Goal: Task Accomplishment & Management: Complete application form

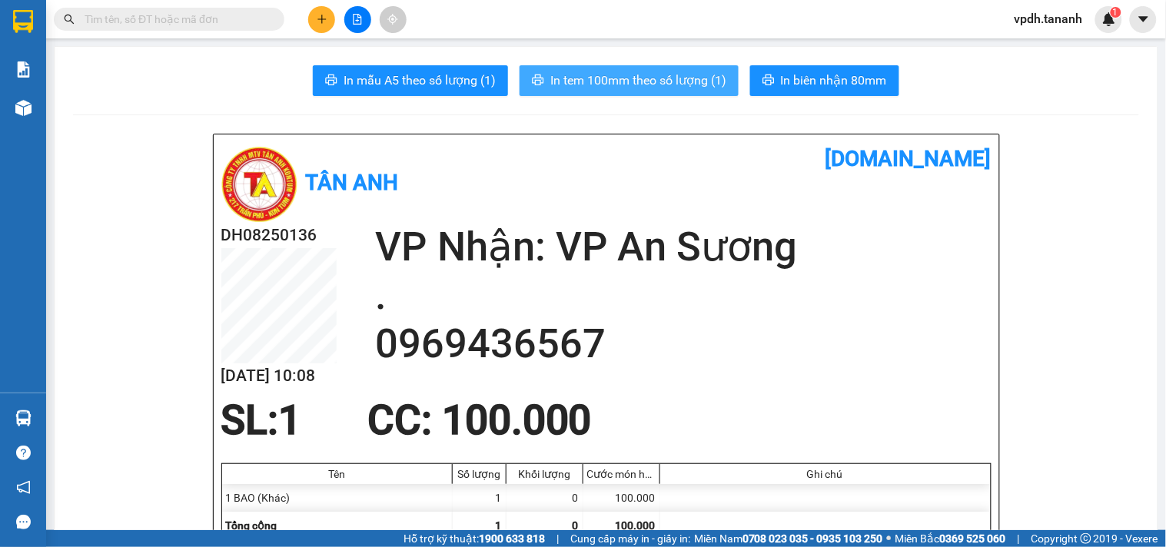
click at [629, 71] on span "In tem 100mm theo số lượng (1)" at bounding box center [639, 80] width 176 height 19
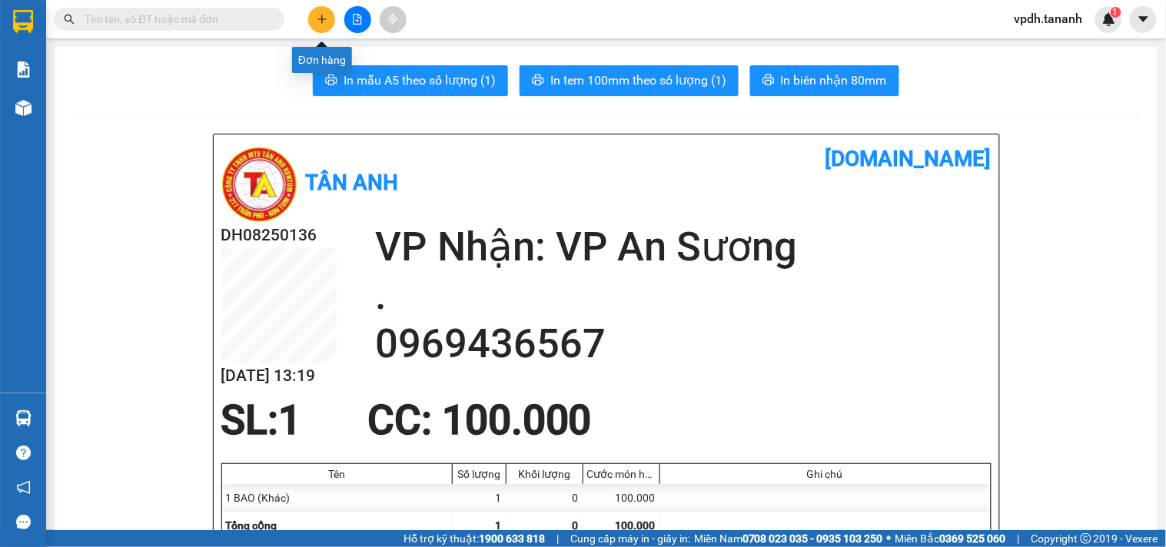
click at [320, 10] on button at bounding box center [321, 19] width 27 height 27
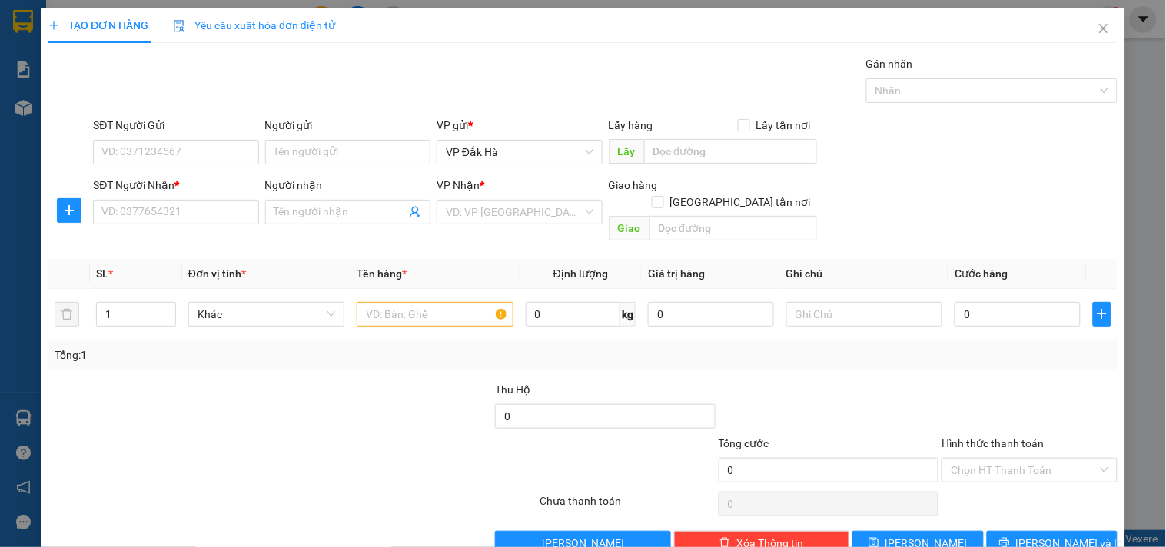
drag, startPoint x: 0, startPoint y: 27, endPoint x: 386, endPoint y: 91, distance: 391.2
click at [386, 91] on div "Gán nhãn Nhãn" at bounding box center [605, 82] width 1031 height 54
click at [193, 151] on input "SĐT Người Gửi" at bounding box center [175, 152] width 165 height 25
type input "0914588336"
click at [289, 148] on input "Người gửi" at bounding box center [347, 152] width 165 height 25
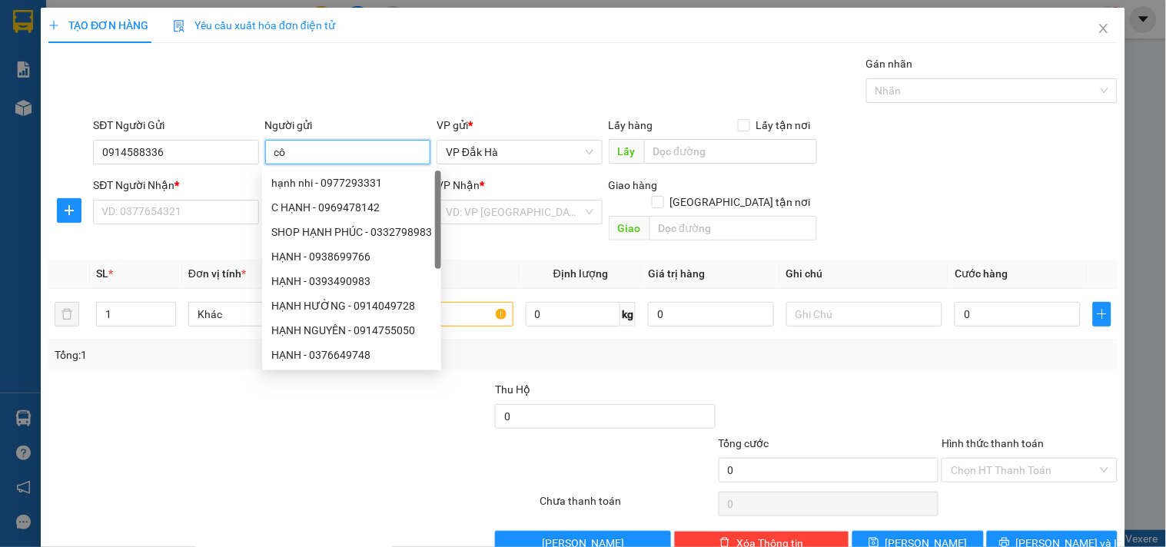
type input "c"
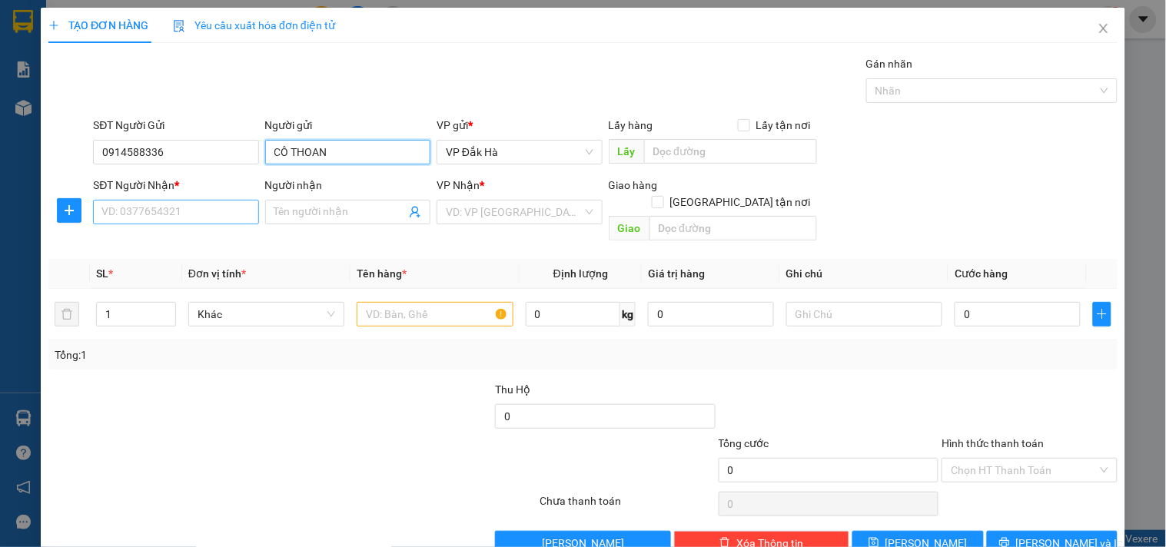
type input "CÔ THOAN"
click at [178, 201] on input "SĐT Người Nhận *" at bounding box center [175, 212] width 165 height 25
type input "0903952565"
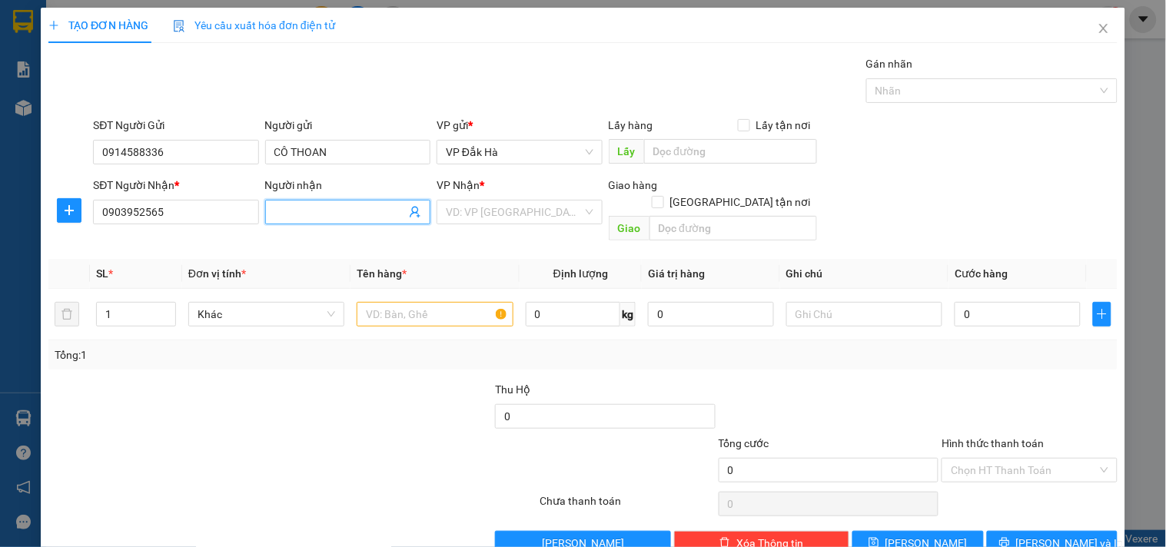
click at [286, 205] on input "Người nhận" at bounding box center [339, 212] width 131 height 17
type input "C CÚC"
click at [534, 212] on input "search" at bounding box center [514, 212] width 136 height 23
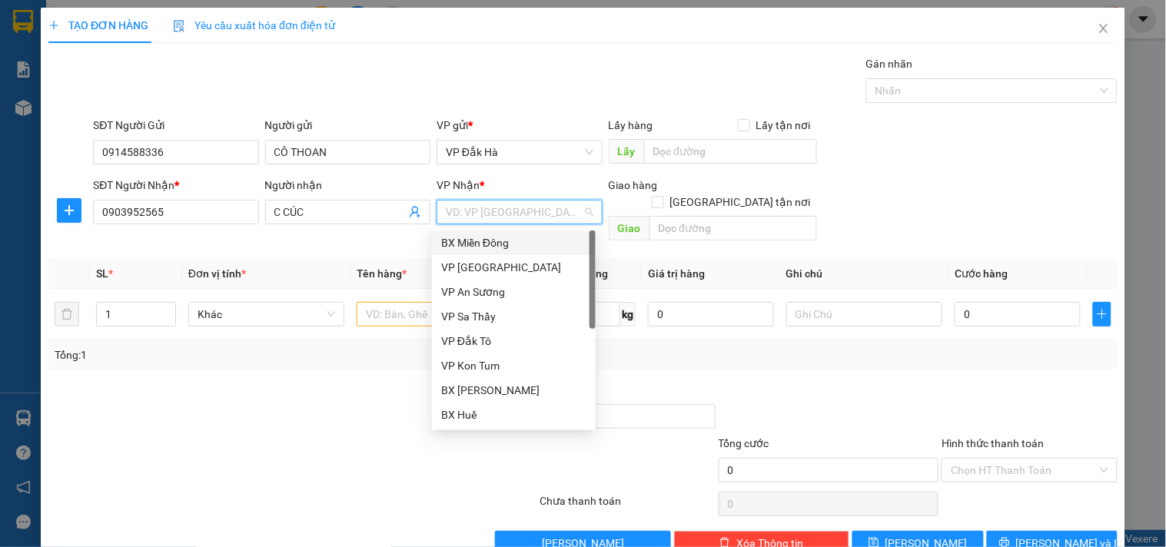
click at [496, 244] on div "BX Miền Đông" at bounding box center [513, 243] width 145 height 17
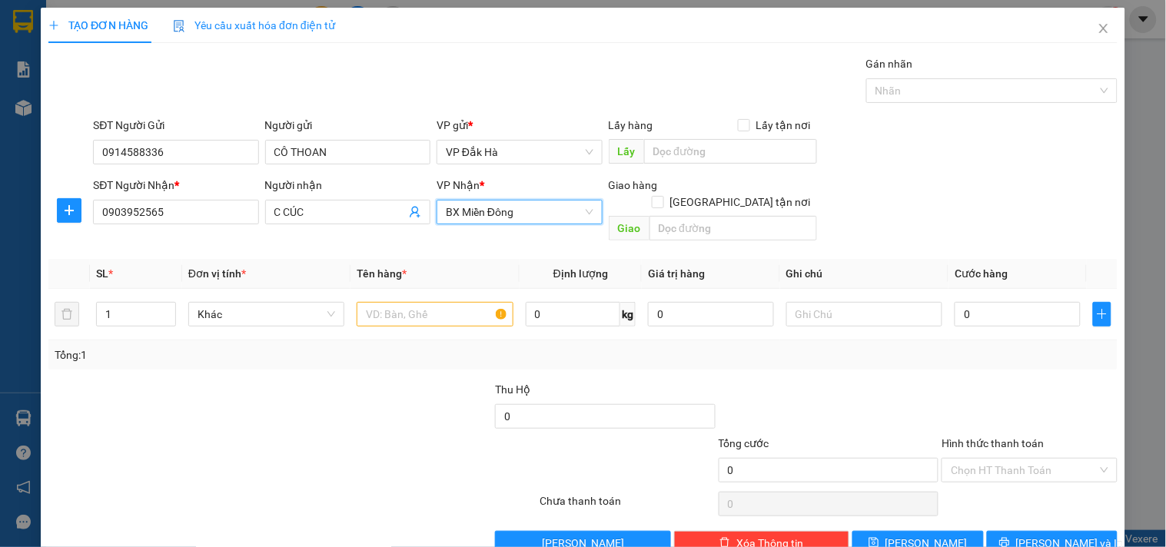
click at [513, 220] on span "BX Miền Đông" at bounding box center [519, 212] width 147 height 23
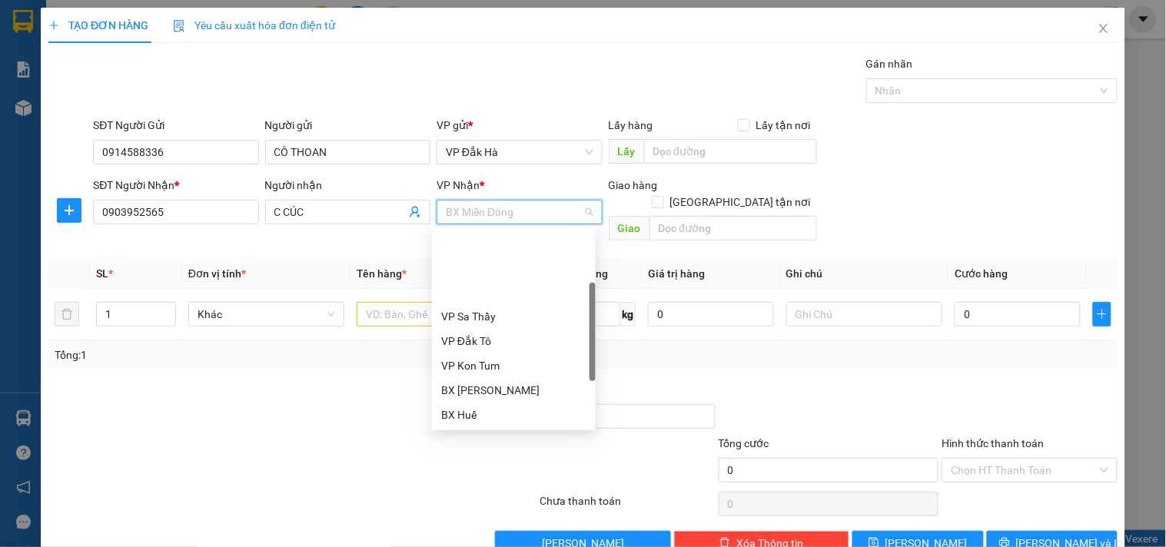
scroll to position [85, 0]
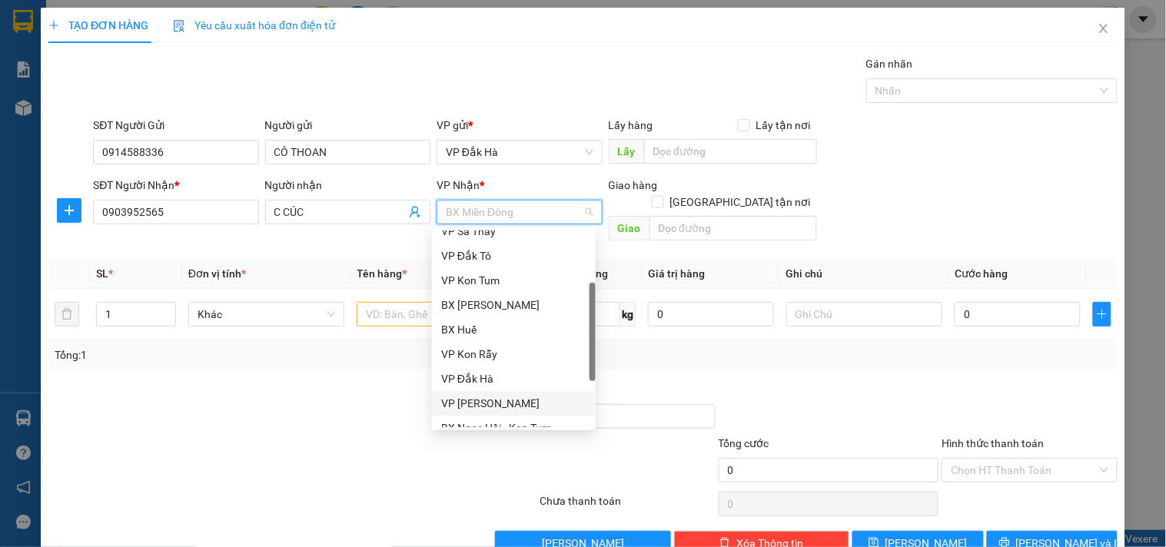
click at [506, 401] on div "VP [PERSON_NAME]" at bounding box center [513, 403] width 145 height 17
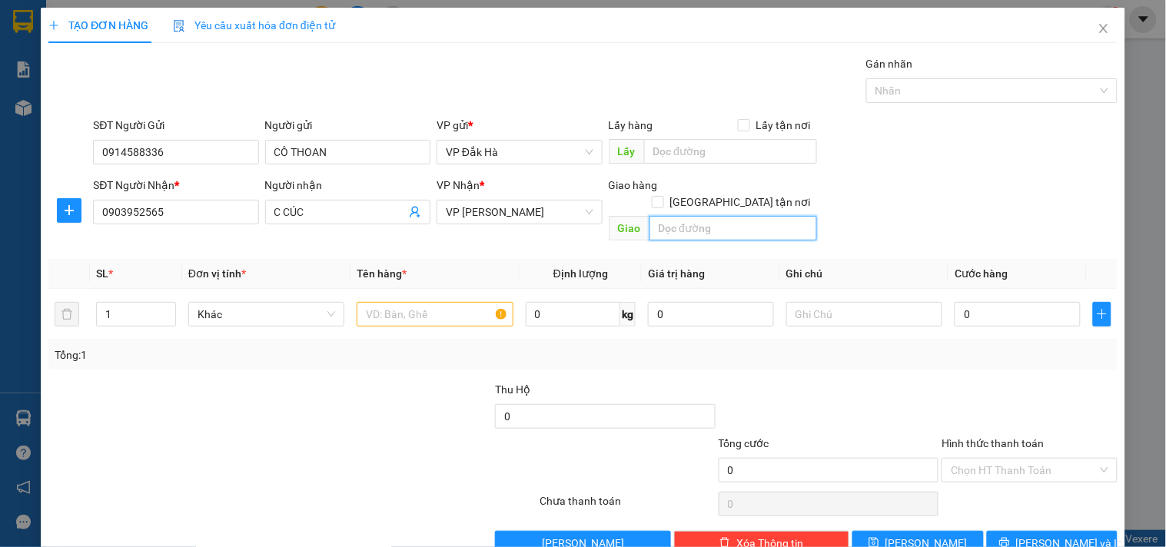
click at [680, 216] on input "text" at bounding box center [734, 228] width 168 height 25
click at [663, 196] on input "[GEOGRAPHIC_DATA] tận nơi" at bounding box center [657, 201] width 11 height 11
checkbox input "true"
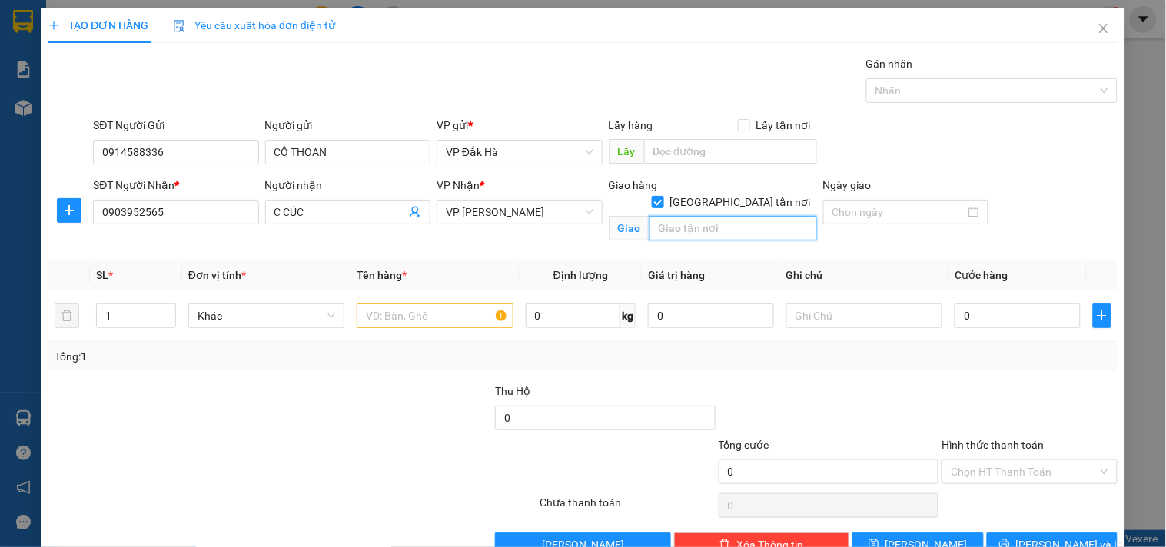
click at [689, 216] on input "text" at bounding box center [734, 228] width 168 height 25
type input "GTN/ CC/NHÀ BÈ"
drag, startPoint x: 133, startPoint y: 316, endPoint x: 409, endPoint y: 358, distance: 279.3
click at [133, 315] on input "1" at bounding box center [136, 315] width 78 height 23
click at [405, 315] on input "text" at bounding box center [435, 316] width 156 height 25
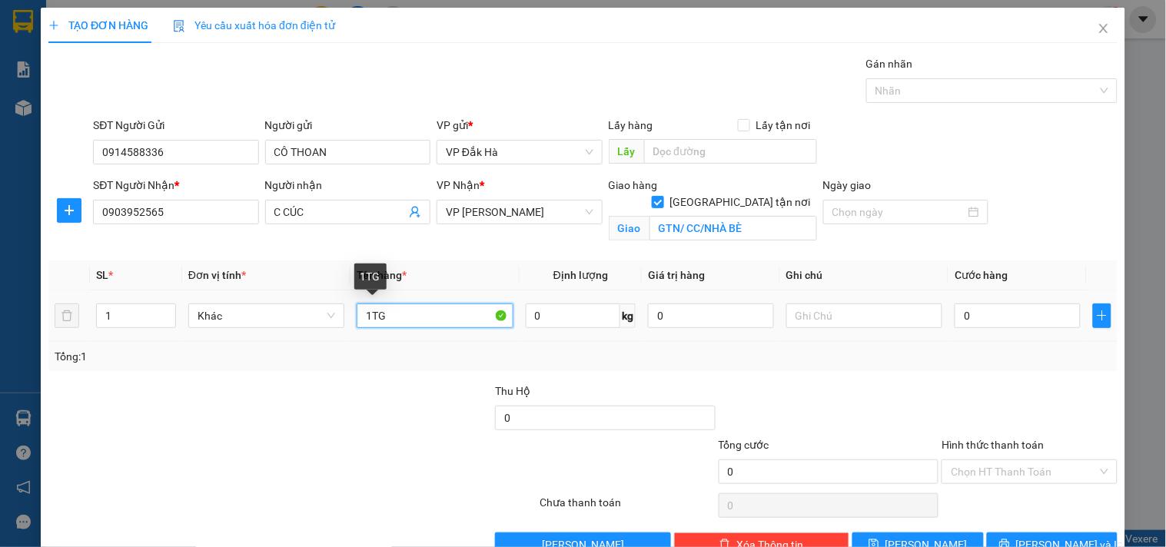
drag, startPoint x: 367, startPoint y: 321, endPoint x: 461, endPoint y: 337, distance: 95.8
click at [369, 321] on input "1TG" at bounding box center [435, 316] width 156 height 25
type input "1 TG"
click at [986, 317] on input "0" at bounding box center [1018, 316] width 126 height 25
type input "6"
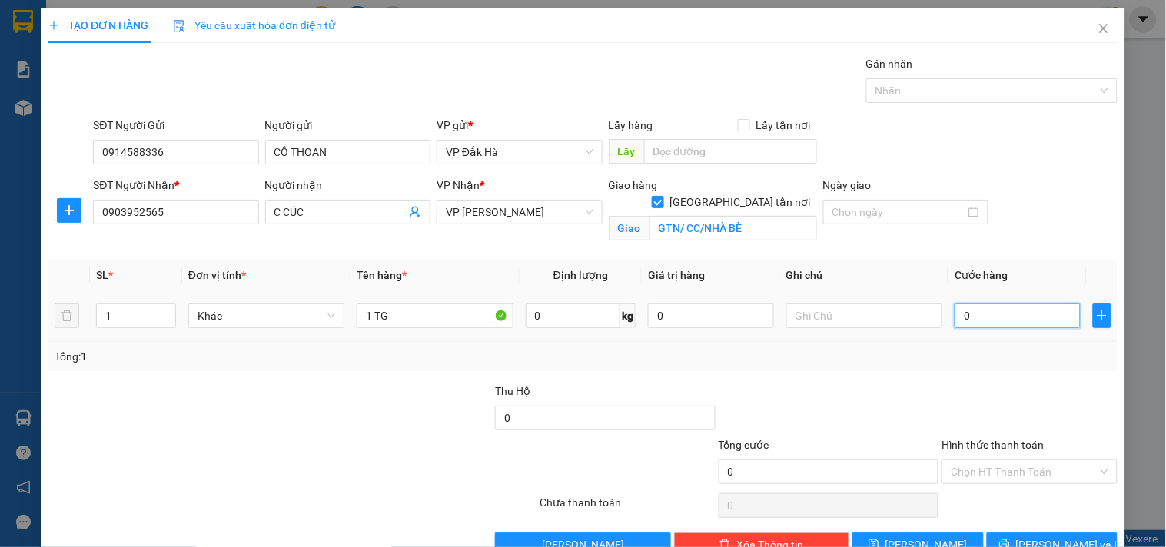
type input "6"
type input "60"
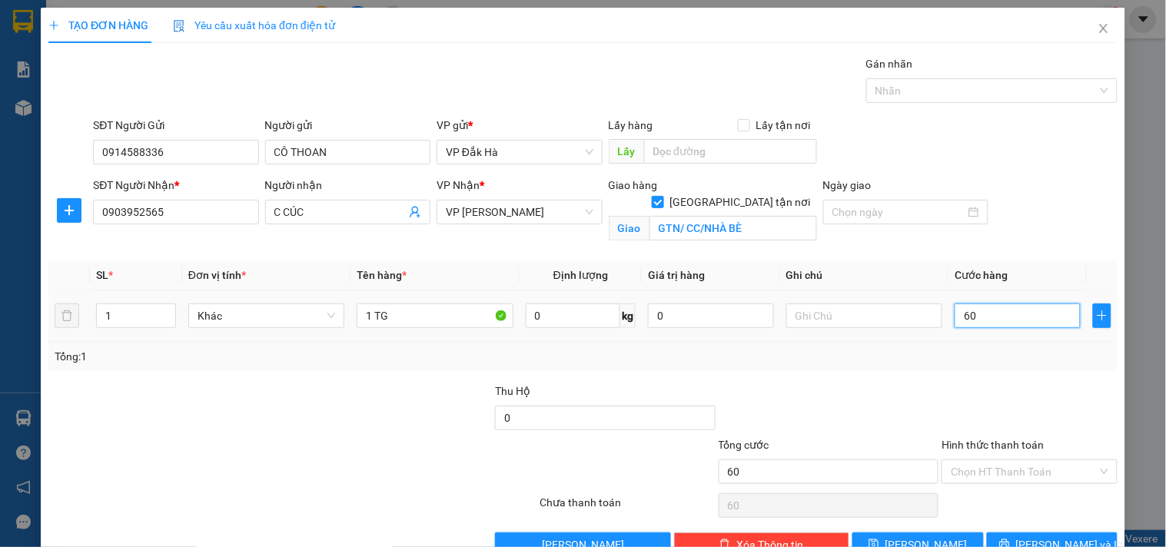
type input "600"
type input "6.000"
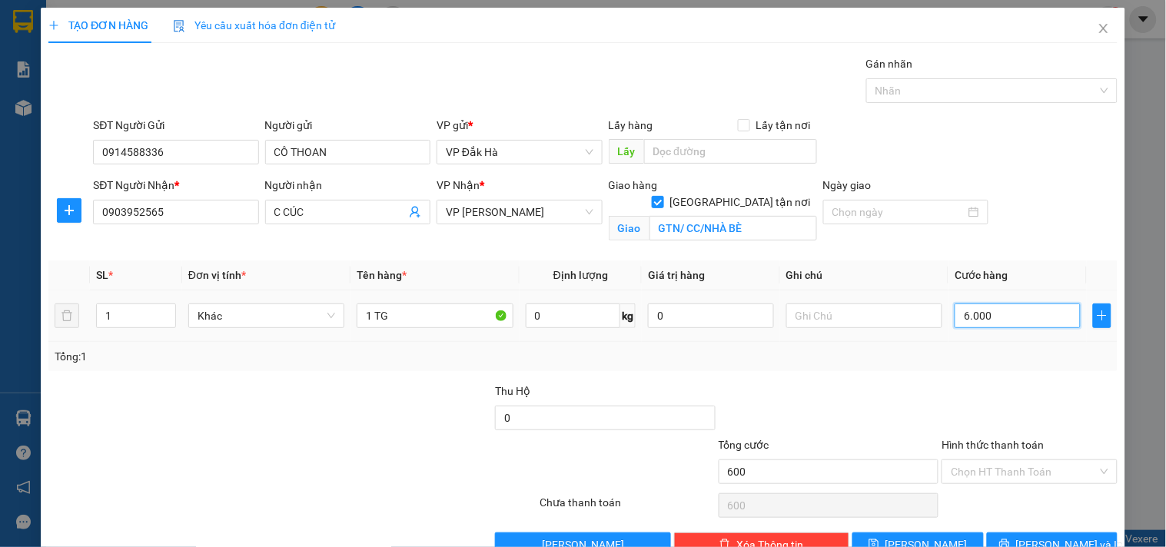
type input "6.000"
type input "60.000"
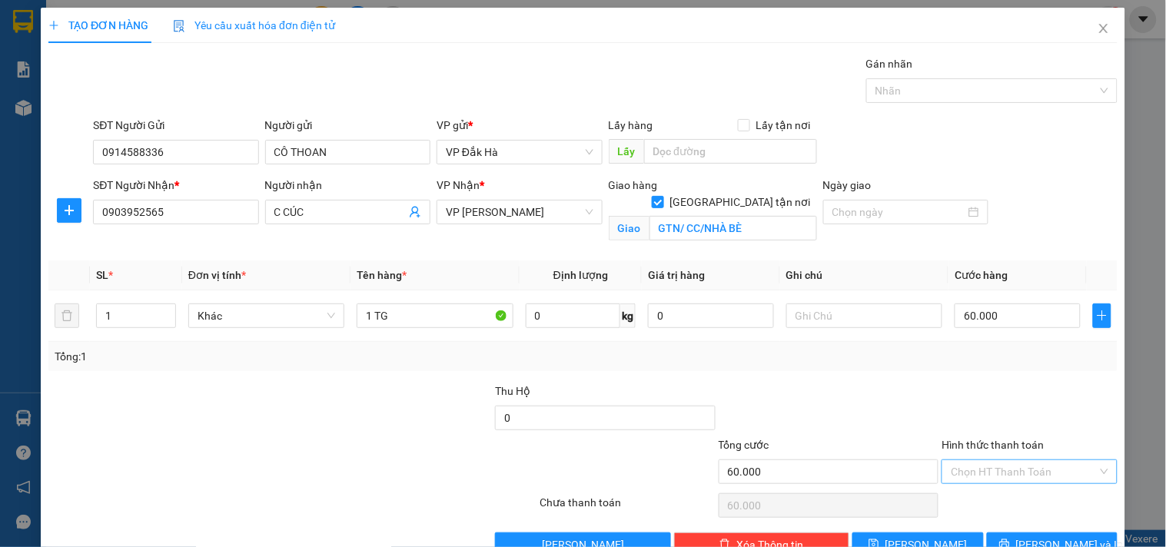
click at [1019, 475] on input "Hình thức thanh toán" at bounding box center [1024, 472] width 146 height 23
click at [992, 371] on div "Tại văn phòng" at bounding box center [1020, 367] width 155 height 17
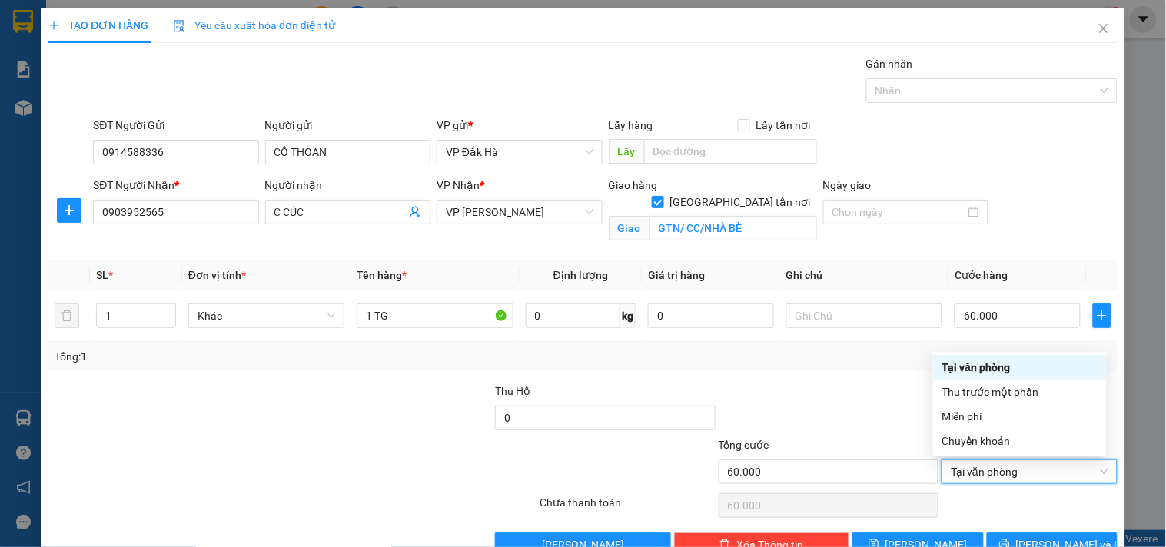
type input "0"
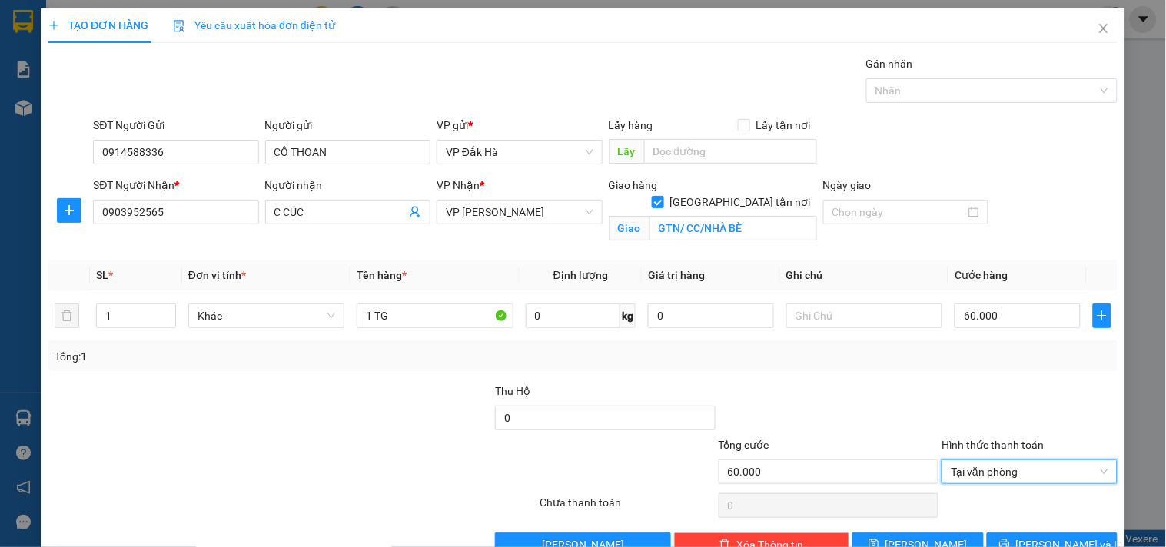
scroll to position [40, 0]
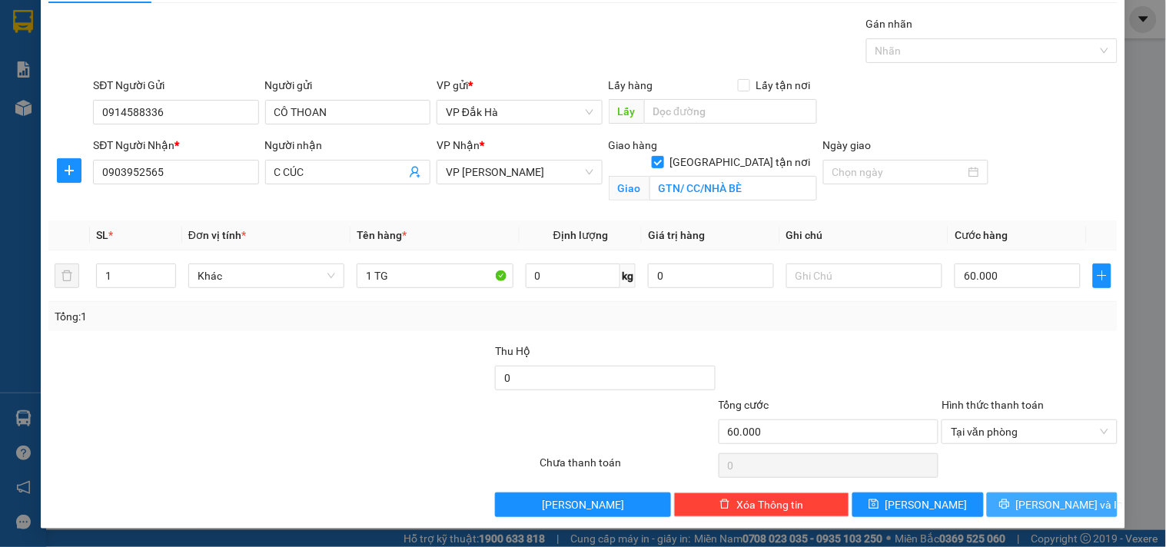
click at [1044, 501] on span "[PERSON_NAME] và In" at bounding box center [1070, 505] width 108 height 17
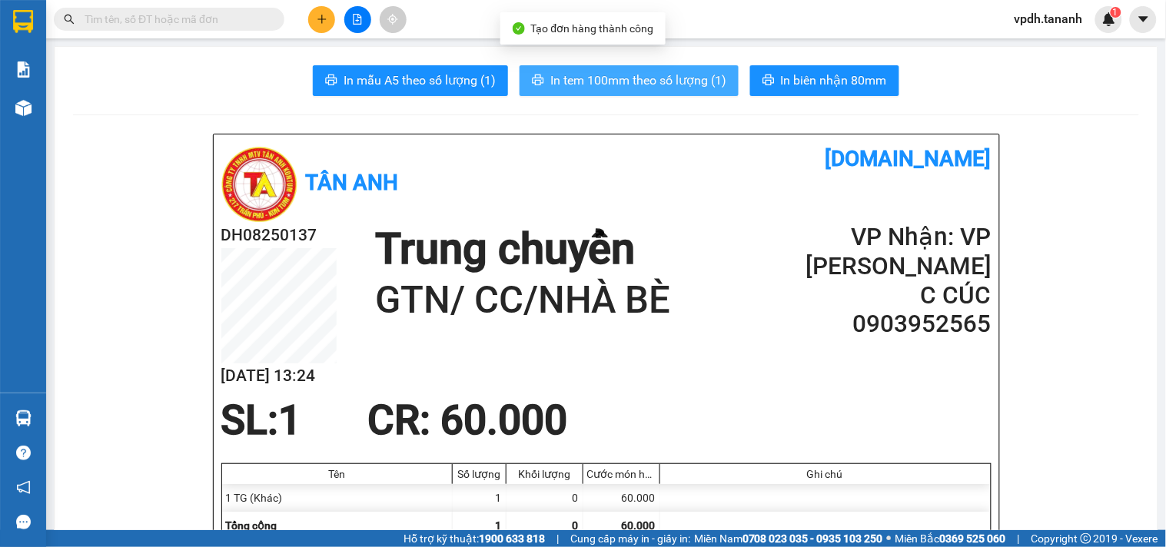
click at [644, 79] on span "In tem 100mm theo số lượng (1)" at bounding box center [639, 80] width 176 height 19
click at [670, 85] on span "In tem 100mm theo số lượng (1)" at bounding box center [639, 80] width 176 height 19
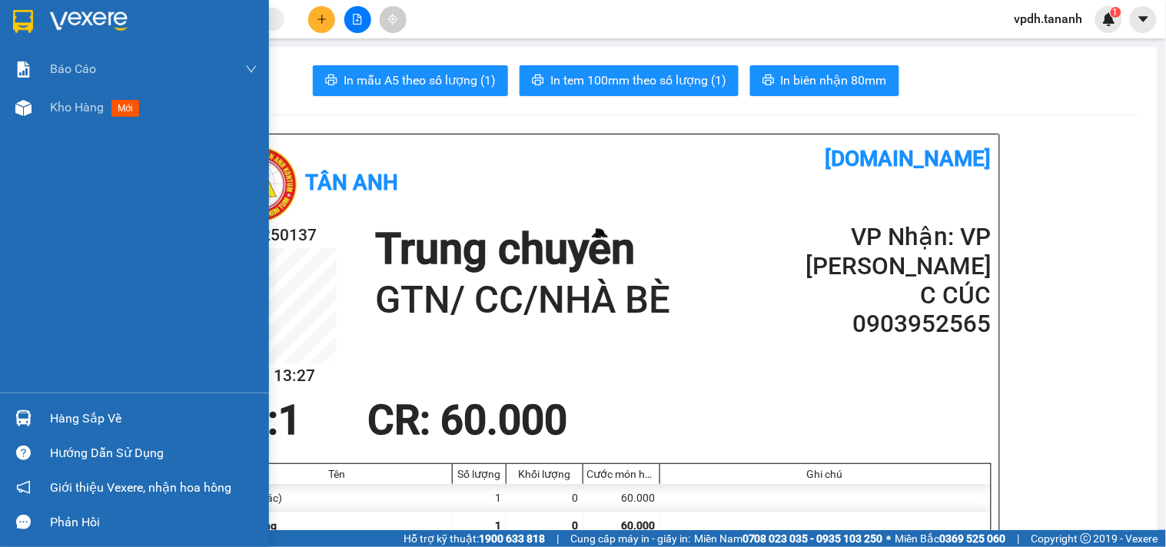
click at [20, 25] on img at bounding box center [23, 21] width 20 height 23
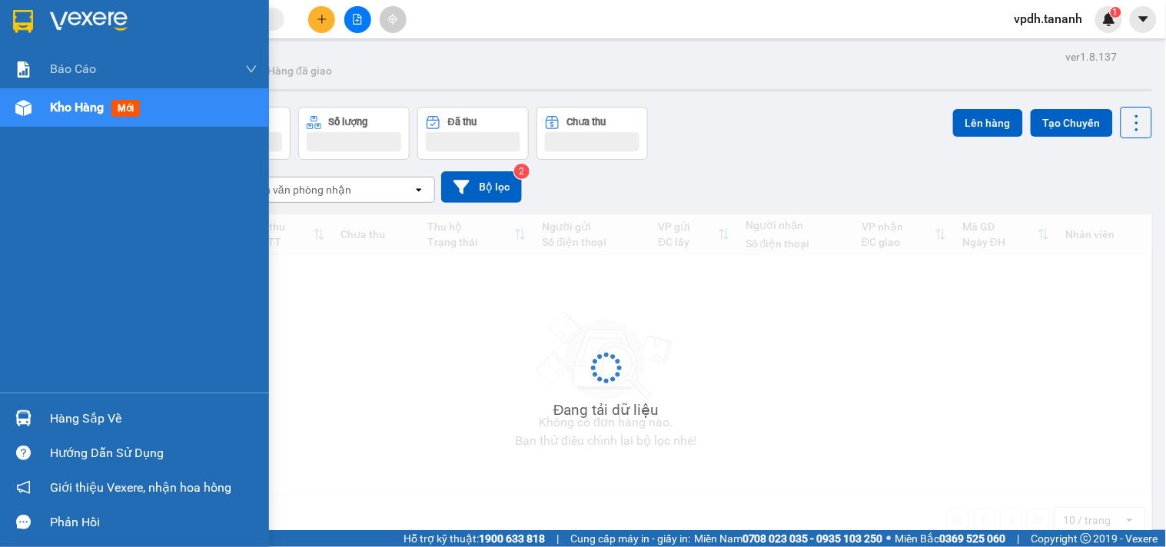
click at [81, 21] on img at bounding box center [89, 21] width 78 height 23
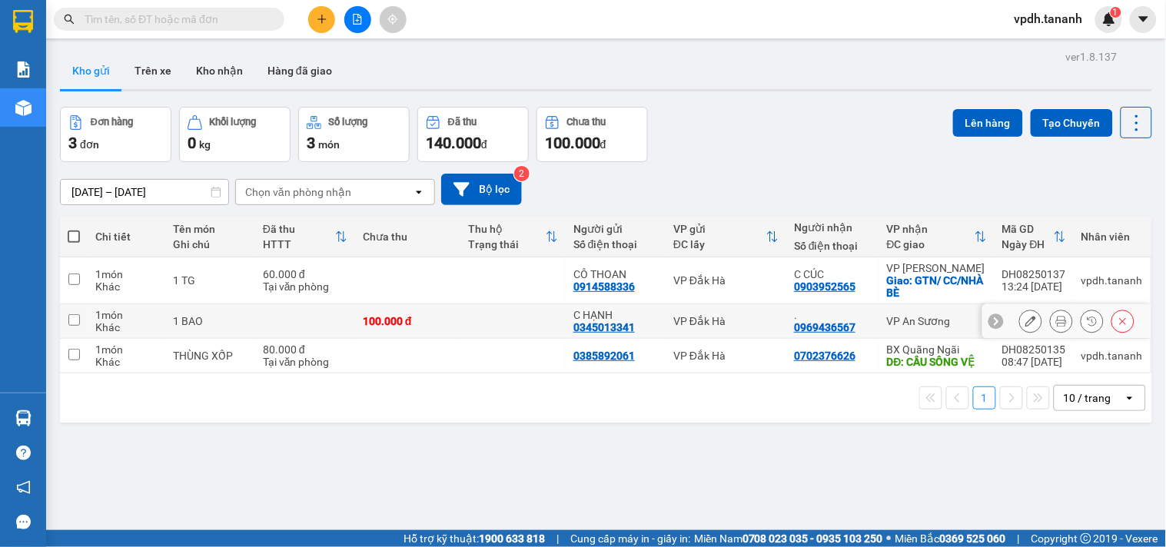
scroll to position [71, 0]
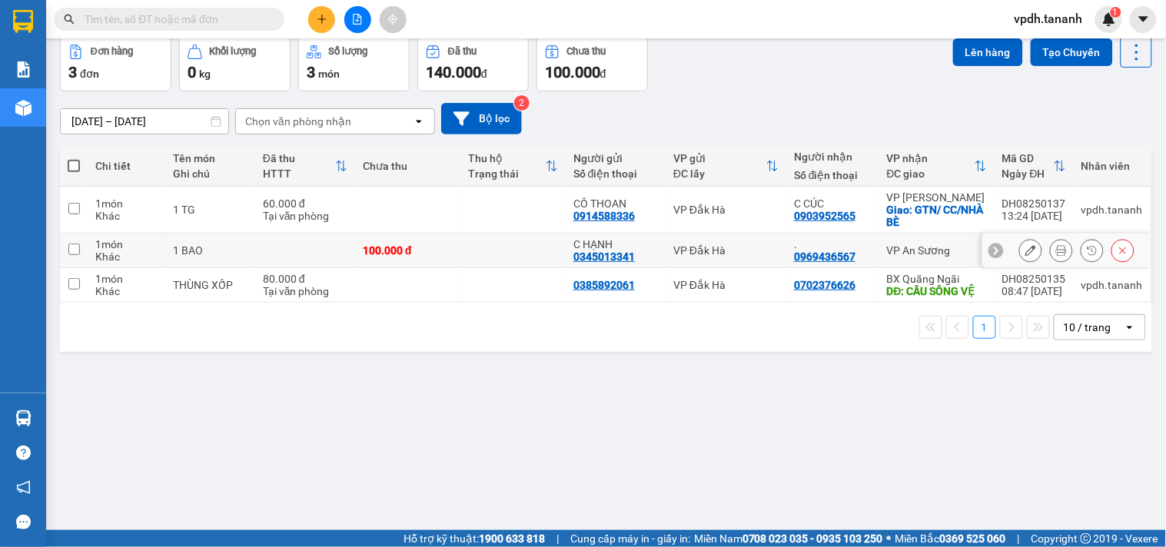
click at [1034, 248] on div at bounding box center [1077, 250] width 115 height 23
click at [1056, 248] on icon at bounding box center [1061, 250] width 11 height 11
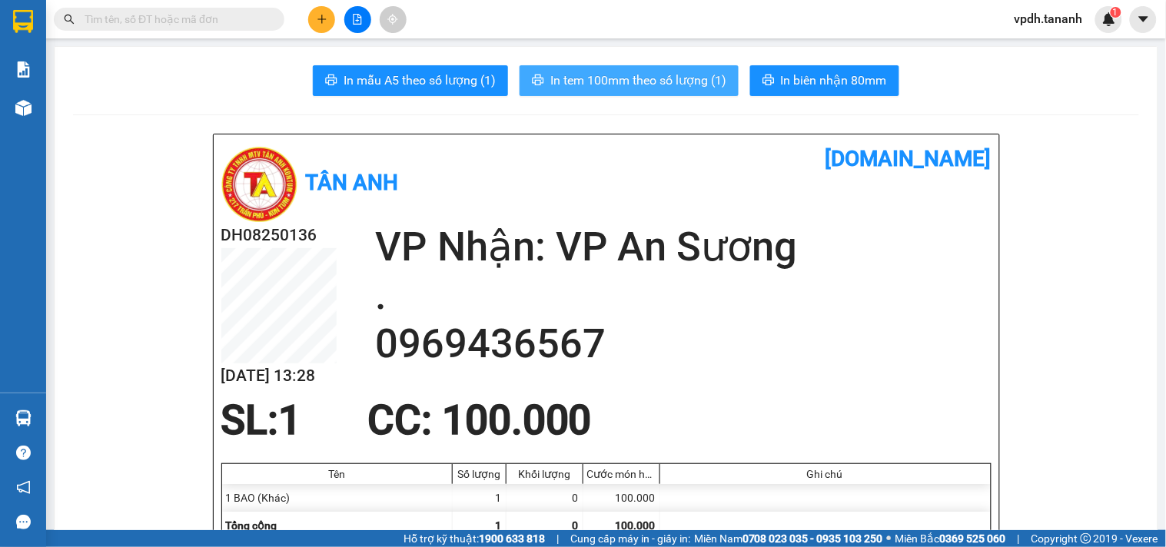
click at [571, 71] on span "In tem 100mm theo số lượng (1)" at bounding box center [639, 80] width 176 height 19
click at [319, 21] on icon "plus" at bounding box center [322, 19] width 11 height 11
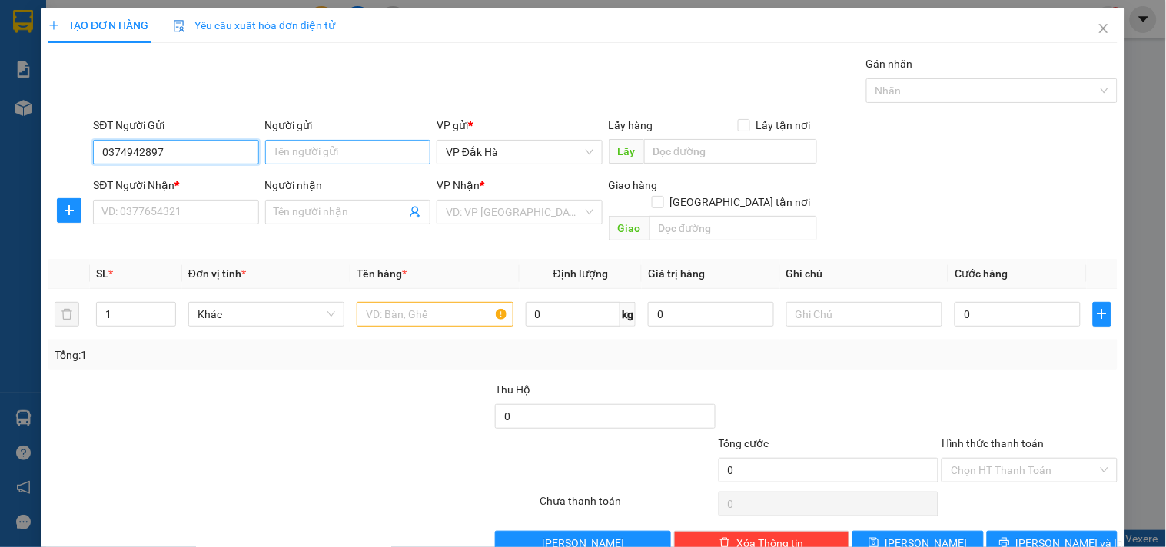
type input "0374942897"
click at [390, 144] on input "Người gửi" at bounding box center [347, 152] width 165 height 25
click at [379, 145] on input "Người gửi" at bounding box center [347, 152] width 165 height 25
type input "C ANH"
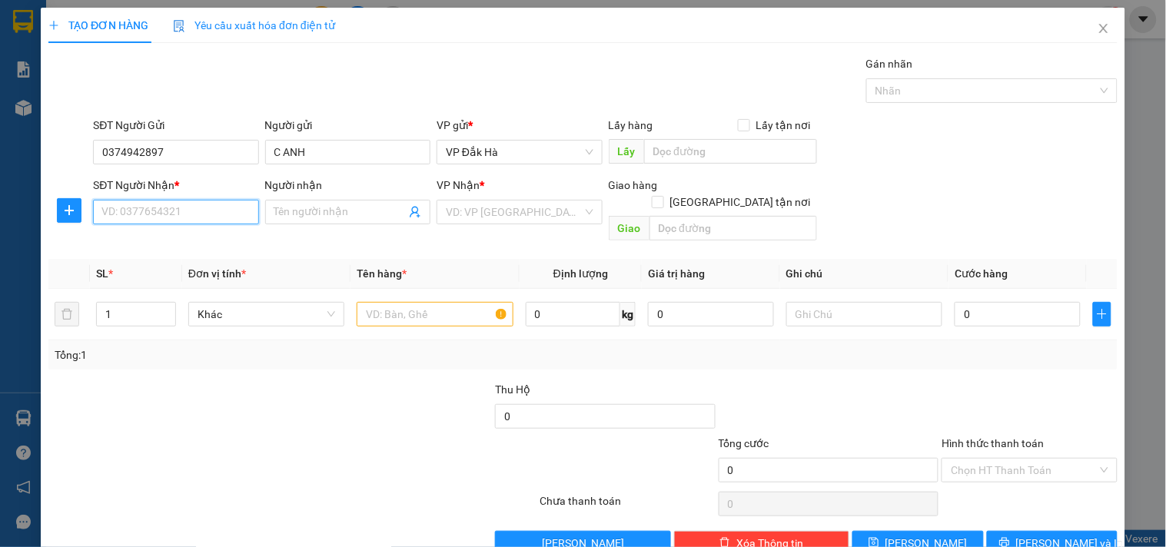
click at [141, 205] on input "SĐT Người Nhận *" at bounding box center [175, 212] width 165 height 25
type input "0862761714"
click at [356, 219] on input "Người nhận" at bounding box center [339, 212] width 131 height 17
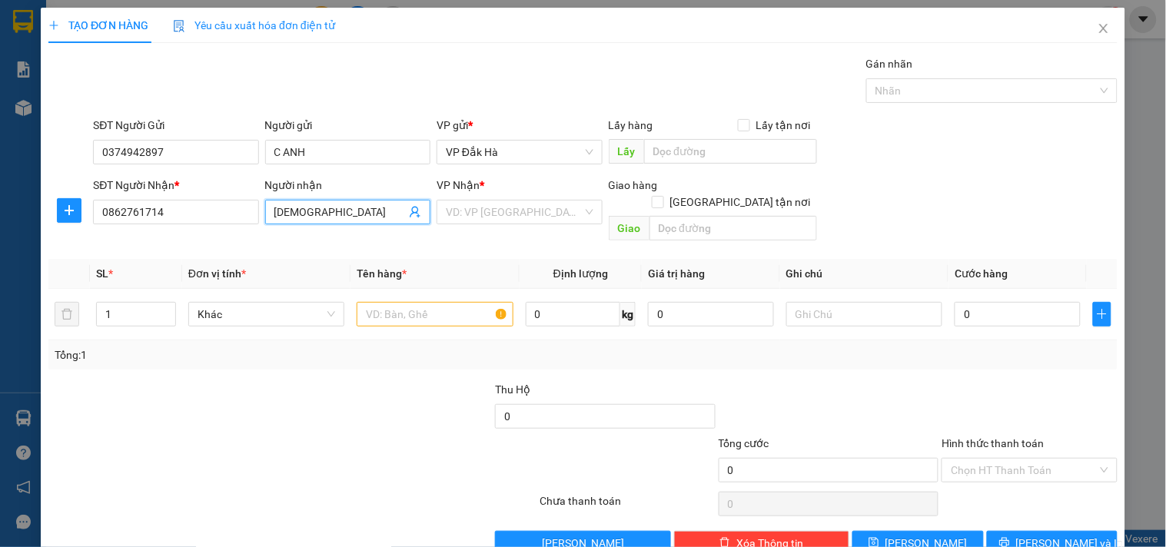
type input "[DEMOGRAPHIC_DATA]"
drag, startPoint x: 170, startPoint y: 248, endPoint x: 164, endPoint y: 231, distance: 17.3
click at [168, 259] on th "SL *" at bounding box center [136, 274] width 92 height 30
click at [536, 211] on input "search" at bounding box center [514, 212] width 136 height 23
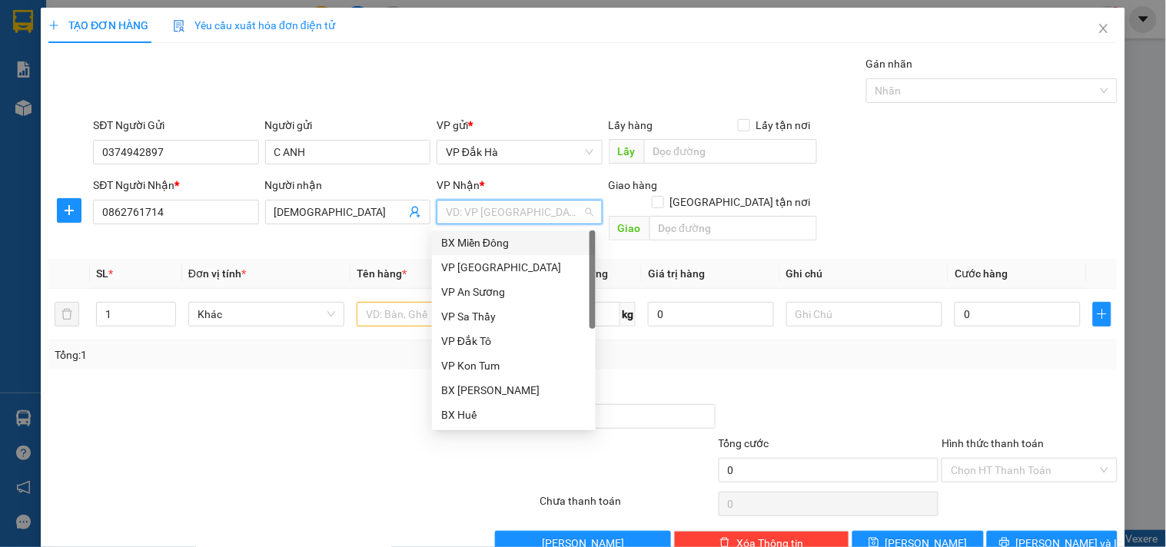
drag, startPoint x: 506, startPoint y: 241, endPoint x: 621, endPoint y: 235, distance: 115.5
click at [509, 241] on div "BX Miền Đông" at bounding box center [513, 243] width 145 height 17
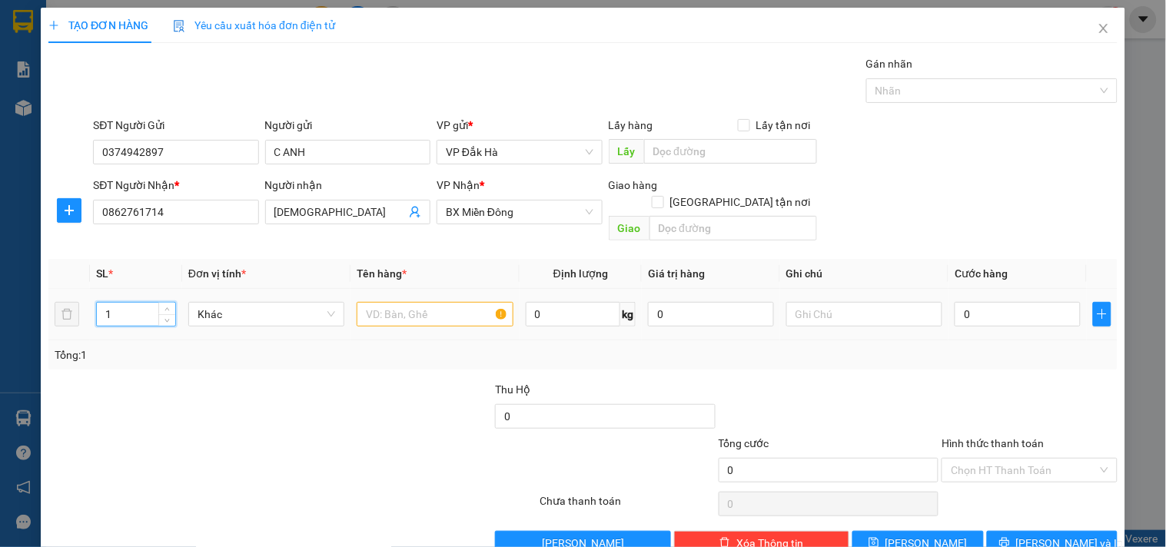
click at [155, 303] on input "1" at bounding box center [136, 314] width 78 height 23
type input "1"
click at [411, 302] on input "text" at bounding box center [435, 314] width 156 height 25
type input "1 BÌ 1TX"
click at [981, 302] on input "0" at bounding box center [1018, 314] width 126 height 25
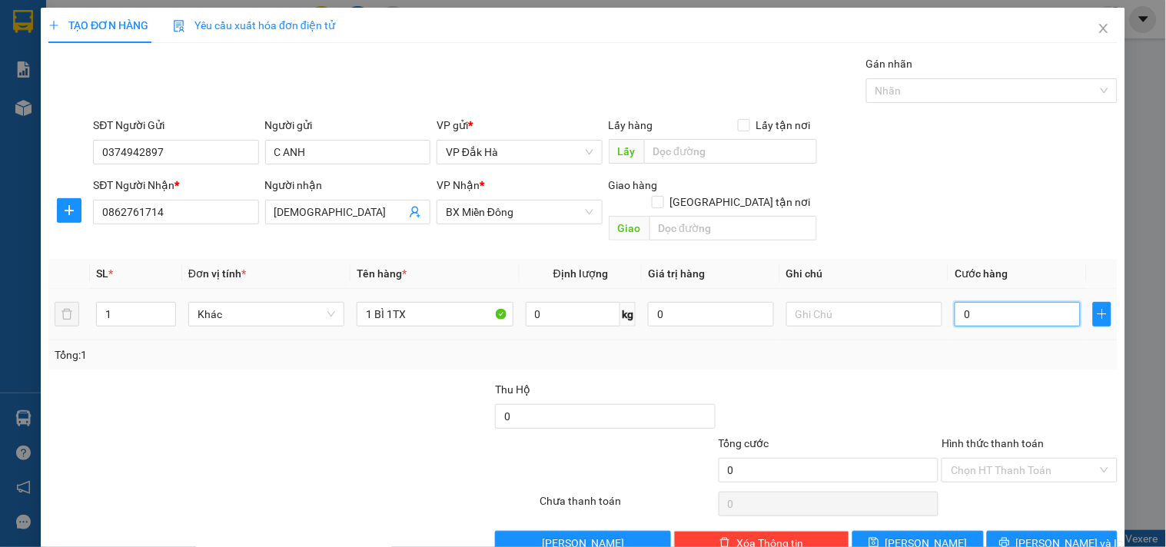
type input "1"
type input "10"
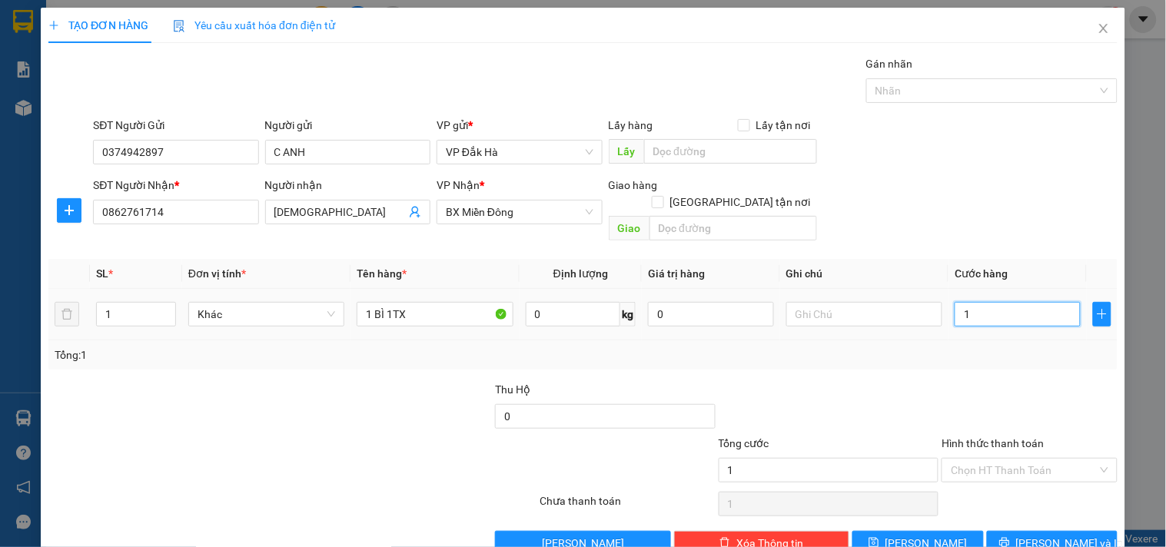
type input "10"
type input "100"
type input "1.000"
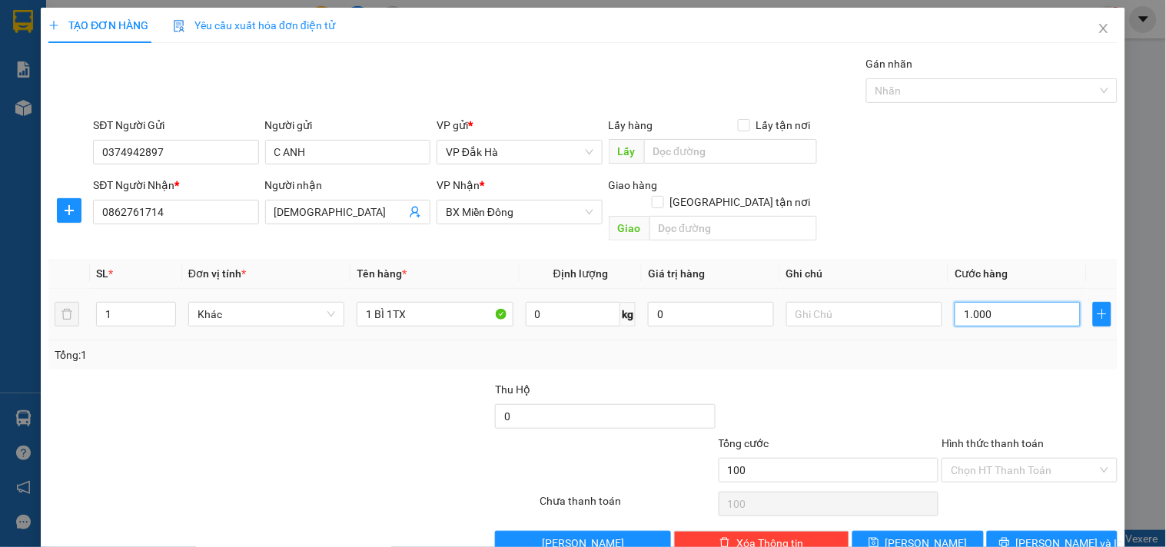
type input "1.000"
type input "10.000"
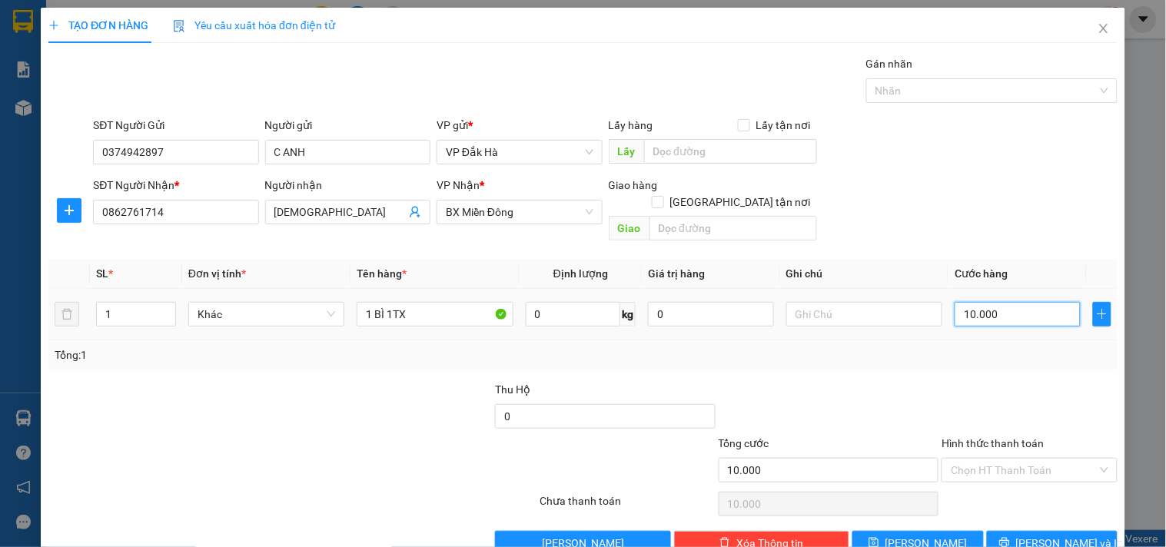
type input "100.000"
drag, startPoint x: 1006, startPoint y: 444, endPoint x: 903, endPoint y: 383, distance: 120.0
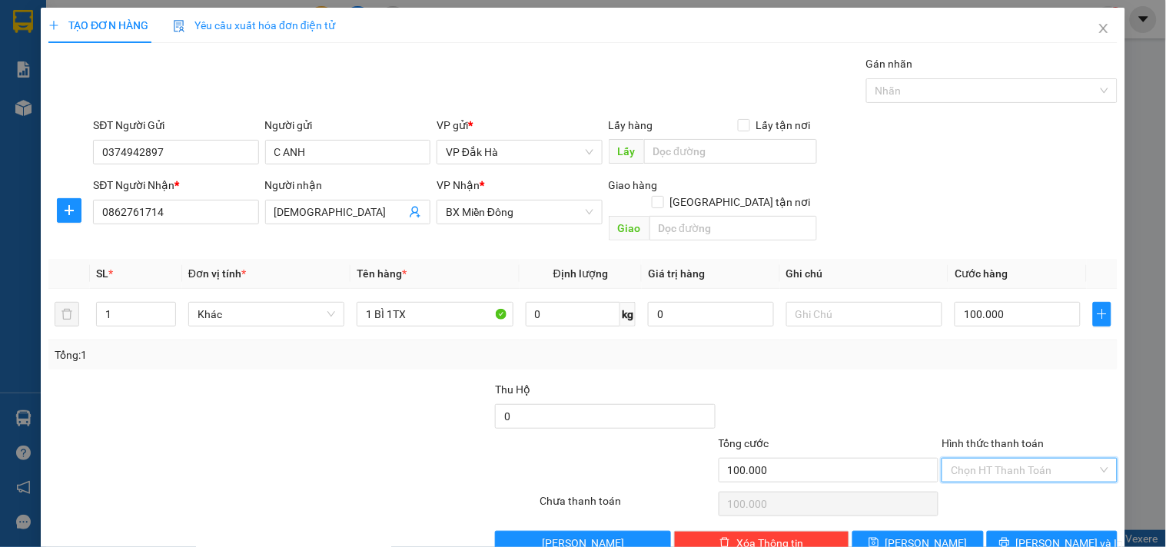
click at [1007, 459] on input "Hình thức thanh toán" at bounding box center [1024, 470] width 146 height 23
click at [993, 358] on div "Tại văn phòng" at bounding box center [1020, 349] width 174 height 25
type input "0"
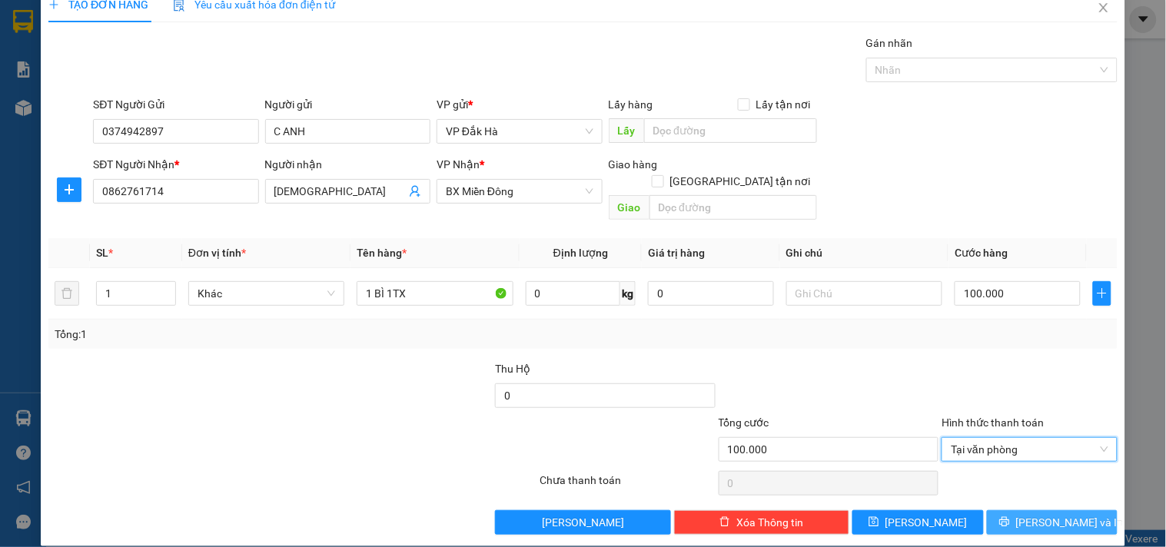
drag, startPoint x: 1059, startPoint y: 509, endPoint x: 1050, endPoint y: 488, distance: 22.7
click at [1058, 514] on span "[PERSON_NAME] và In" at bounding box center [1070, 522] width 108 height 17
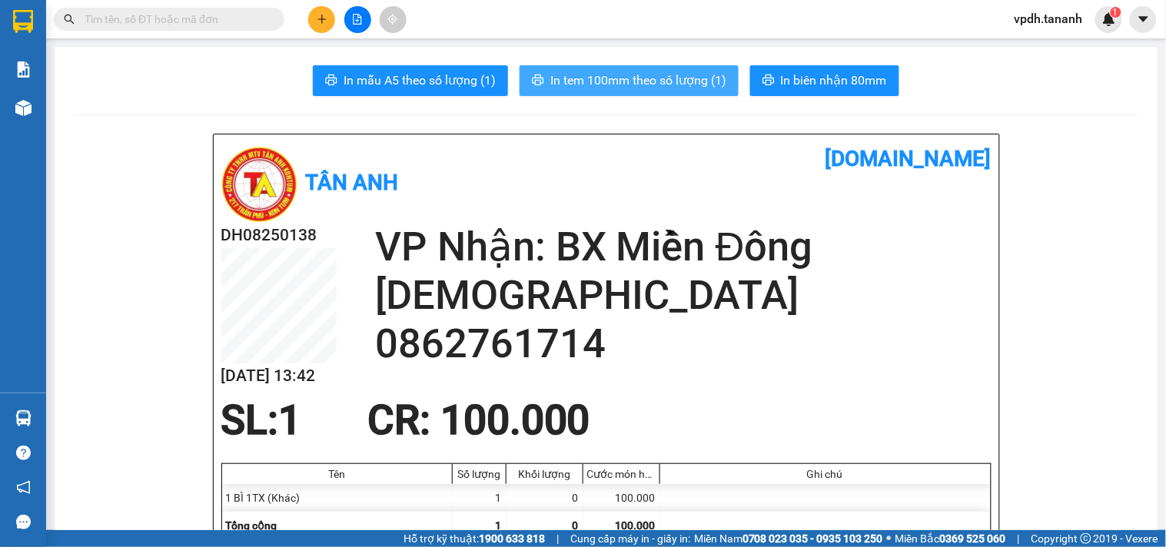
click at [693, 85] on span "In tem 100mm theo số lượng (1)" at bounding box center [639, 80] width 176 height 19
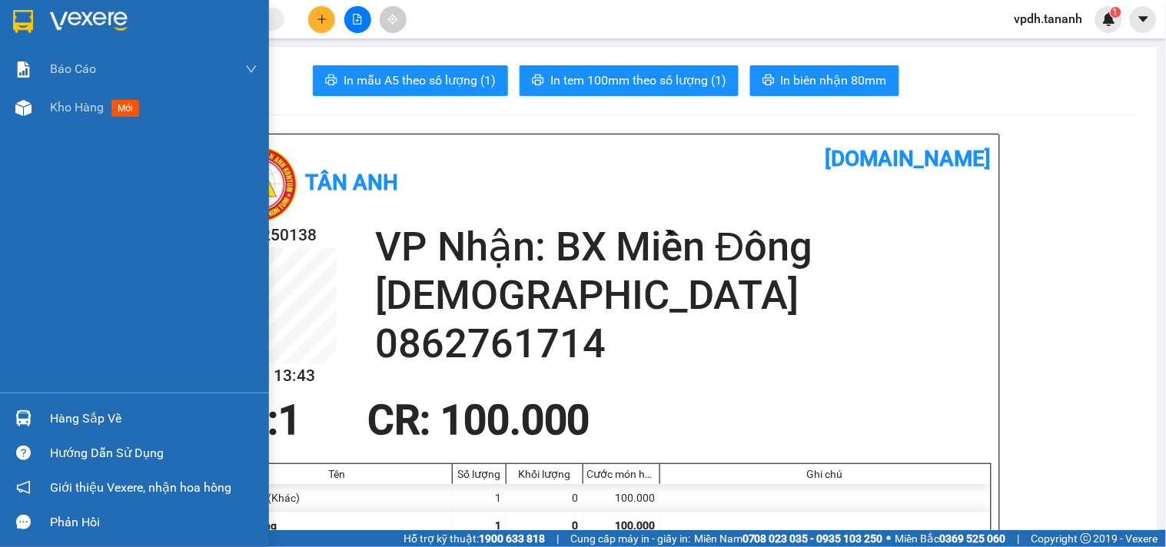
click at [32, 19] on img at bounding box center [23, 21] width 20 height 23
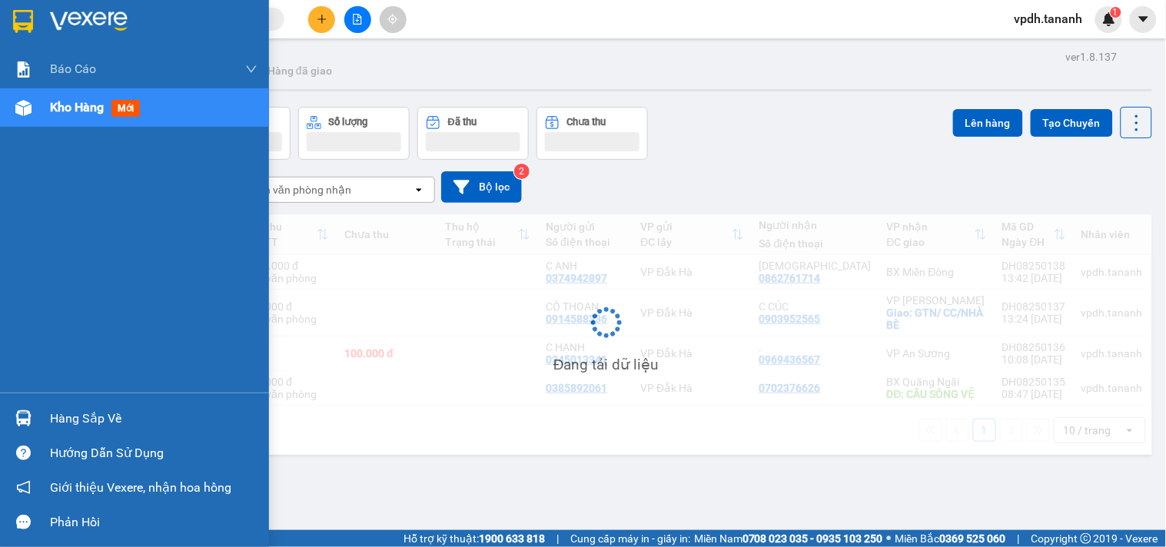
click at [118, 2] on div at bounding box center [134, 25] width 269 height 50
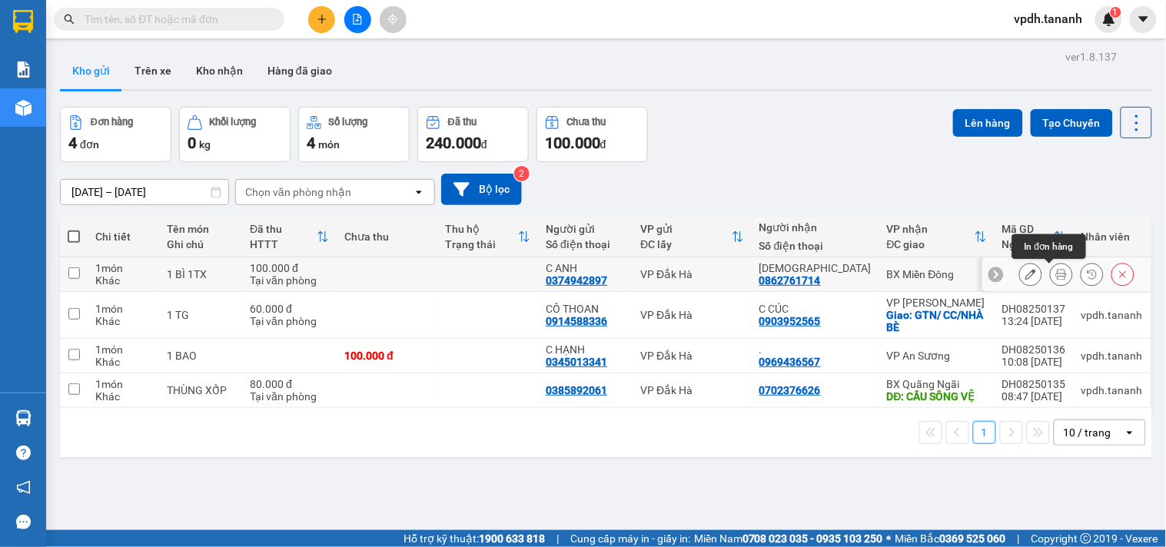
click at [1056, 279] on icon at bounding box center [1061, 274] width 11 height 11
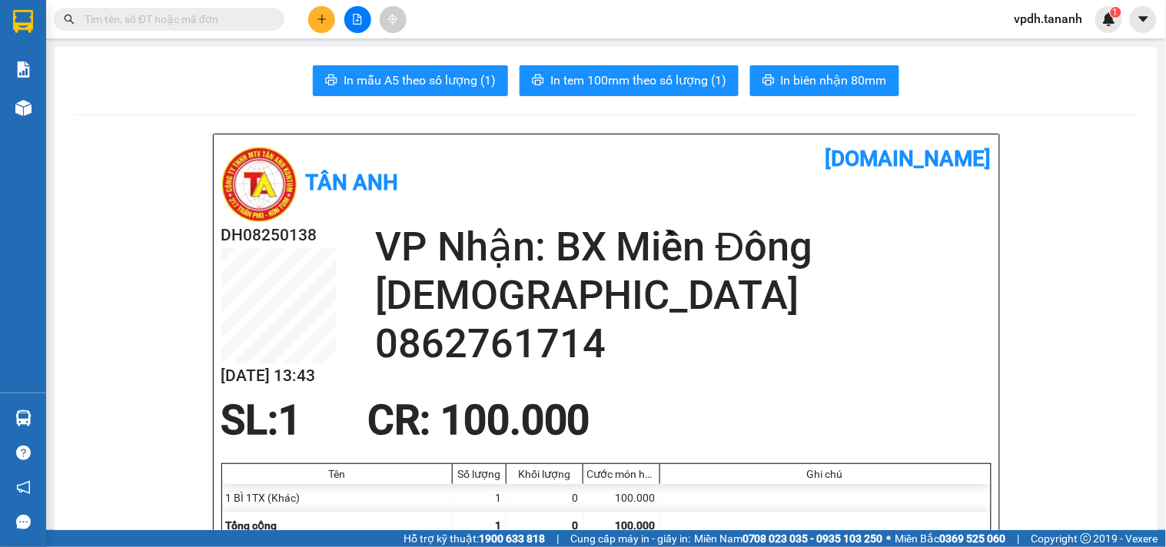
scroll to position [85, 0]
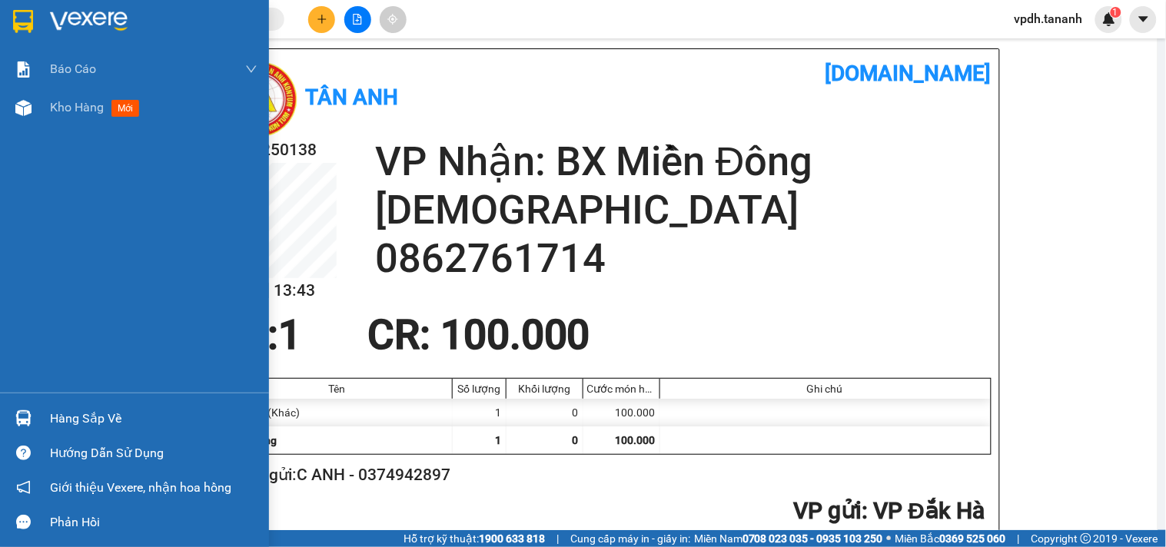
click at [21, 18] on img at bounding box center [23, 21] width 20 height 23
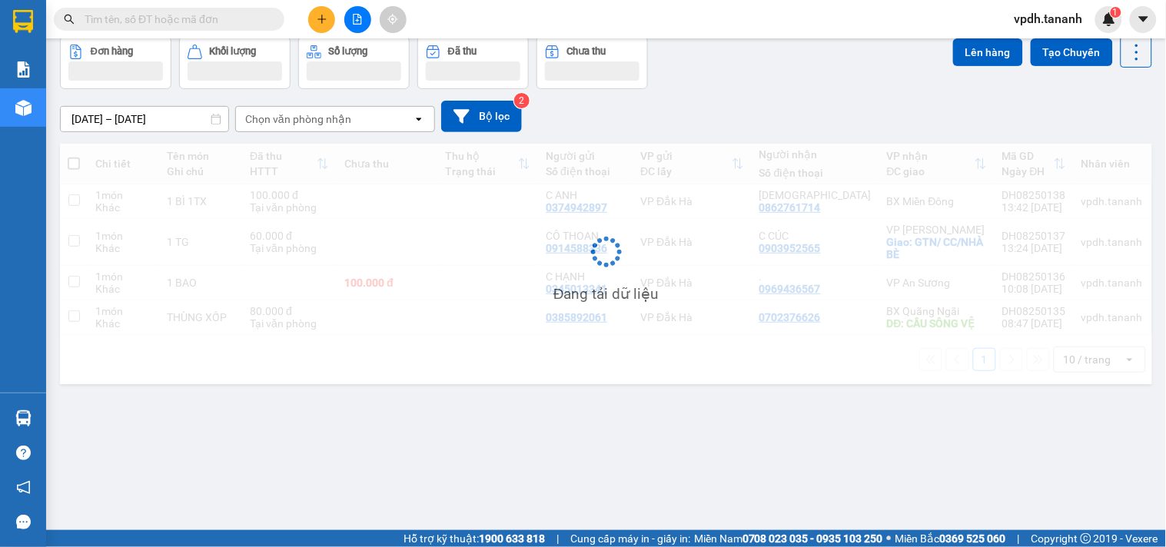
scroll to position [71, 0]
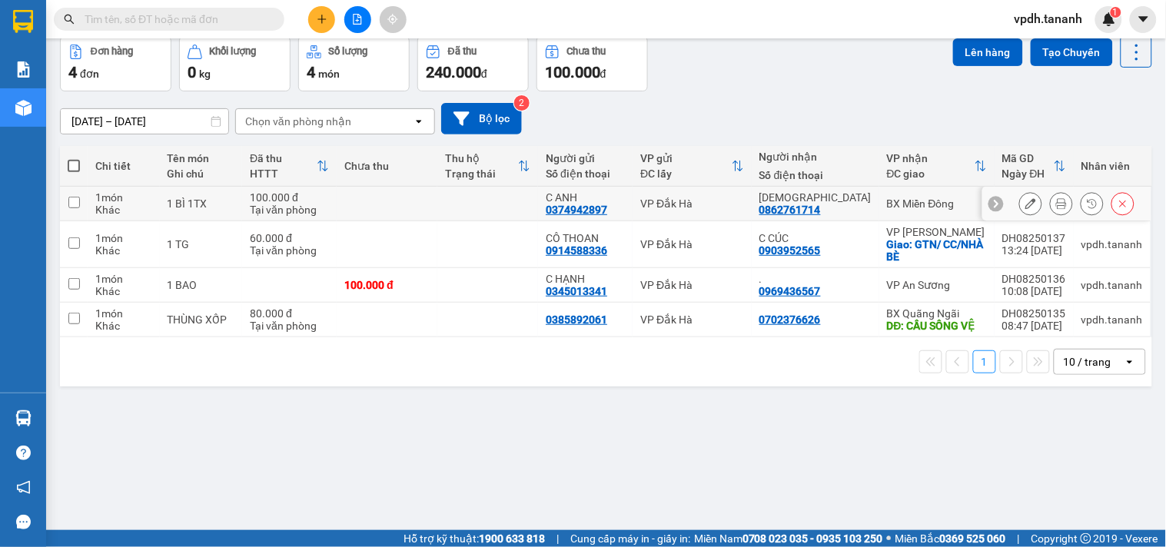
click at [1026, 208] on icon at bounding box center [1031, 203] width 11 height 11
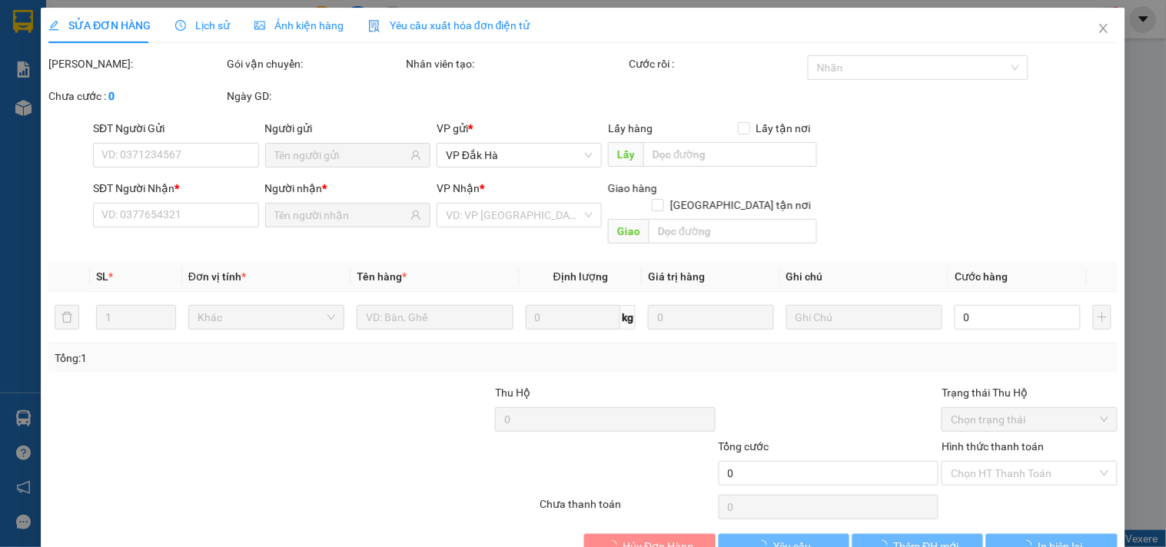
type input "0374942897"
type input "0862761714"
type input "100.000"
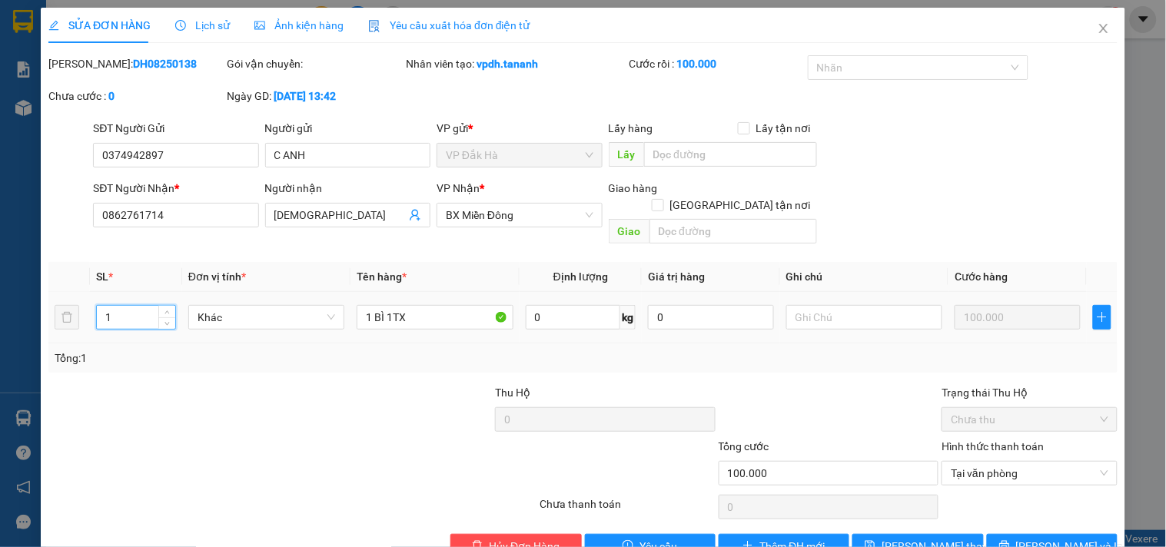
click at [119, 306] on input "1" at bounding box center [136, 317] width 78 height 23
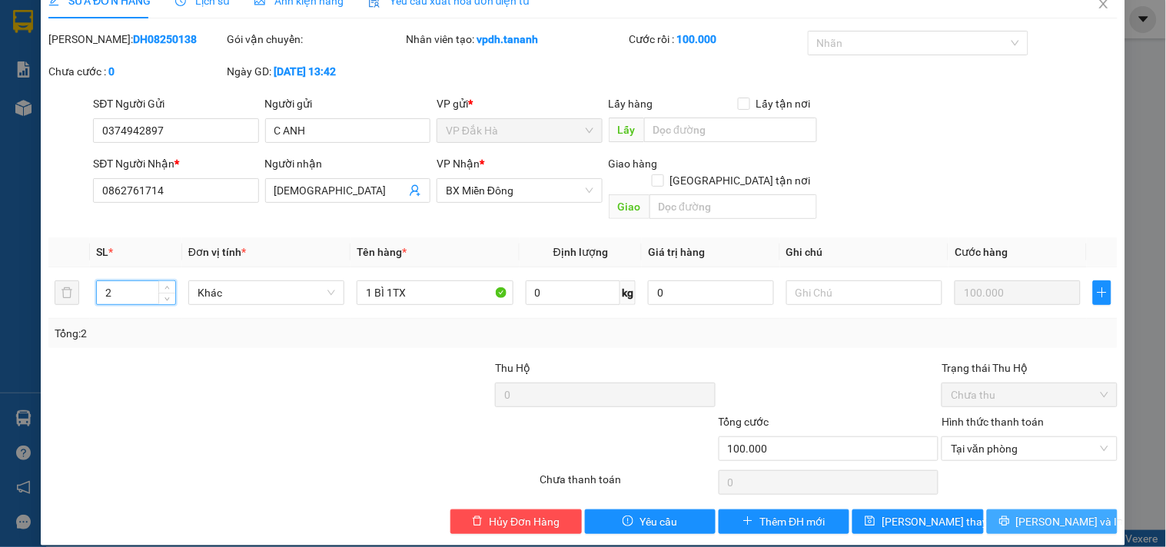
type input "2"
drag, startPoint x: 1044, startPoint y: 498, endPoint x: 861, endPoint y: 384, distance: 215.5
click at [1043, 514] on span "[PERSON_NAME] và In" at bounding box center [1070, 522] width 108 height 17
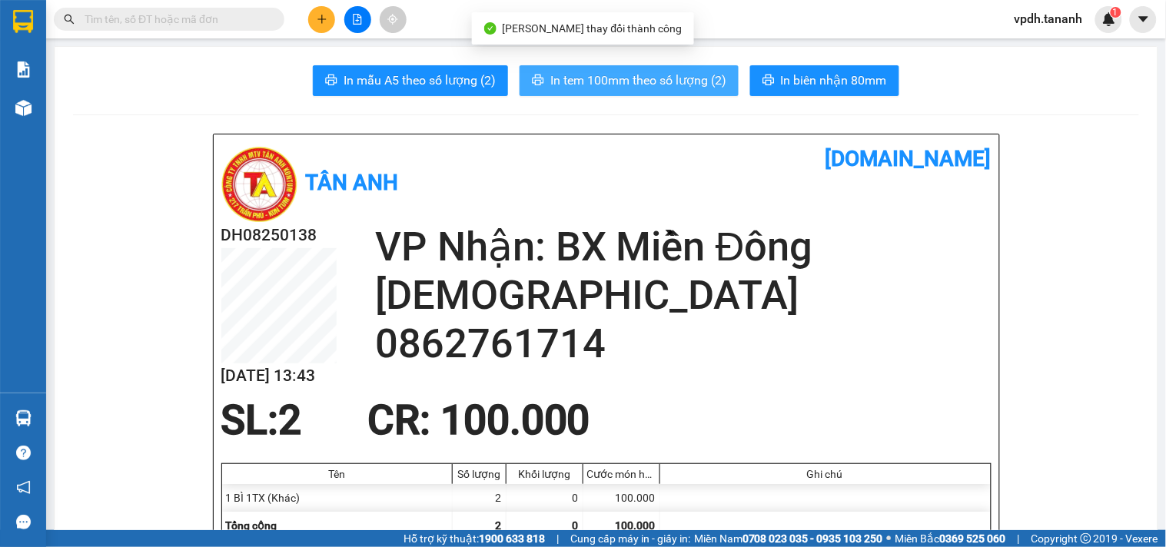
click at [621, 80] on span "In tem 100mm theo số lượng (2)" at bounding box center [639, 80] width 176 height 19
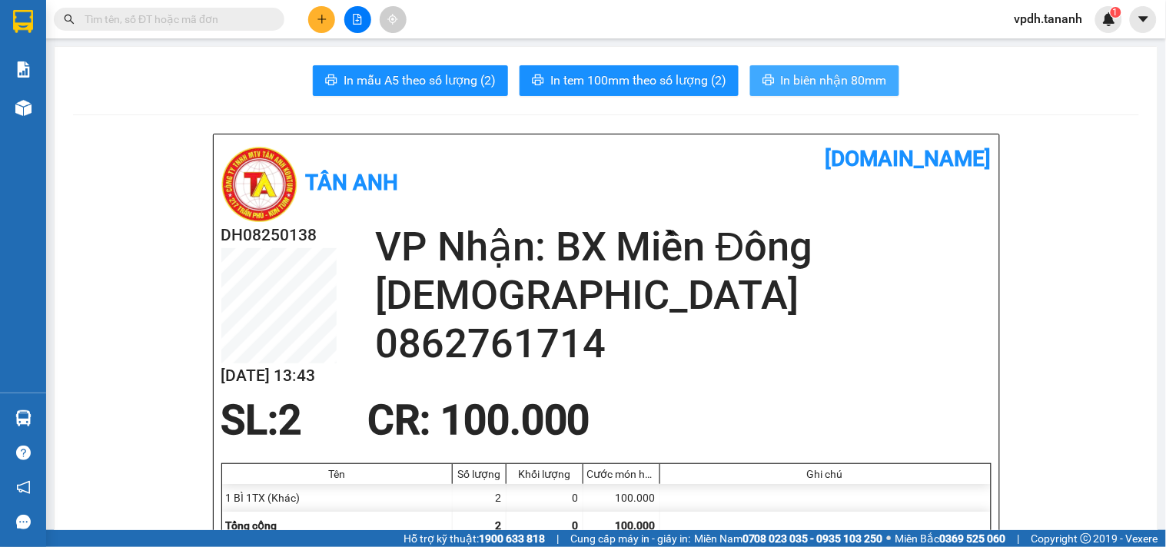
click at [818, 85] on span "In biên nhận 80mm" at bounding box center [834, 80] width 106 height 19
click at [332, 16] on button at bounding box center [321, 19] width 27 height 27
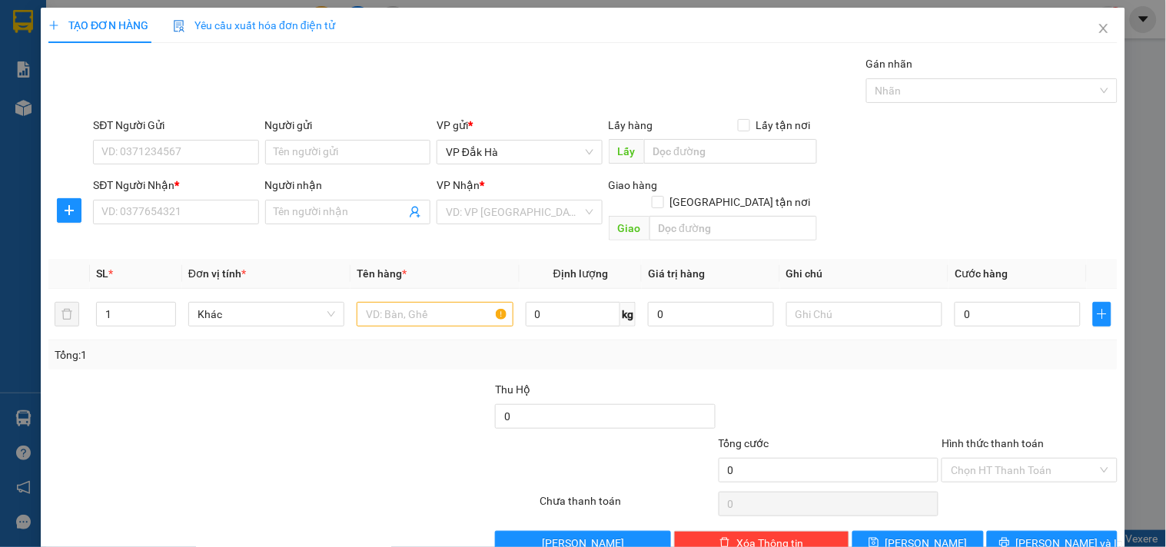
click at [192, 165] on div "SĐT Người Gửi VD: 0371234567" at bounding box center [175, 144] width 165 height 54
drag, startPoint x: 118, startPoint y: 154, endPoint x: 175, endPoint y: 149, distance: 57.9
click at [118, 151] on input "SĐT Người Gửi" at bounding box center [175, 152] width 165 height 25
type input "0398482568"
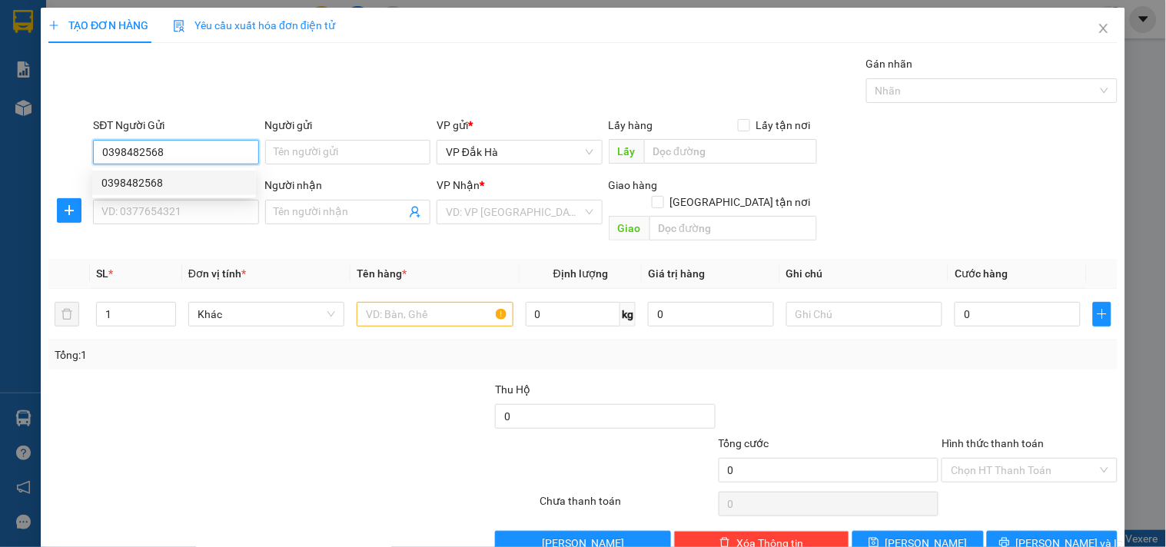
drag, startPoint x: 151, startPoint y: 182, endPoint x: 160, endPoint y: 185, distance: 8.8
click at [152, 182] on div "0398482568" at bounding box center [173, 183] width 145 height 17
type input "0384366617"
checkbox input "true"
type input "GHTN/THỦ ĐỨC/CC"
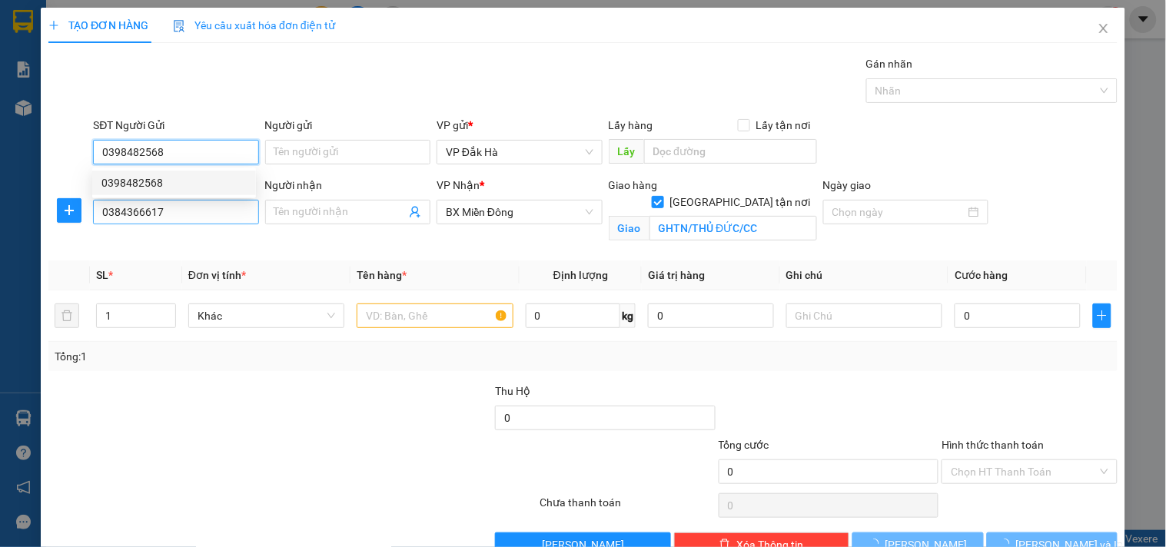
type input "60.000"
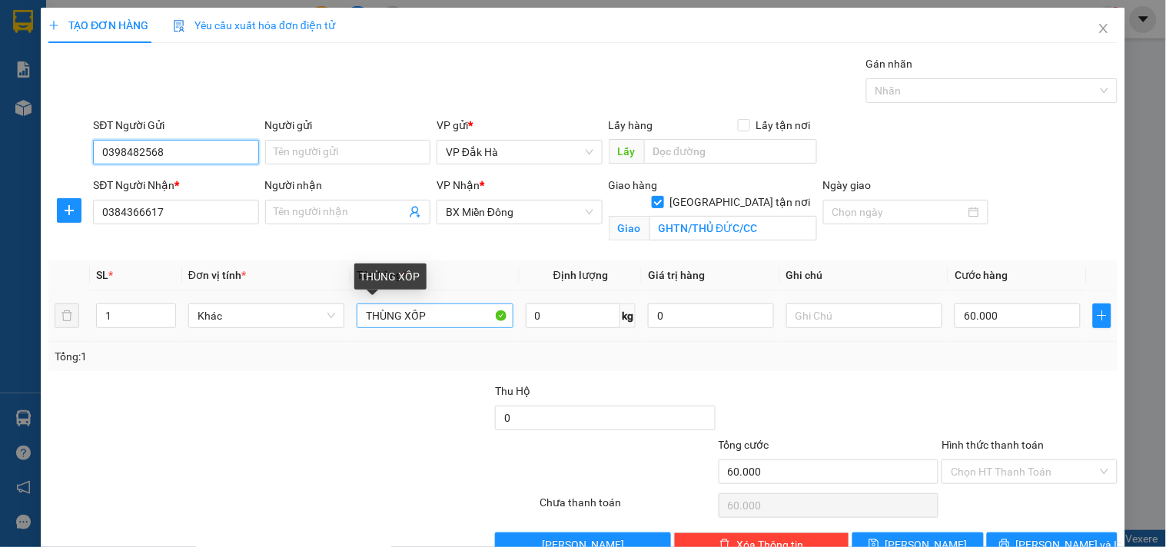
type input "0398482568"
drag, startPoint x: 442, startPoint y: 320, endPoint x: 265, endPoint y: 300, distance: 178.0
click at [265, 300] on tr "1 Khác THÙNG XỐP 0 kg 0 60.000" at bounding box center [583, 317] width 1070 height 52
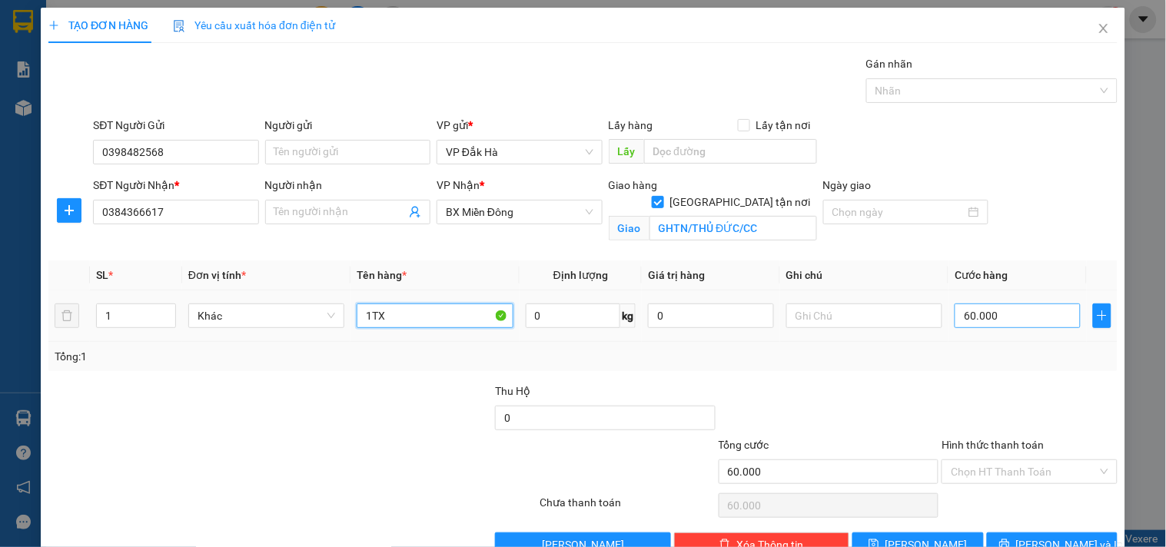
type input "1TX"
type input "0"
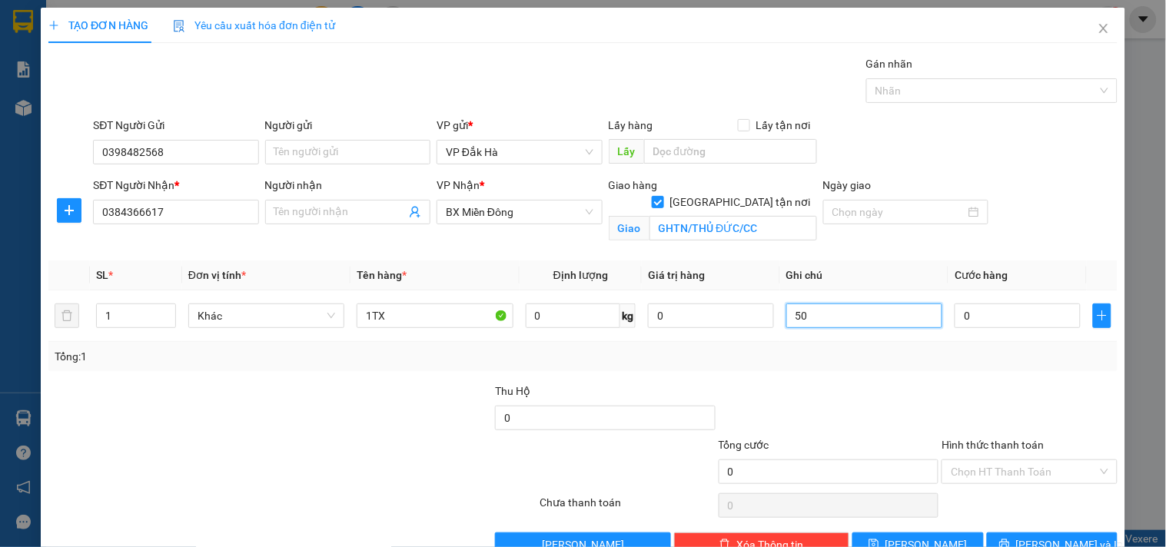
type input "5"
click at [966, 318] on input "0" at bounding box center [1018, 316] width 126 height 25
type input "1"
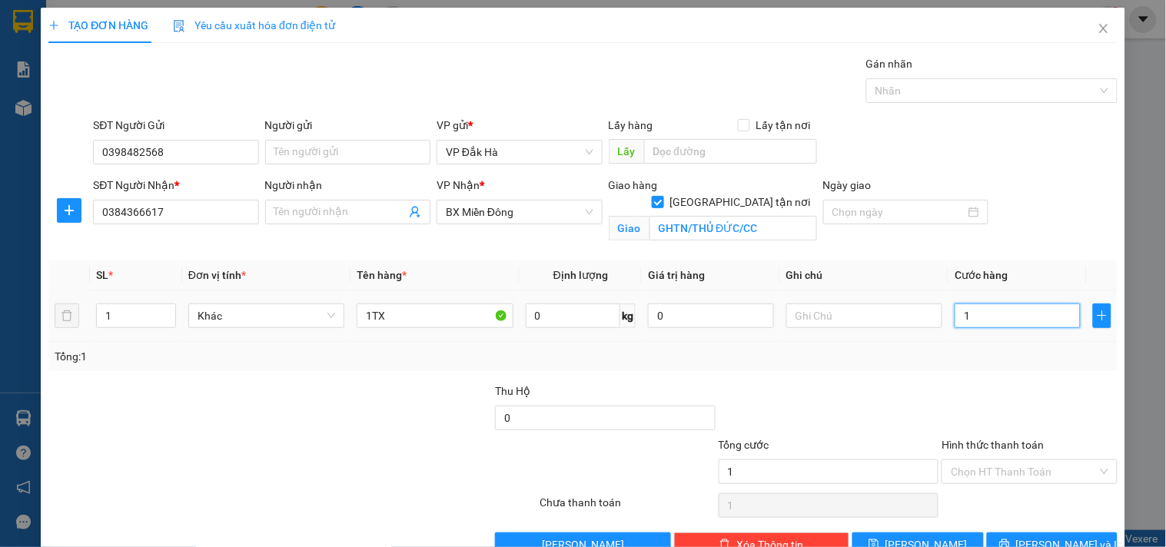
type input "0"
click at [957, 318] on input "0" at bounding box center [1018, 316] width 126 height 25
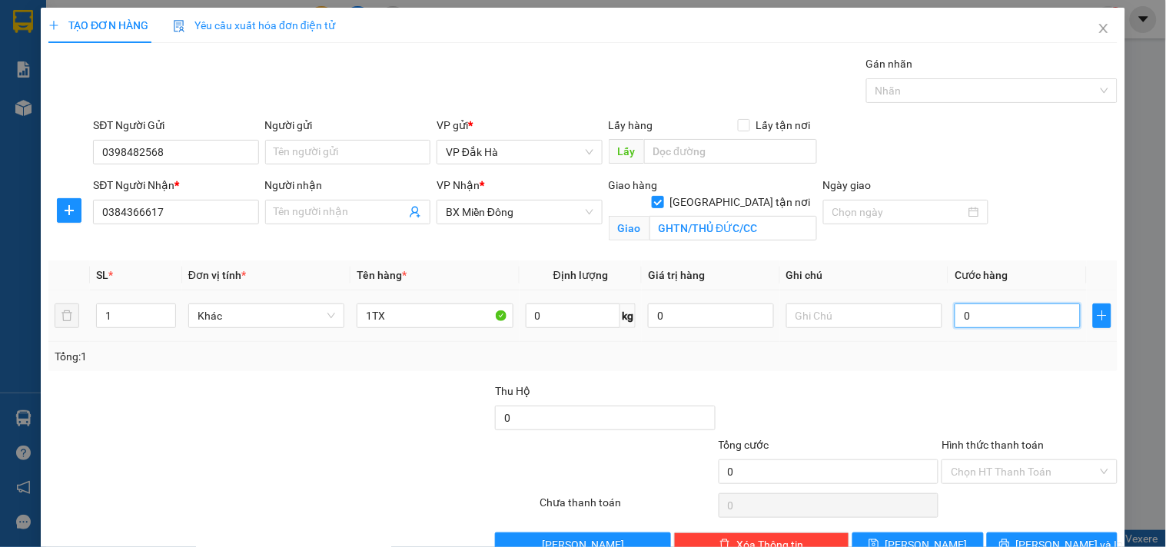
type input "5"
type input "50"
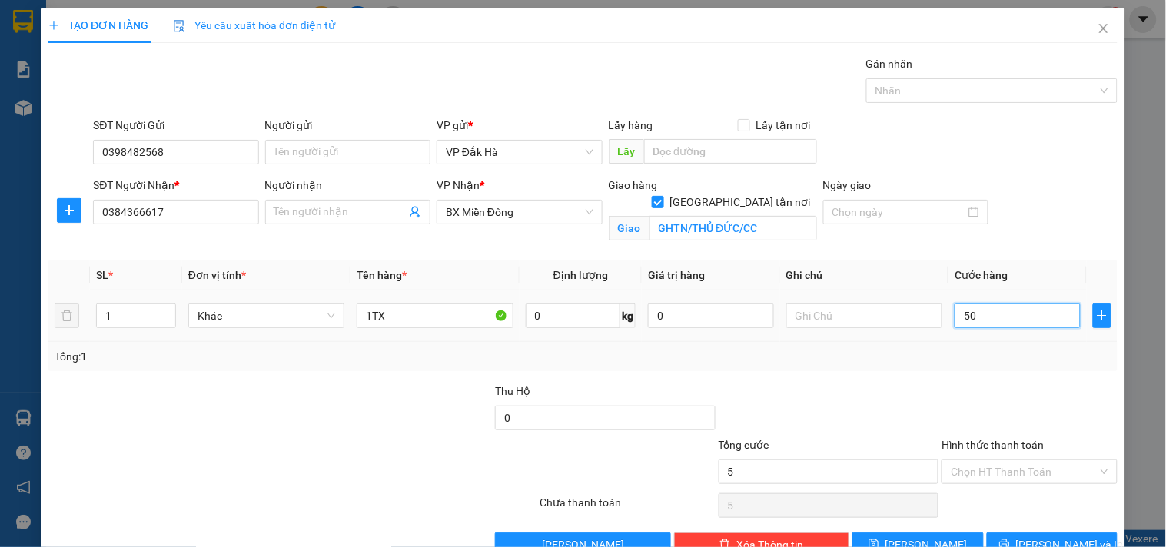
type input "50"
type input "500"
type input "5.000"
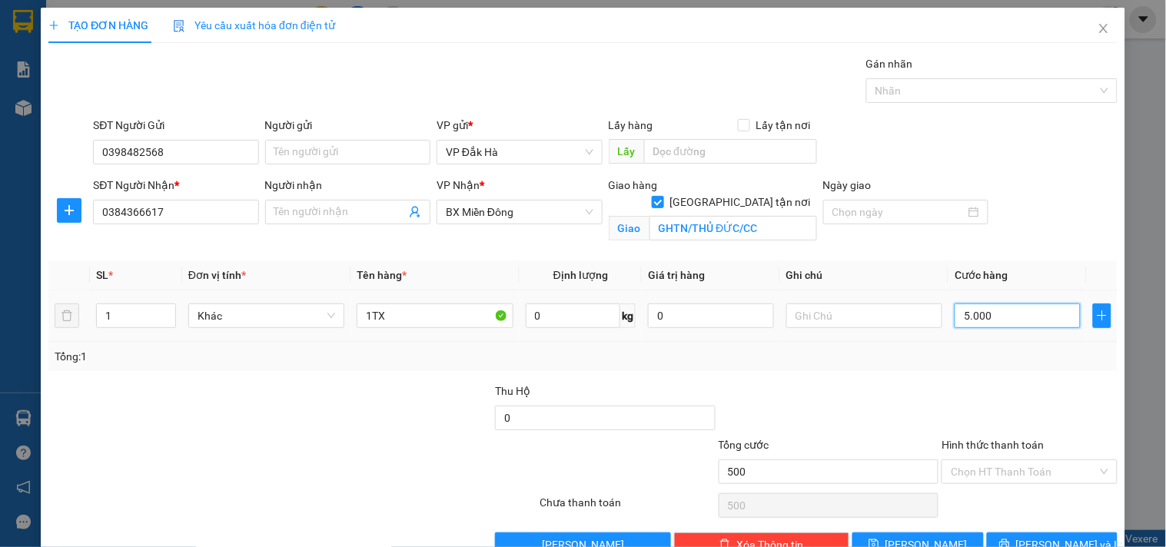
type input "5.000"
type input "50.000"
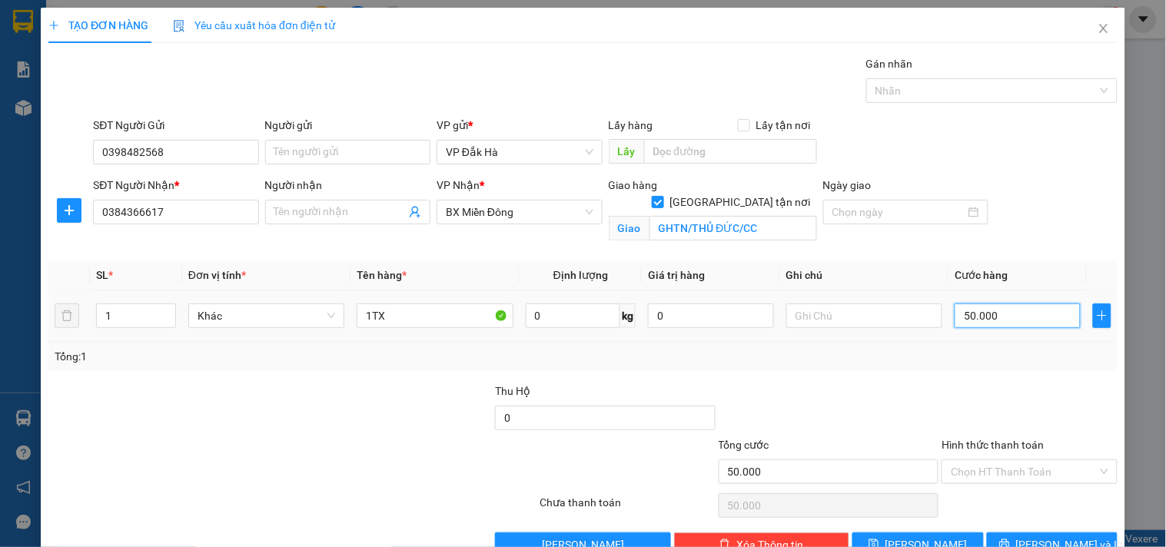
type input "500.000"
type input "50.000"
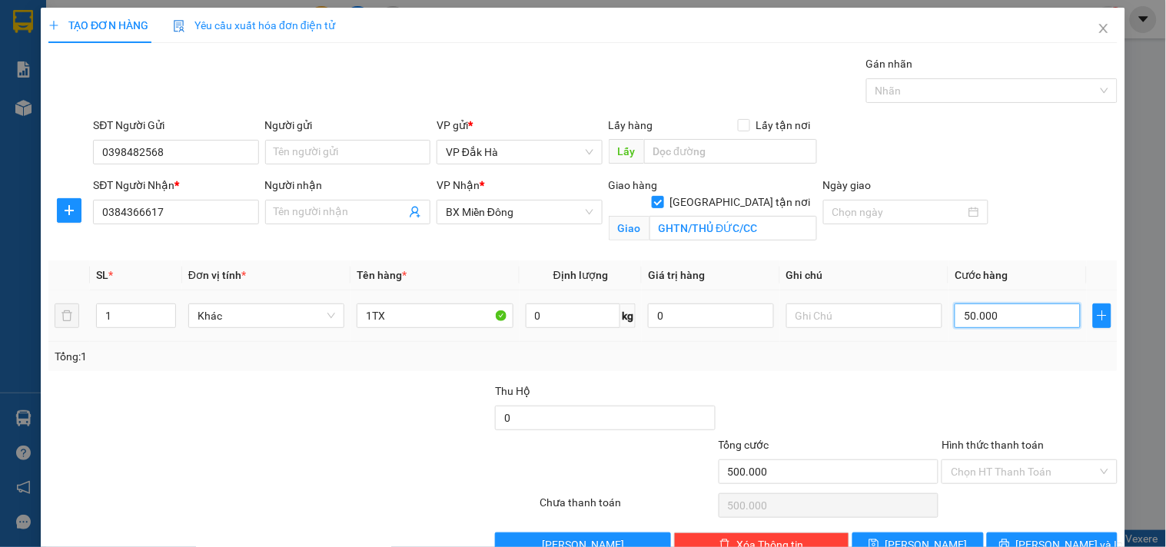
type input "50.000"
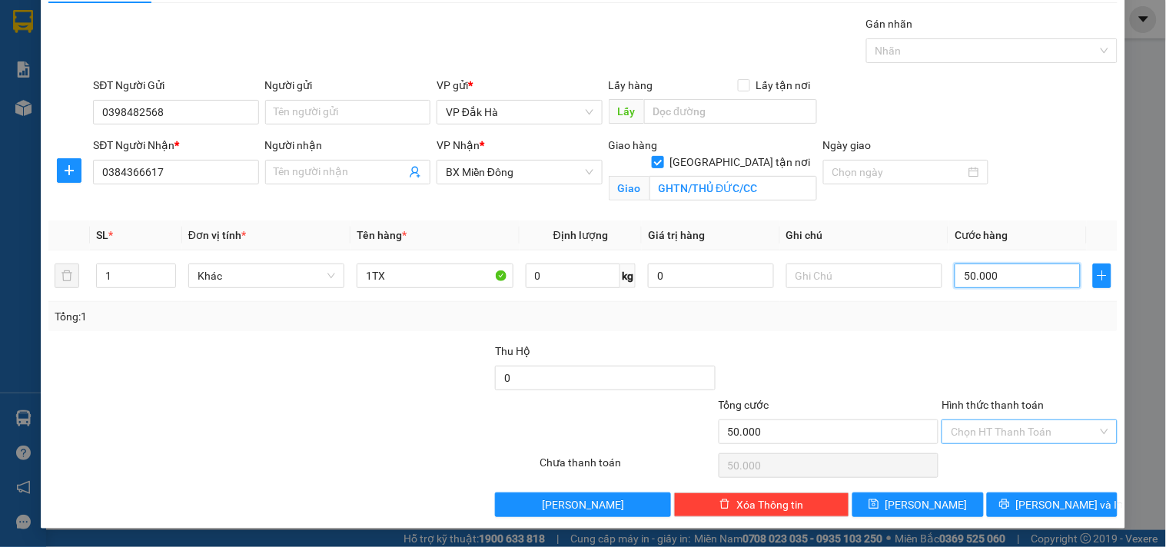
type input "50.000"
click at [1019, 434] on input "Hình thức thanh toán" at bounding box center [1024, 432] width 146 height 23
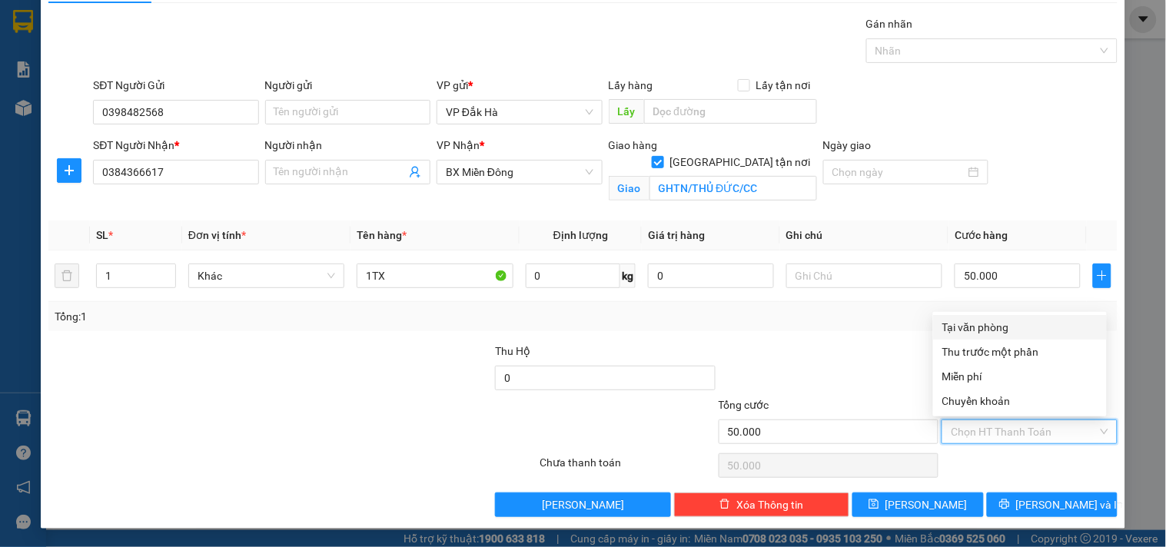
click at [977, 321] on div "Tại văn phòng" at bounding box center [1020, 327] width 155 height 17
type input "0"
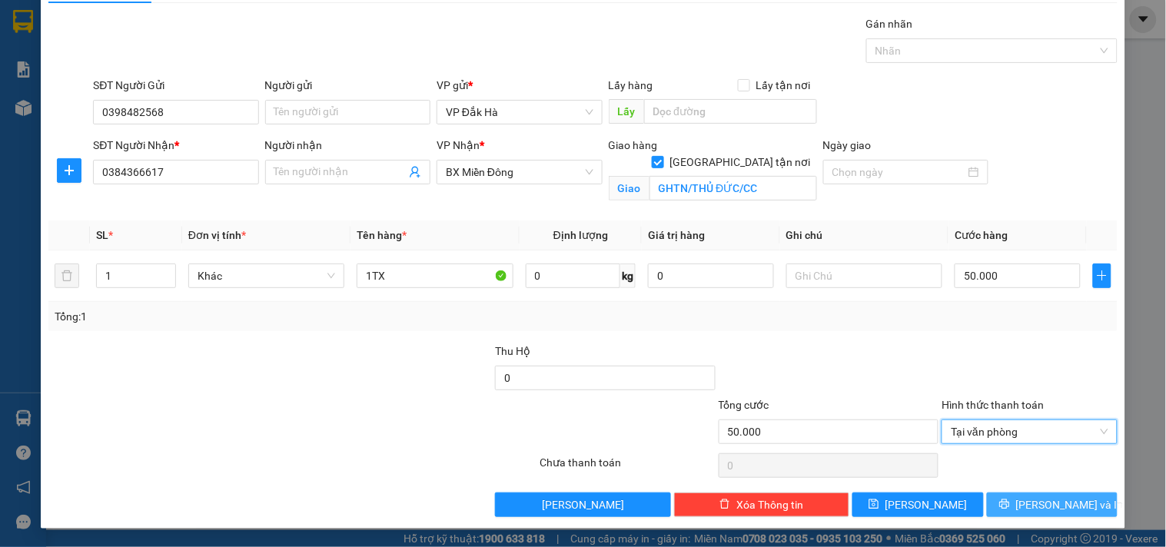
drag, startPoint x: 1057, startPoint y: 507, endPoint x: 1051, endPoint y: 497, distance: 11.7
click at [1056, 505] on span "[PERSON_NAME] và In" at bounding box center [1070, 505] width 108 height 17
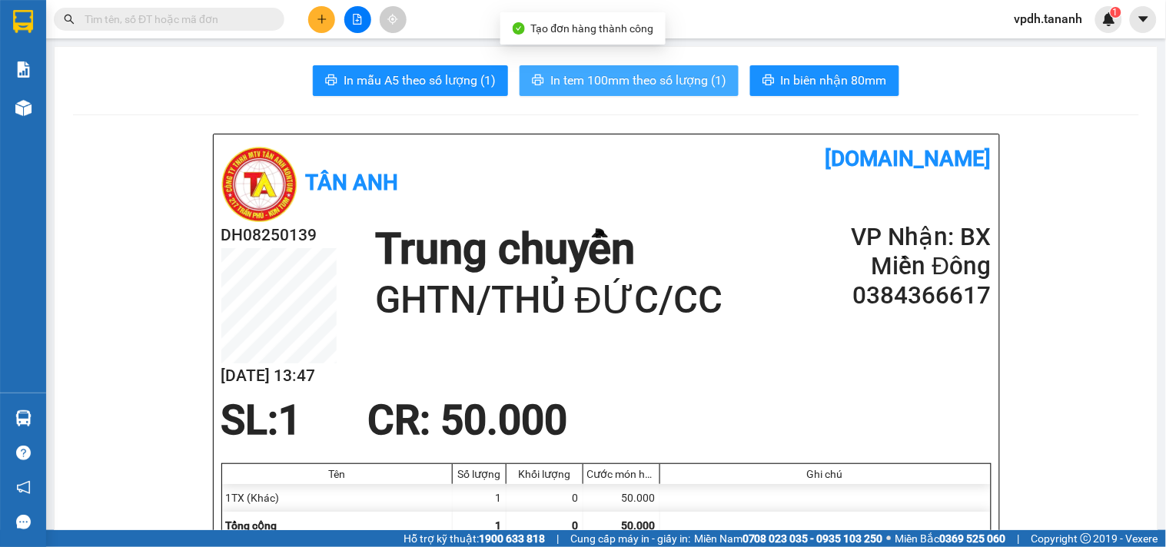
click at [621, 83] on span "In tem 100mm theo số lượng (1)" at bounding box center [639, 80] width 176 height 19
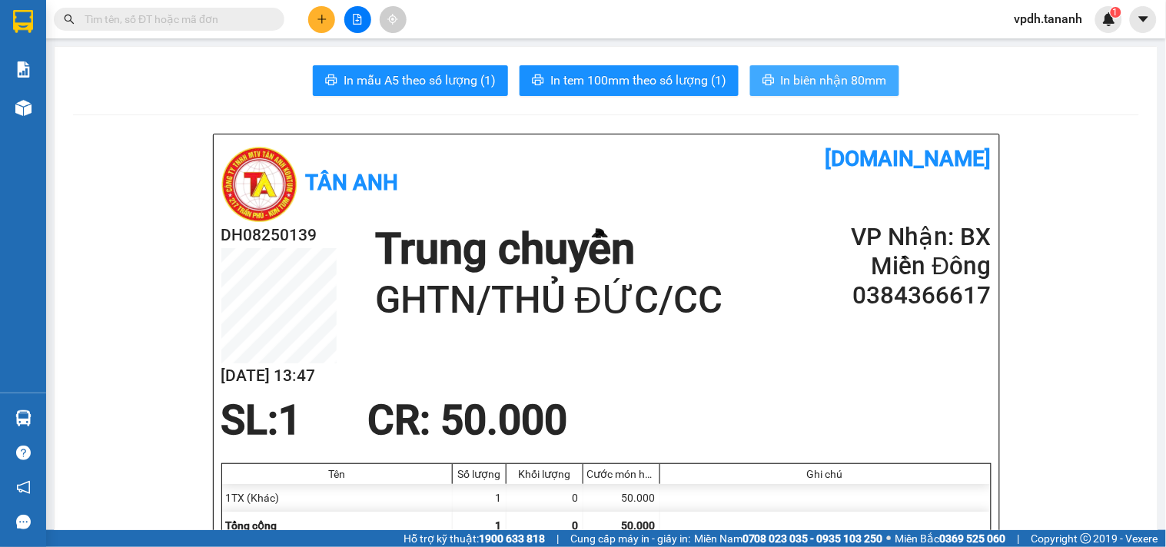
click at [846, 71] on span "In biên nhận 80mm" at bounding box center [834, 80] width 106 height 19
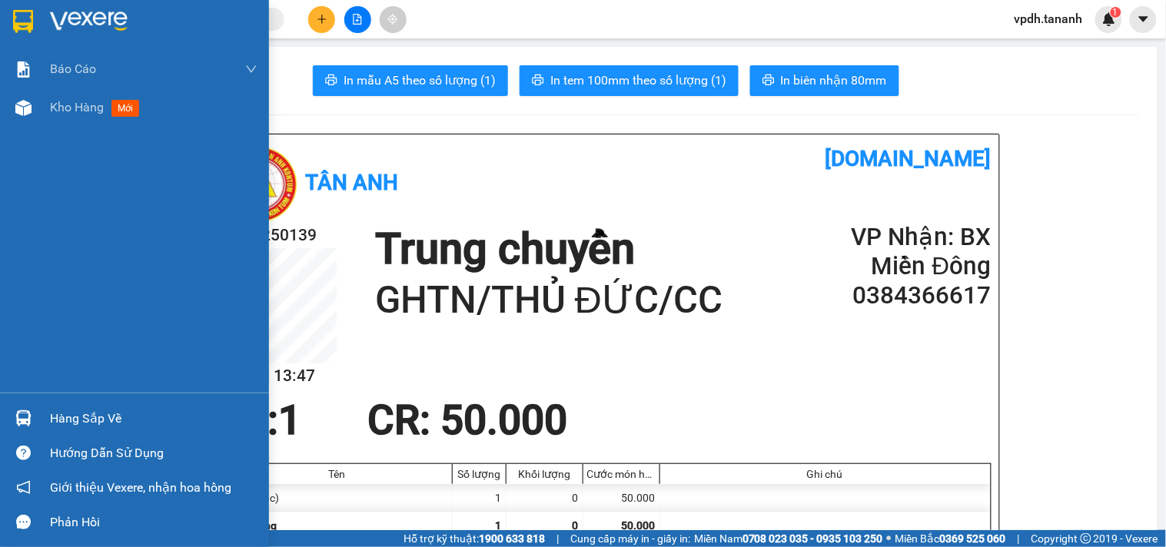
click at [118, 16] on img at bounding box center [89, 21] width 78 height 23
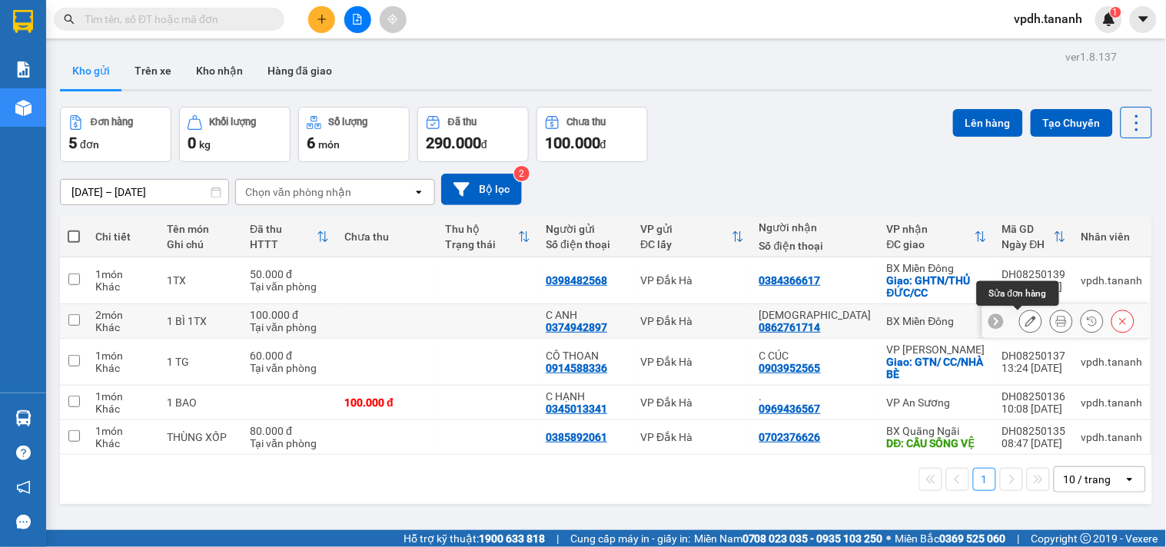
click at [1056, 325] on icon at bounding box center [1061, 321] width 11 height 11
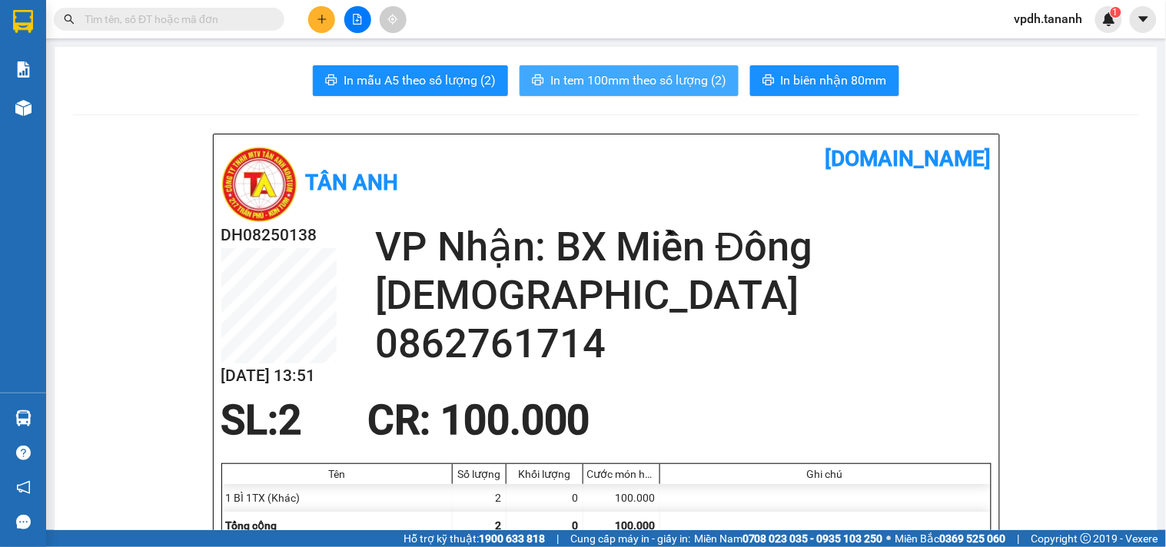
click at [582, 77] on span "In tem 100mm theo số lượng (2)" at bounding box center [639, 80] width 176 height 19
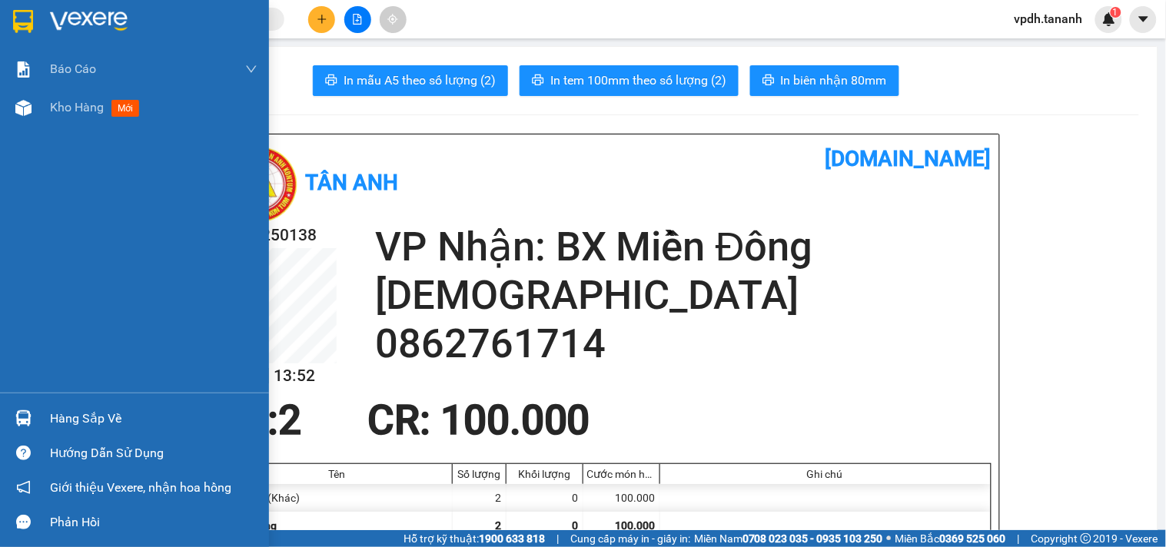
drag, startPoint x: 34, startPoint y: 26, endPoint x: 108, endPoint y: 35, distance: 75.1
click at [35, 26] on div at bounding box center [23, 21] width 27 height 27
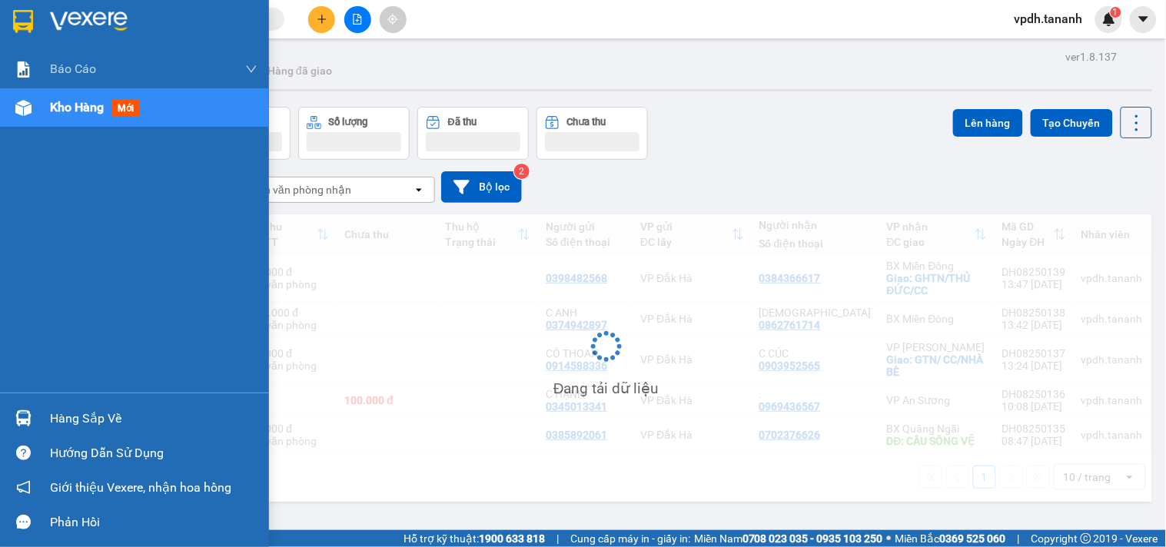
click at [108, 35] on div at bounding box center [134, 25] width 269 height 50
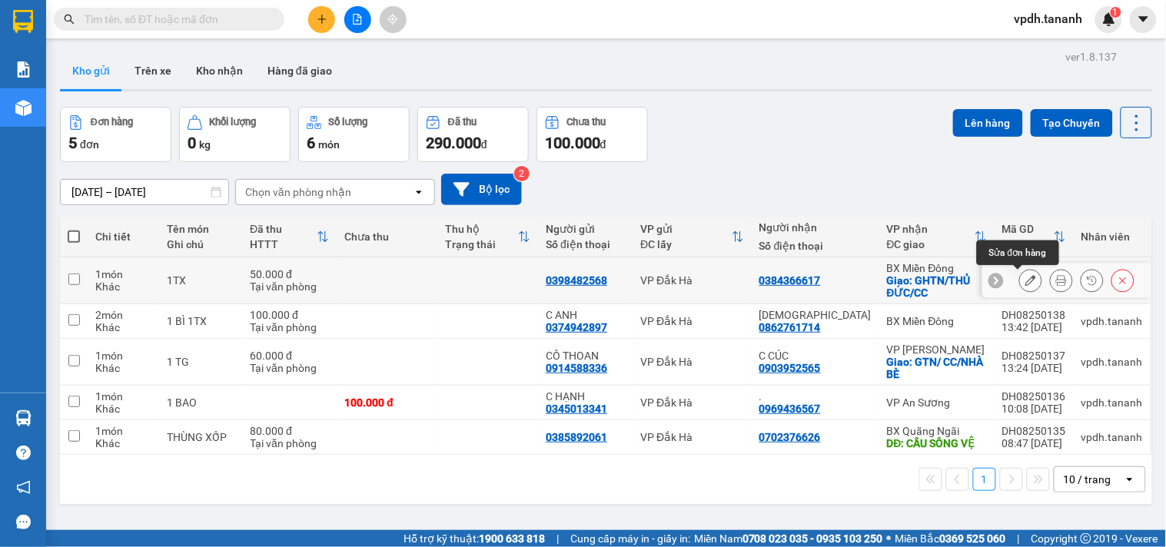
click at [1056, 282] on icon at bounding box center [1061, 280] width 11 height 11
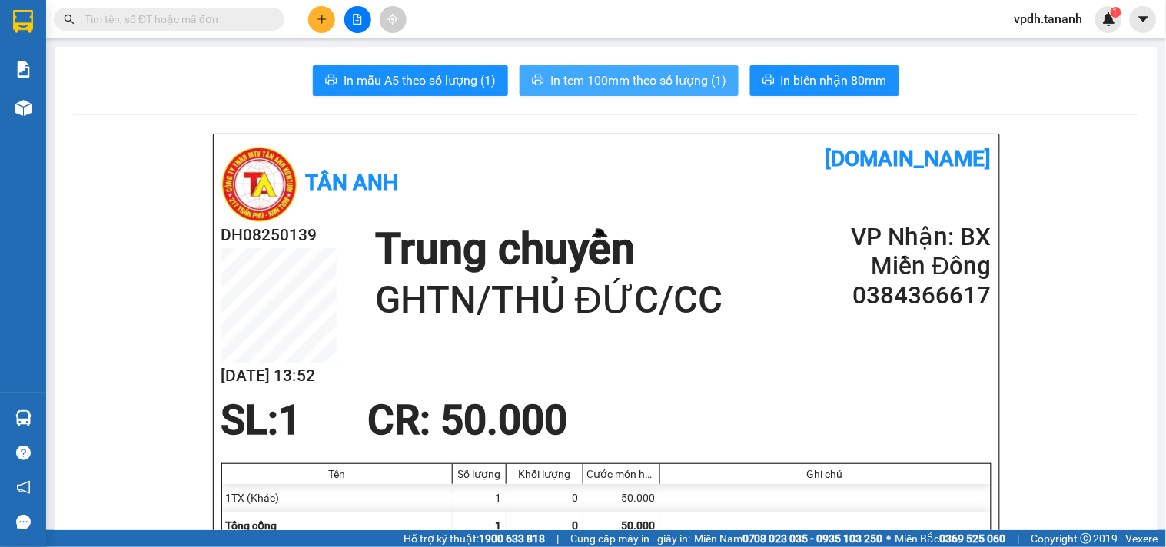
click at [667, 70] on button "In tem 100mm theo số lượng (1)" at bounding box center [629, 80] width 219 height 31
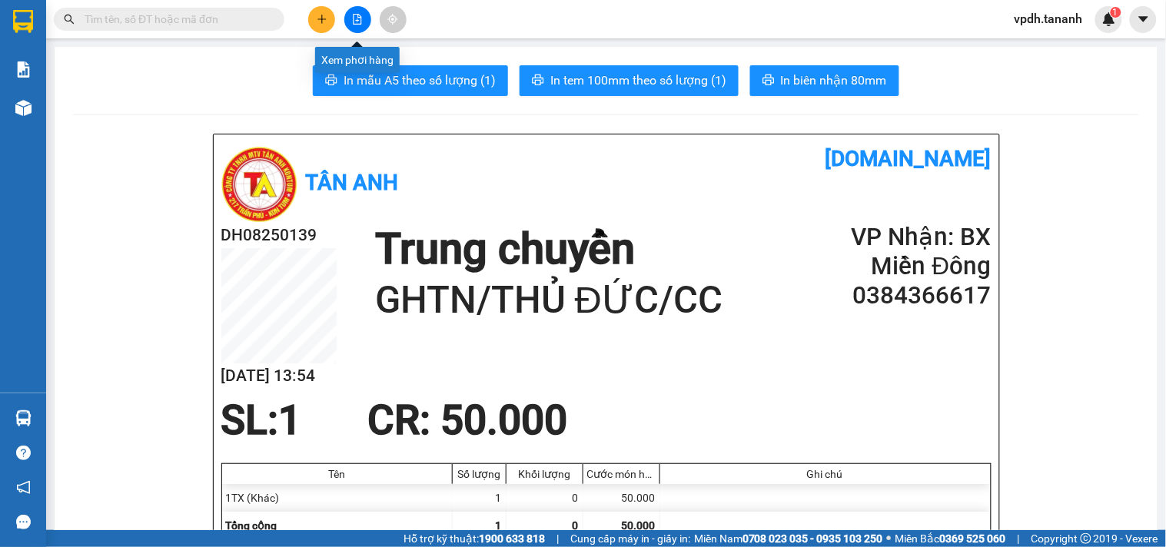
click at [331, 24] on button at bounding box center [321, 19] width 27 height 27
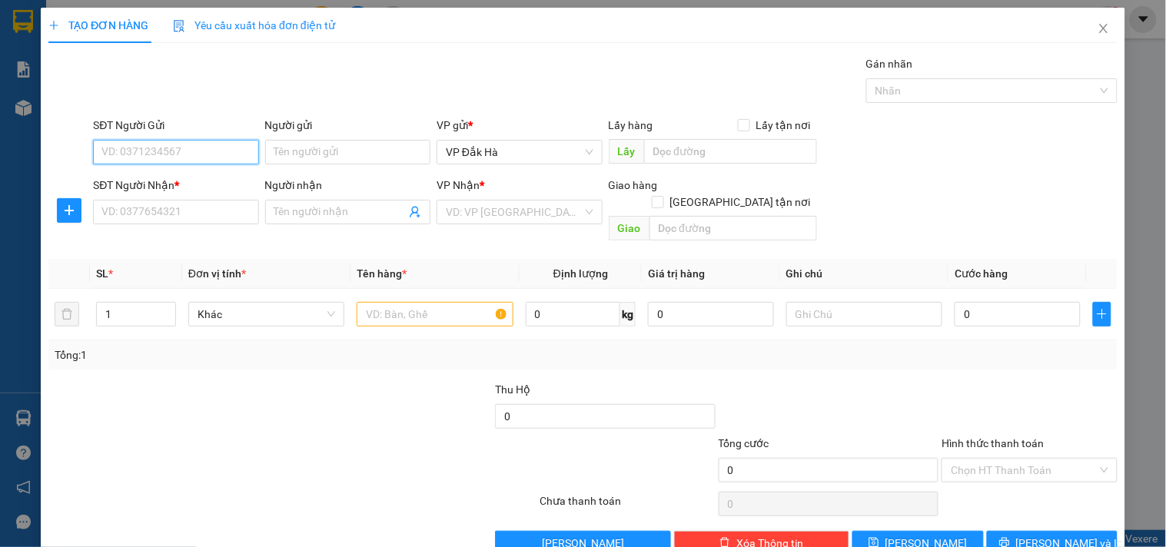
click at [160, 155] on input "SĐT Người Gửi" at bounding box center [175, 152] width 165 height 25
type input "0824352129"
click at [166, 175] on div "0824352129 - BIN GẤU" at bounding box center [173, 183] width 145 height 17
type input "BIN GẤU"
type input "0326599628"
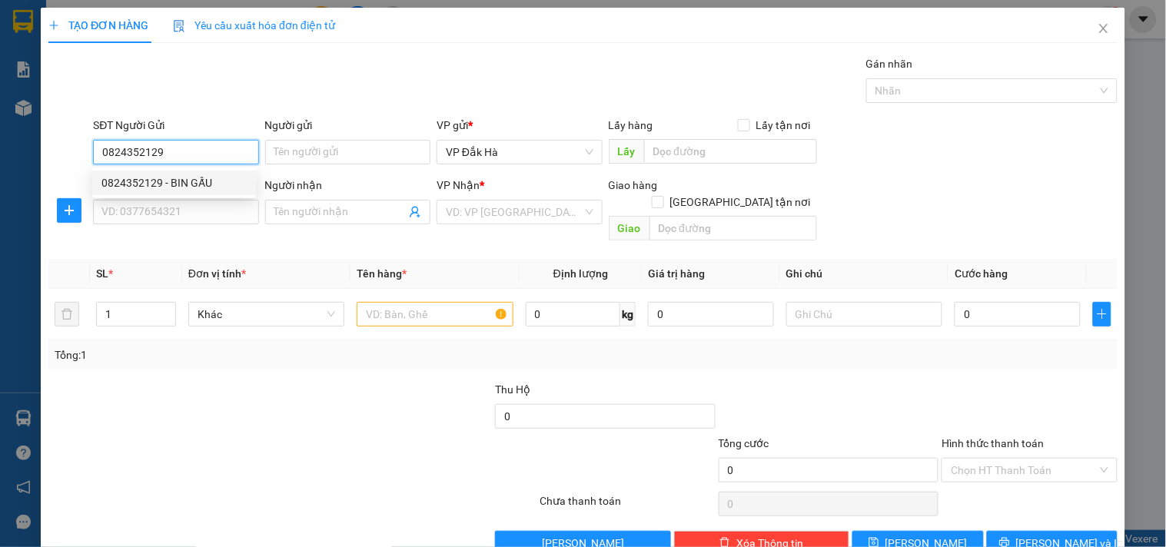
type input "BÀU BÀNG"
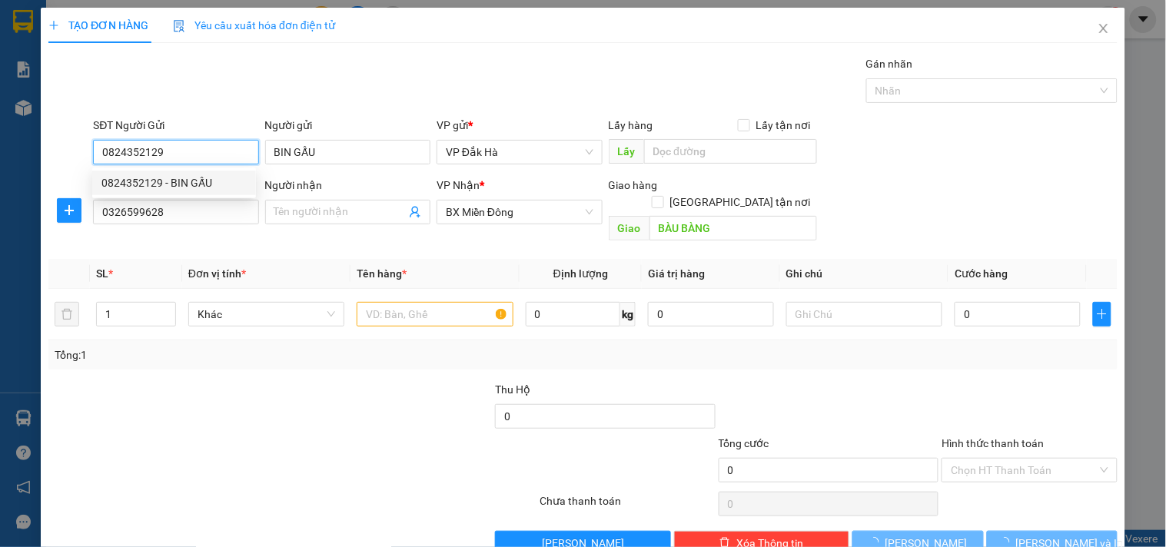
type input "100.000"
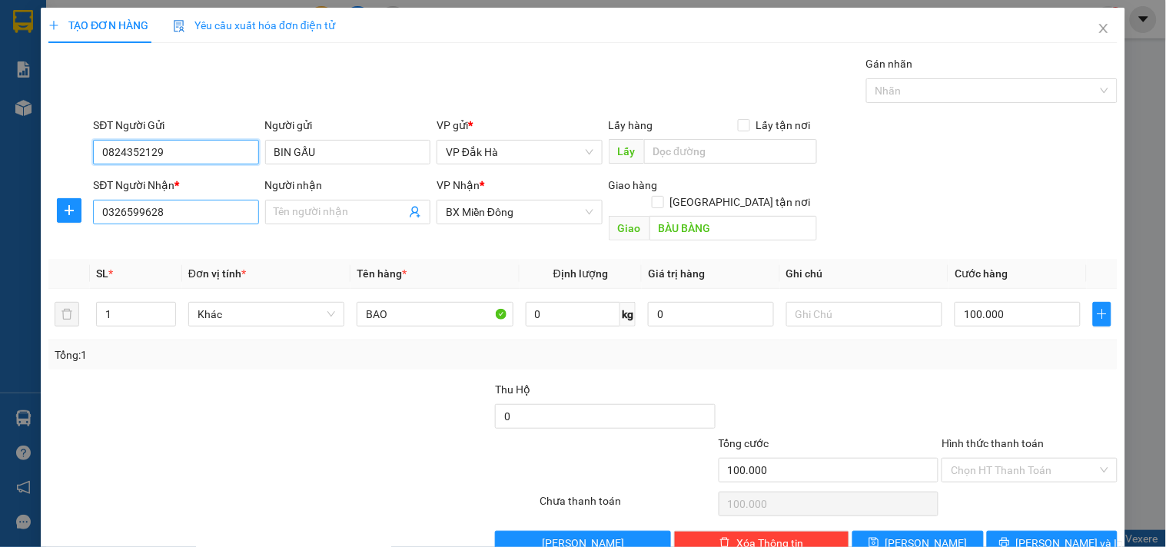
type input "0824352129"
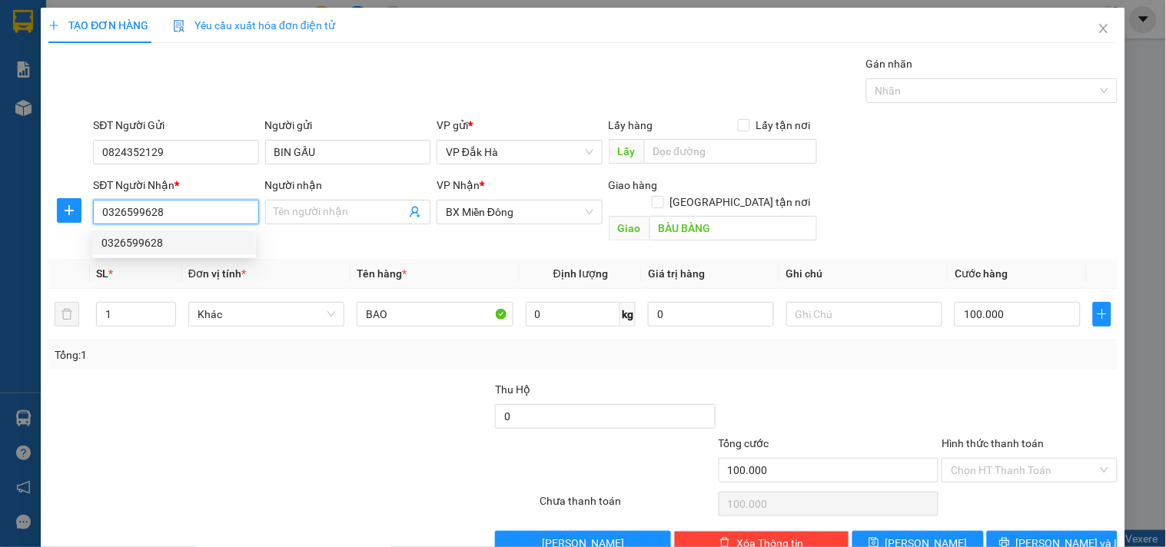
drag, startPoint x: 188, startPoint y: 208, endPoint x: 0, endPoint y: 195, distance: 188.8
click at [0, 195] on div "TẠO ĐƠN HÀNG Yêu cầu xuất hóa đơn điện tử Transit Pickup Surcharge Ids Transit …" at bounding box center [583, 273] width 1166 height 547
type input "0838089022"
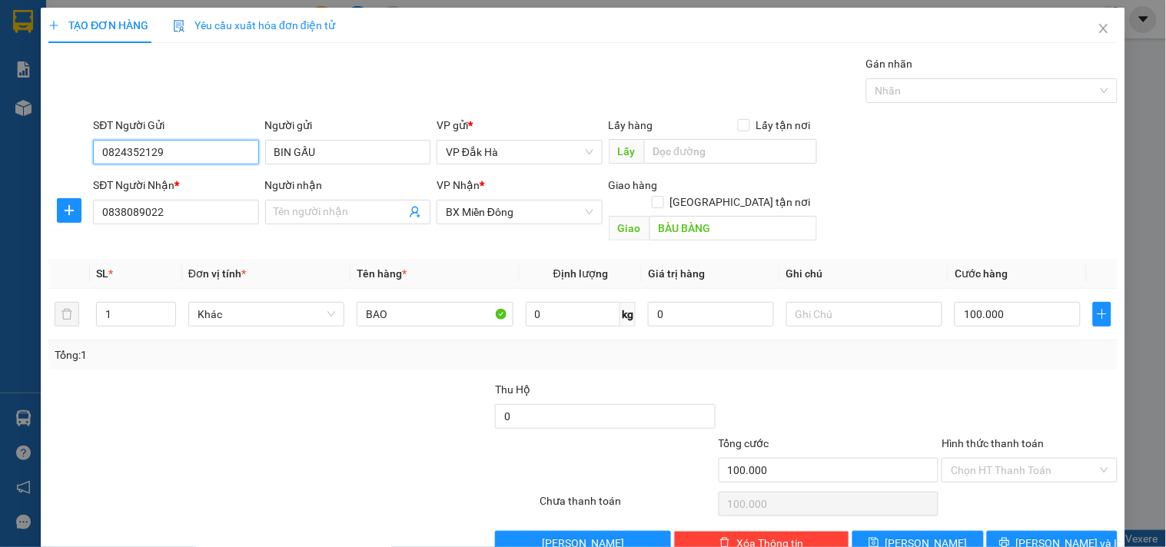
click at [195, 148] on input "0824352129" at bounding box center [175, 152] width 165 height 25
click at [308, 211] on input "Người nhận" at bounding box center [339, 212] width 131 height 17
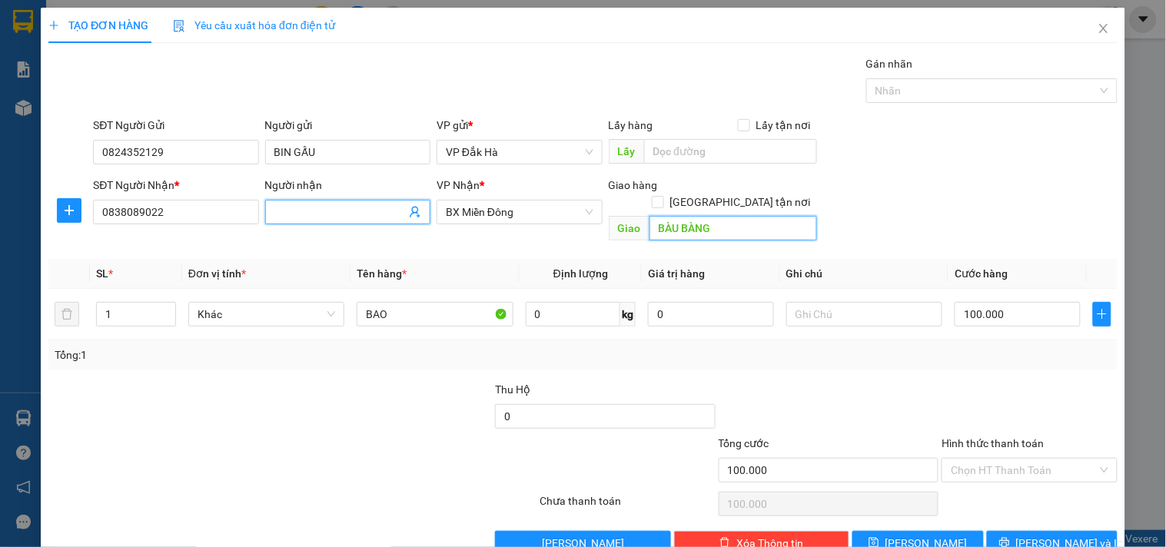
click at [732, 216] on input "BÀU BÀNG" at bounding box center [734, 228] width 168 height 25
type input "CX ĐỒNG TIẾN"
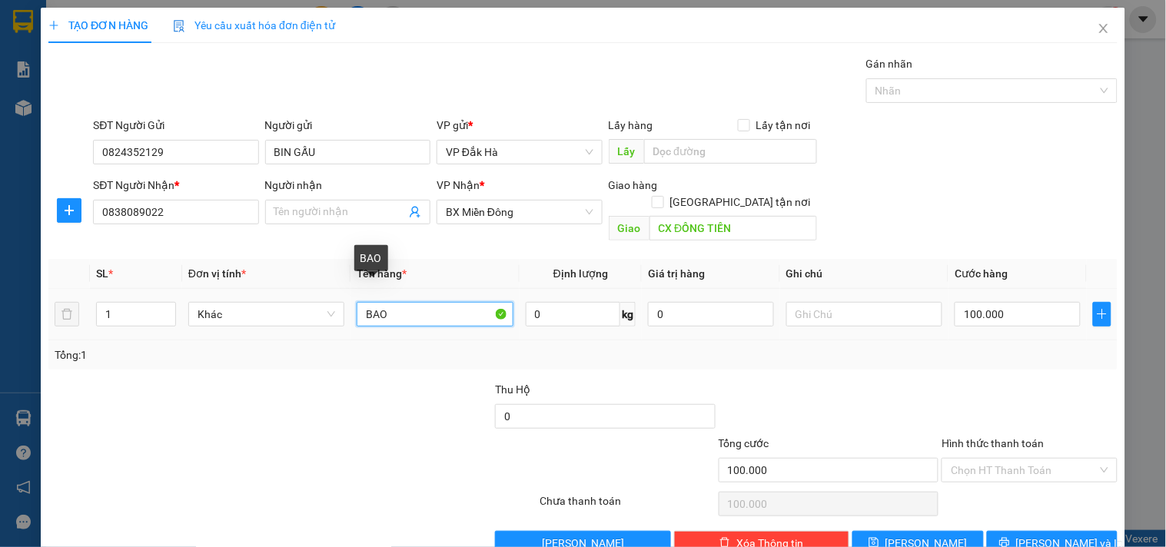
click at [411, 302] on input "BAO" at bounding box center [435, 314] width 156 height 25
type input "BÌ"
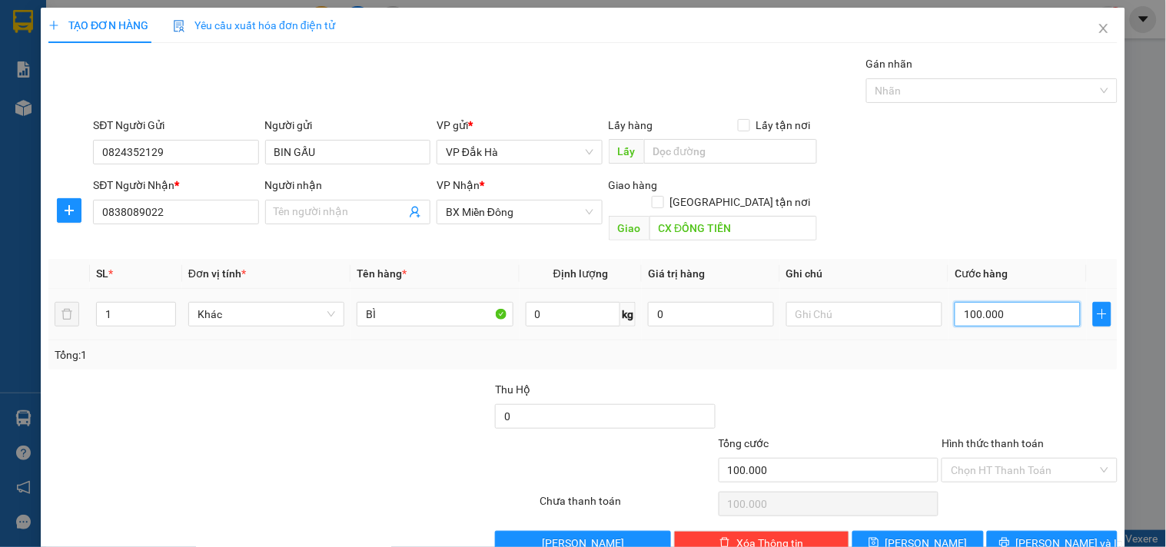
click at [1016, 305] on input "100.000" at bounding box center [1018, 314] width 126 height 25
type input "5"
type input "50"
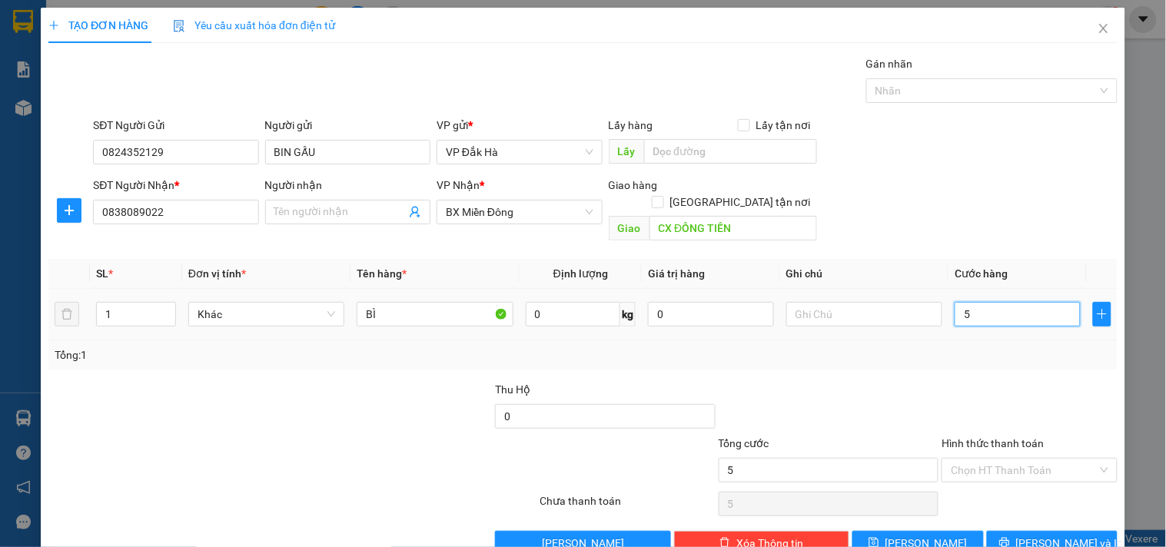
type input "50"
type input "500"
type input "5.000"
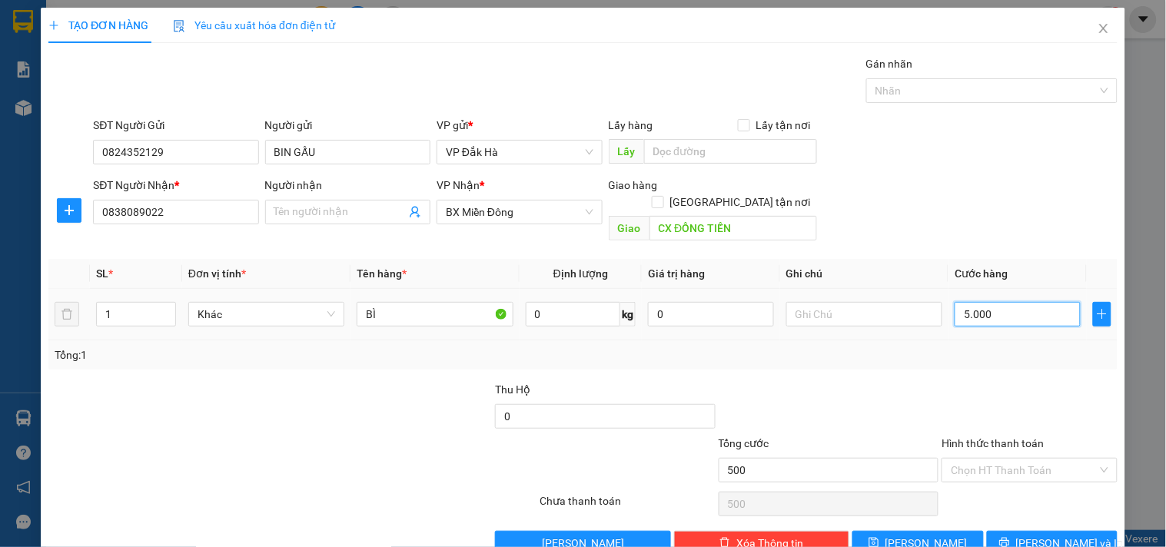
type input "5.000"
type input "50.000"
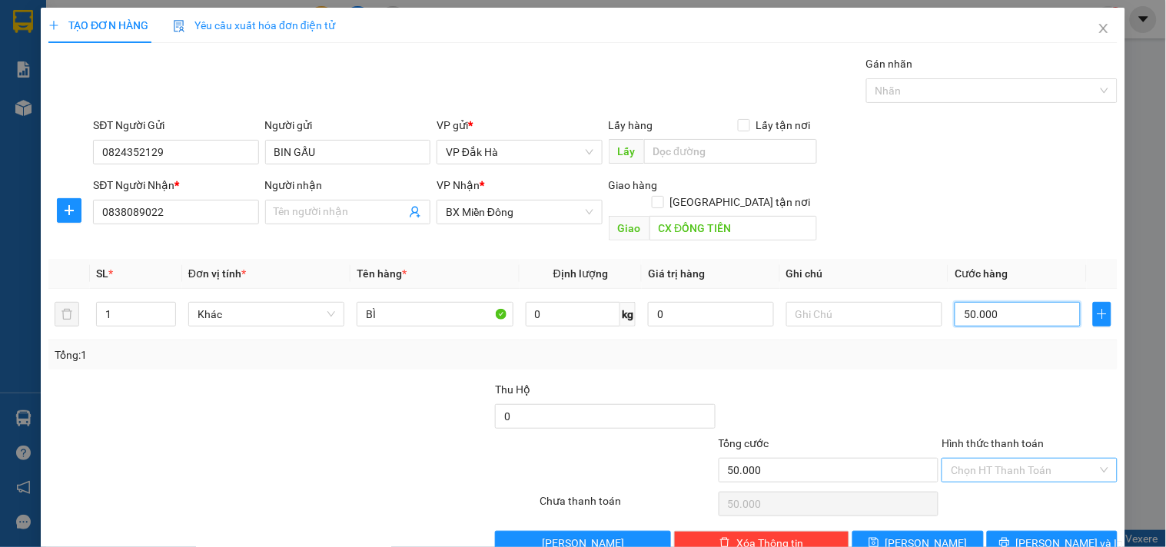
type input "50.000"
click at [1062, 459] on input "Hình thức thanh toán" at bounding box center [1024, 470] width 146 height 23
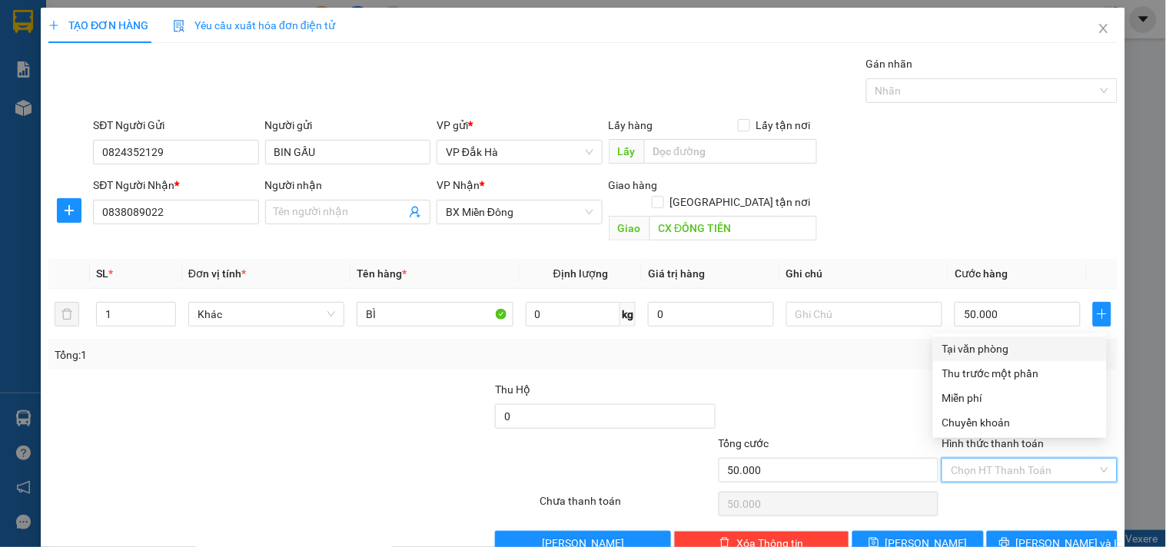
click at [1005, 346] on div "Tại văn phòng" at bounding box center [1020, 349] width 155 height 17
type input "0"
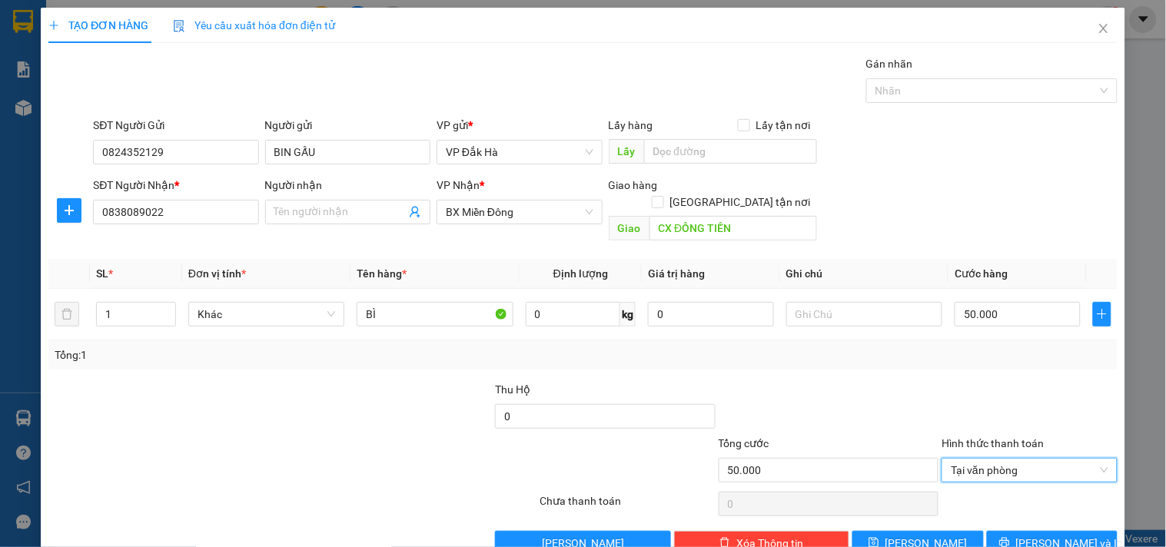
scroll to position [21, 0]
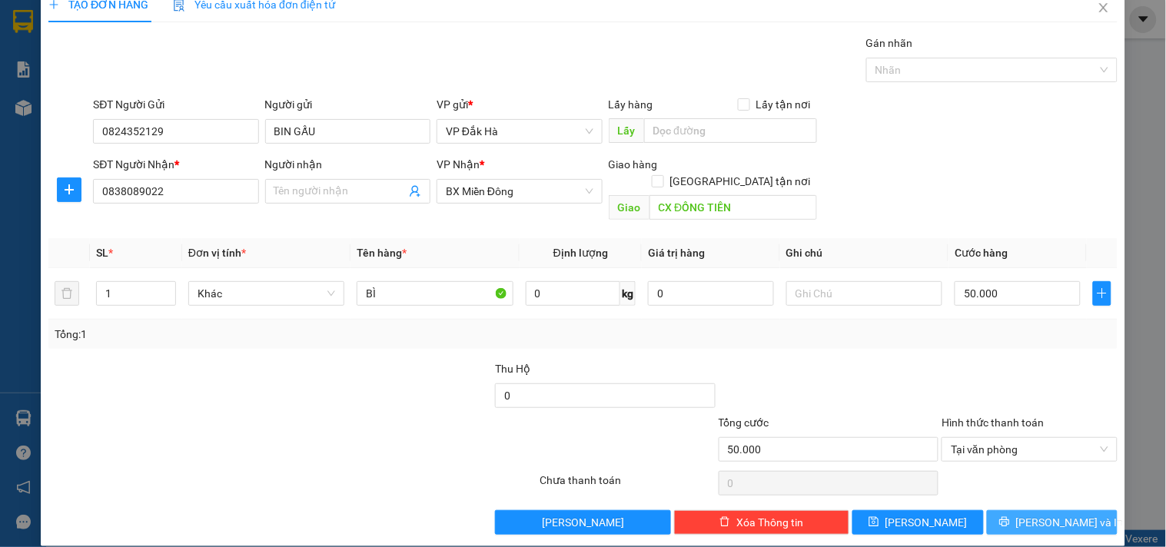
click at [1051, 514] on span "[PERSON_NAME] và In" at bounding box center [1070, 522] width 108 height 17
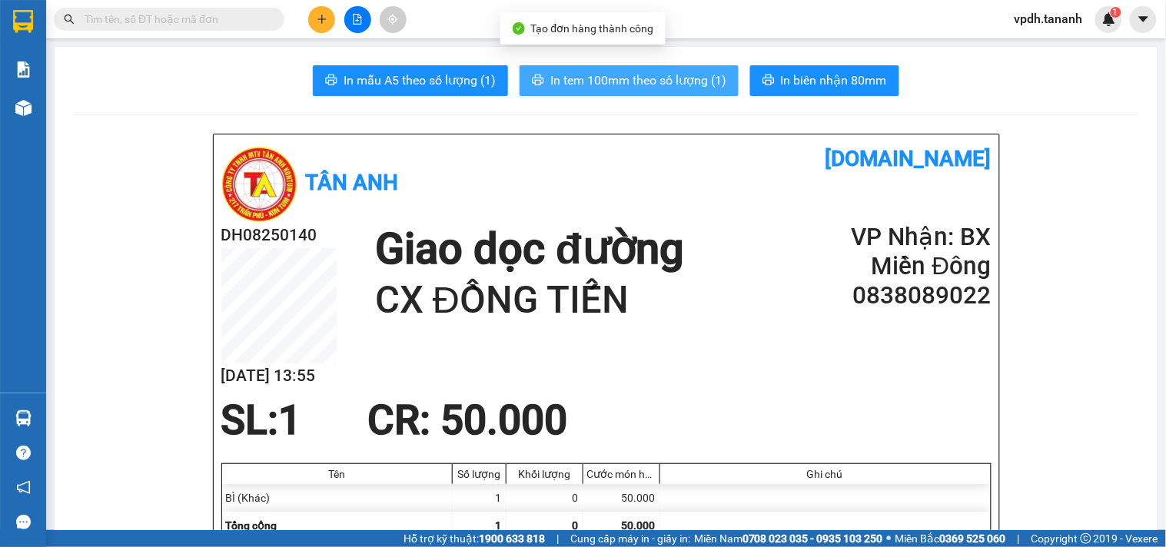
click at [647, 86] on span "In tem 100mm theo số lượng (1)" at bounding box center [639, 80] width 176 height 19
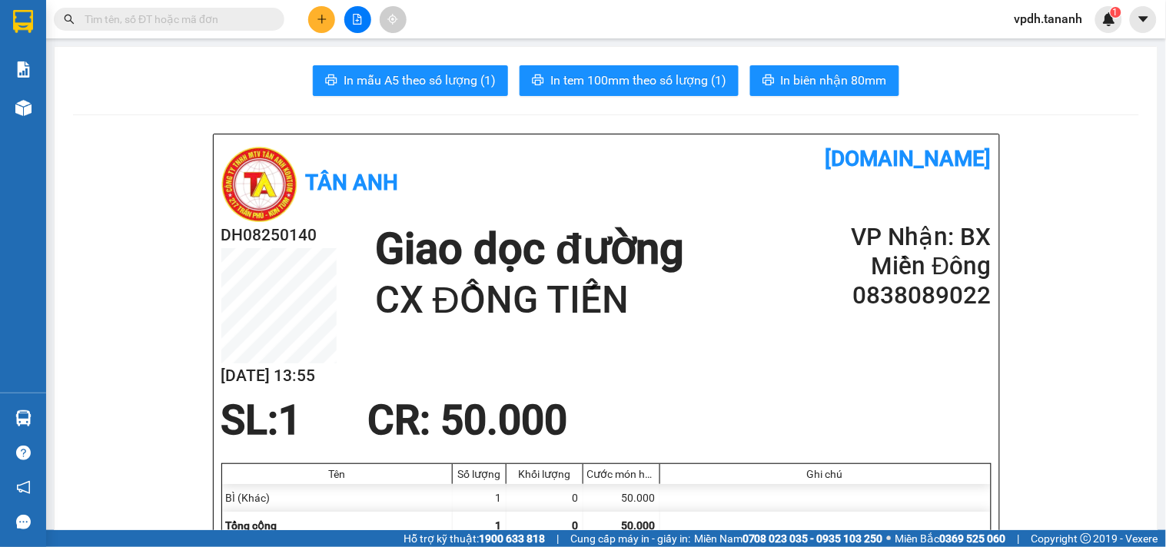
click at [324, 21] on icon "plus" at bounding box center [322, 19] width 11 height 11
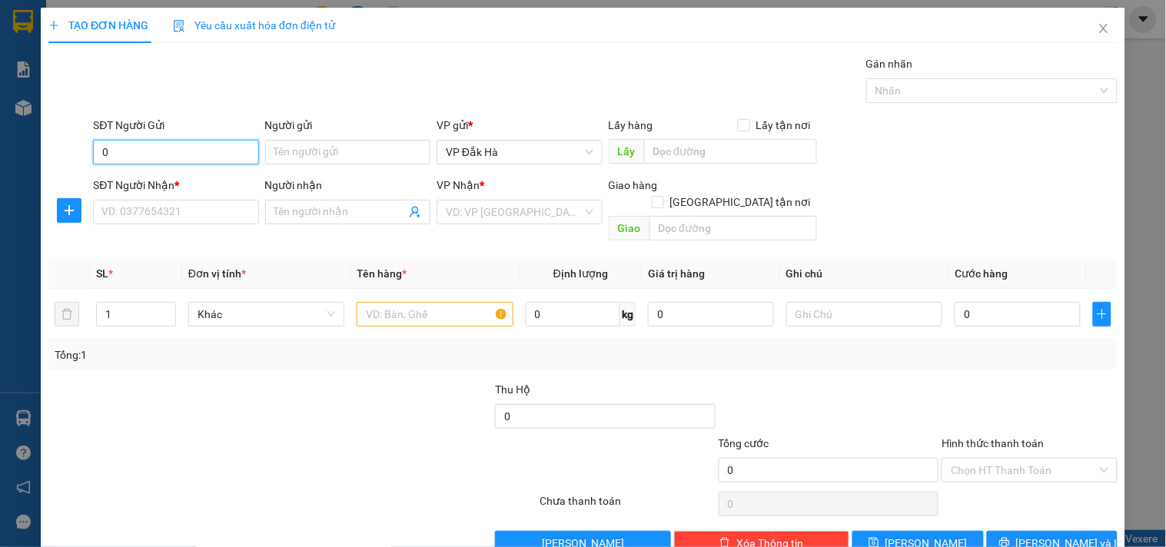
scroll to position [21, 0]
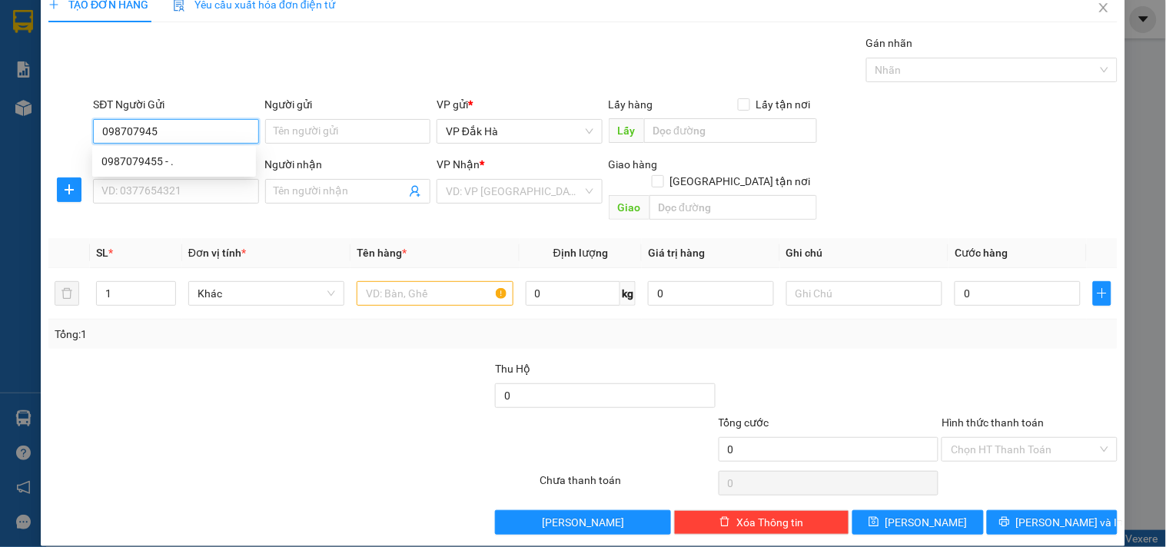
type input "0987079455"
click at [145, 162] on div "0987079455 - ." at bounding box center [173, 161] width 145 height 17
type input "."
type input "0976198929"
type input "."
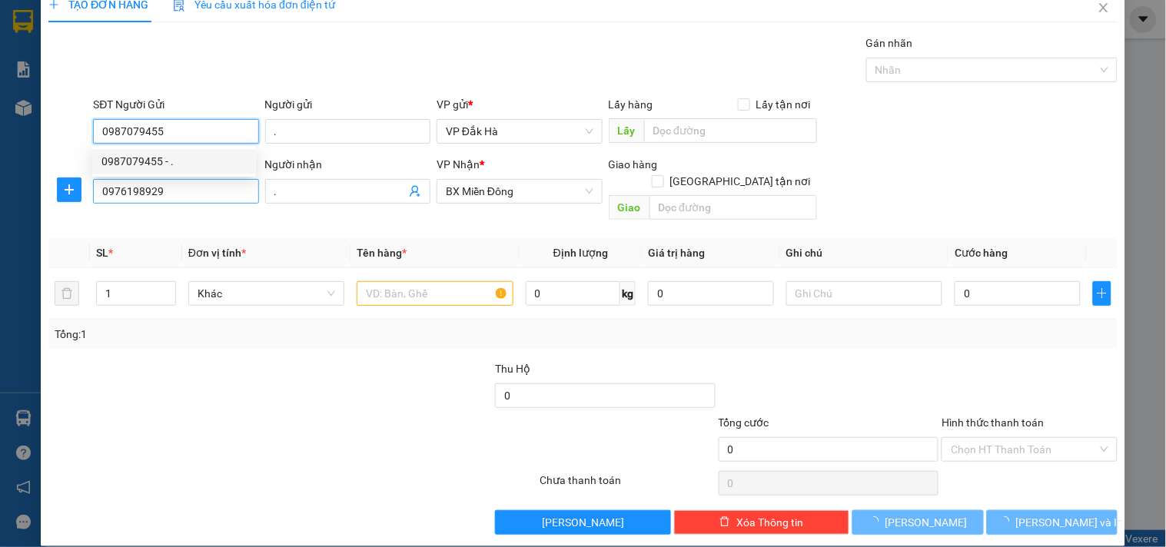
type input "200.000"
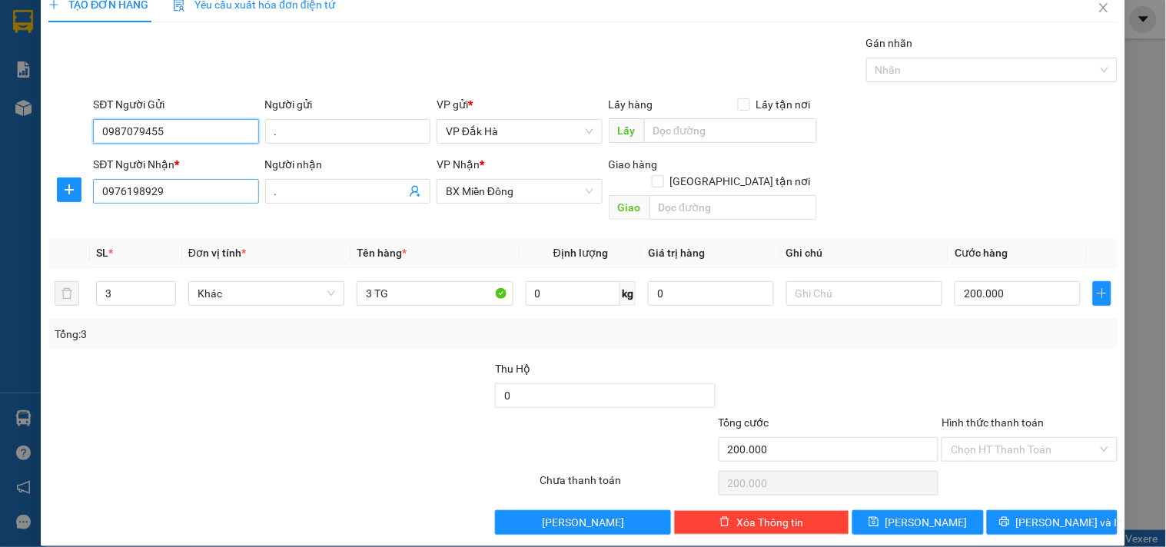
type input "0987079455"
click at [171, 196] on input "0976198929" at bounding box center [175, 191] width 165 height 25
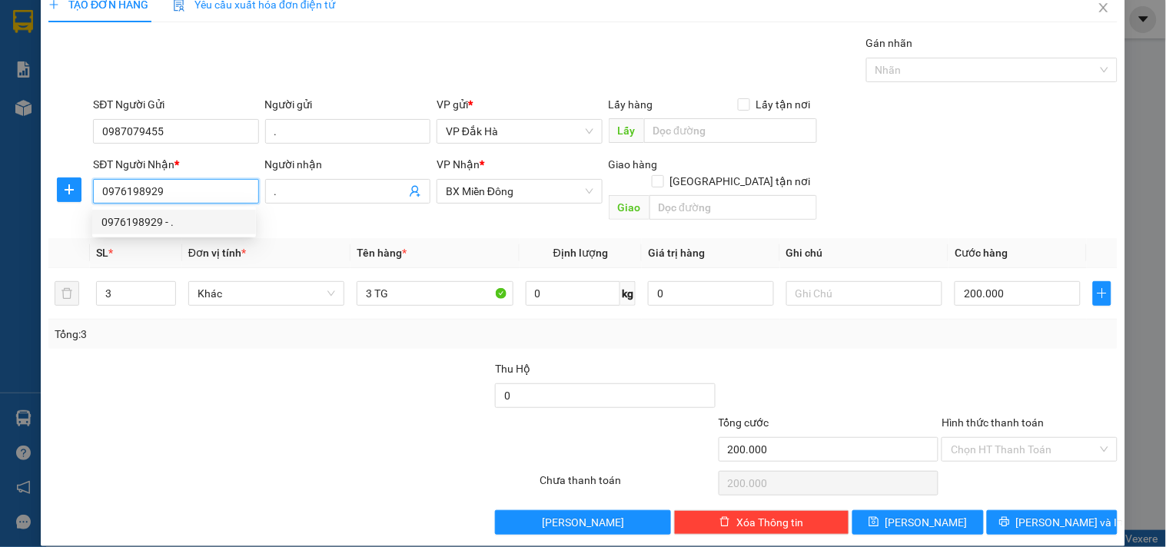
click at [165, 192] on input "0976198929" at bounding box center [175, 191] width 165 height 25
drag, startPoint x: 191, startPoint y: 187, endPoint x: 0, endPoint y: 140, distance: 196.4
click at [0, 140] on div "TẠO ĐƠN HÀNG Yêu cầu xuất hóa đơn điện tử Transit Pickup Surcharge Ids Transit …" at bounding box center [583, 273] width 1166 height 547
click at [544, 195] on span "BX Miền Đông" at bounding box center [519, 191] width 147 height 23
type input "0973319494"
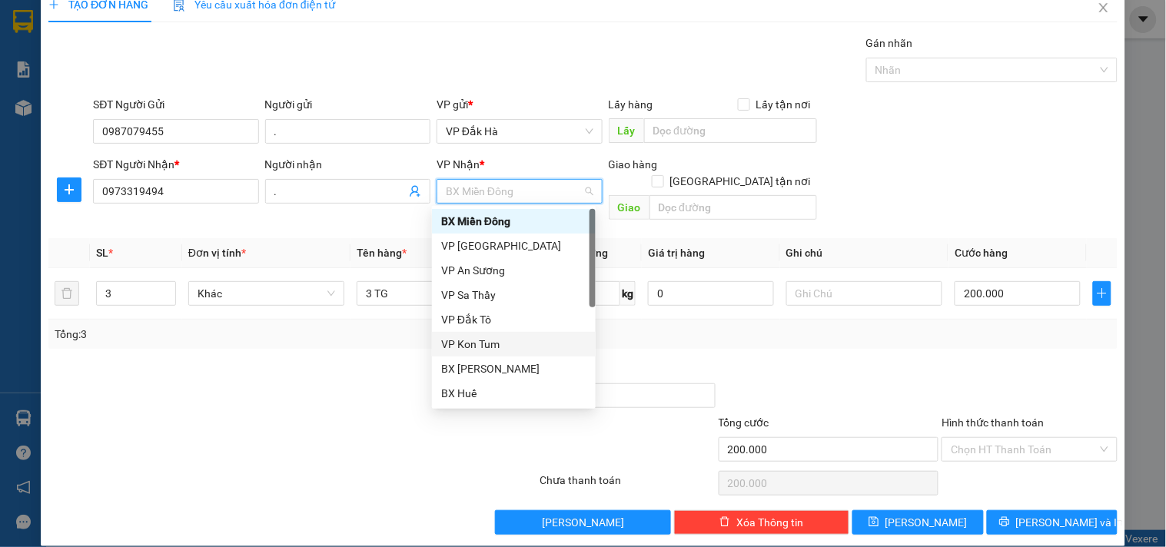
scroll to position [85, 0]
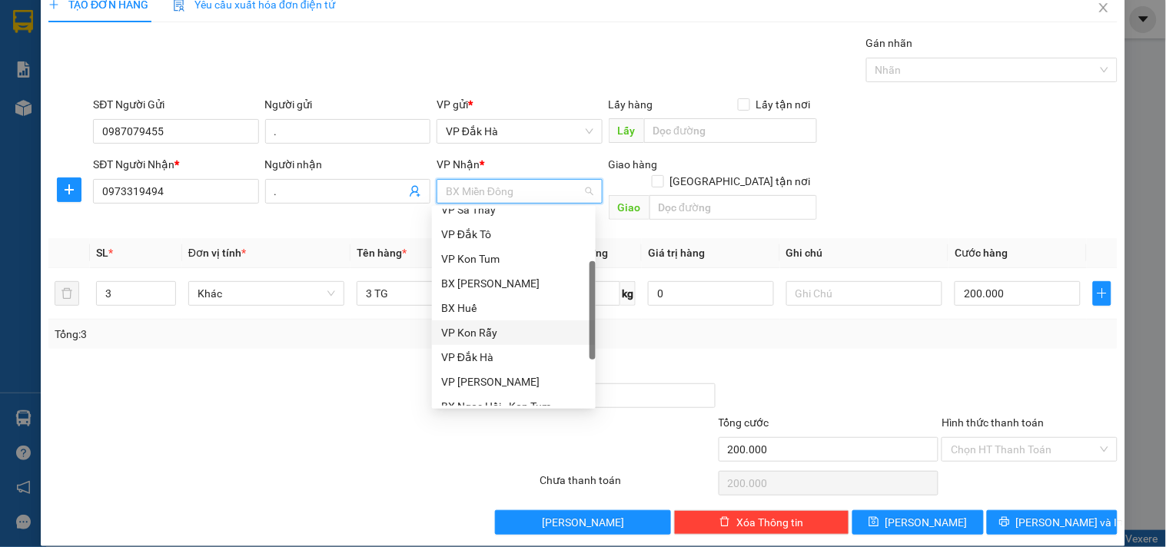
click at [475, 306] on div "BX Huế" at bounding box center [513, 308] width 145 height 17
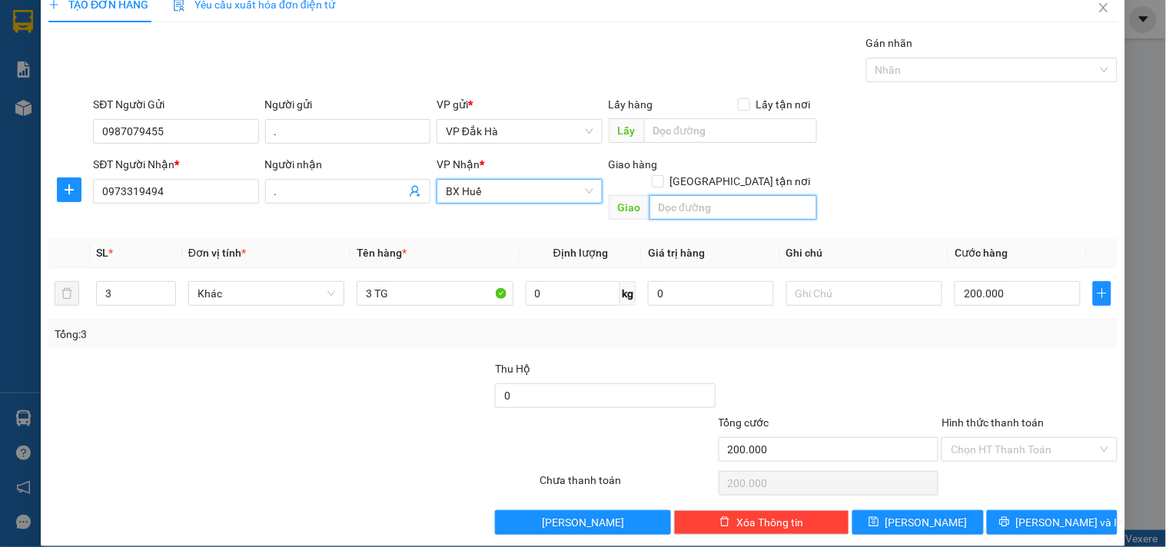
click at [708, 195] on input "text" at bounding box center [734, 207] width 168 height 25
click at [747, 195] on input "text" at bounding box center [734, 207] width 168 height 25
click at [724, 165] on div "Giao hàng [GEOGRAPHIC_DATA] tận nơi" at bounding box center [713, 164] width 208 height 17
click at [663, 175] on input "[GEOGRAPHIC_DATA] tận nơi" at bounding box center [657, 180] width 11 height 11
checkbox input "true"
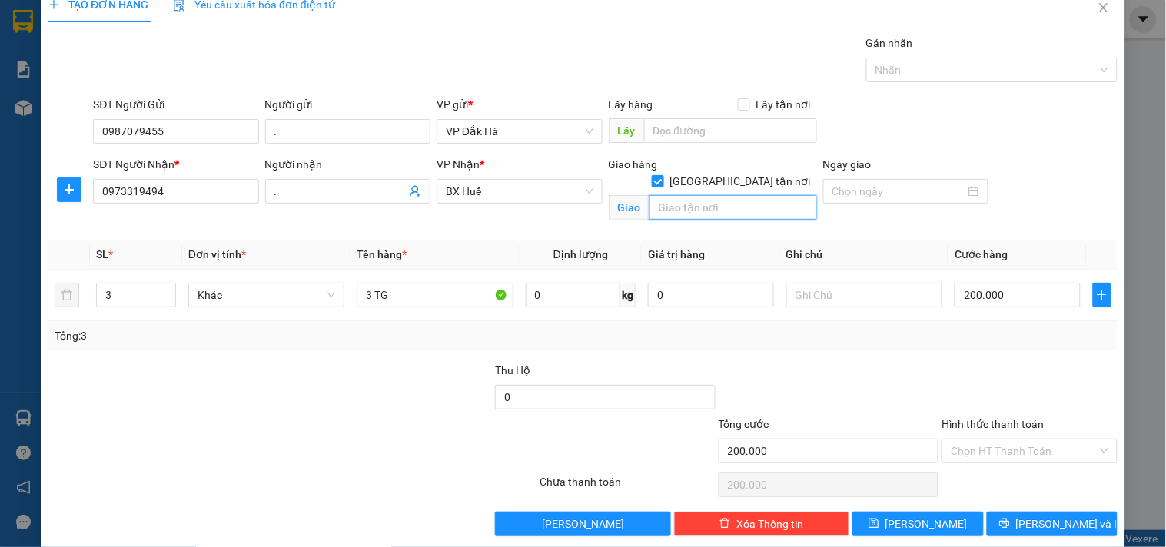
click at [726, 195] on input "text" at bounding box center [734, 207] width 168 height 25
type input "GTN/CC/ THUẬN HOÁ"
click at [1024, 304] on input "200.000" at bounding box center [1018, 295] width 126 height 25
type input "5"
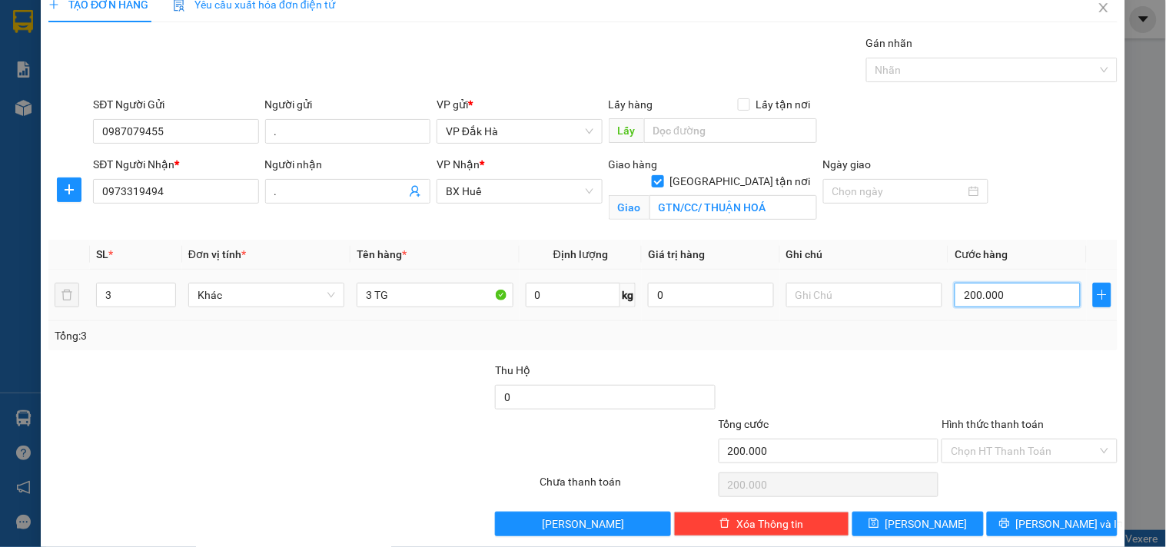
type input "5"
type input "50"
type input "500"
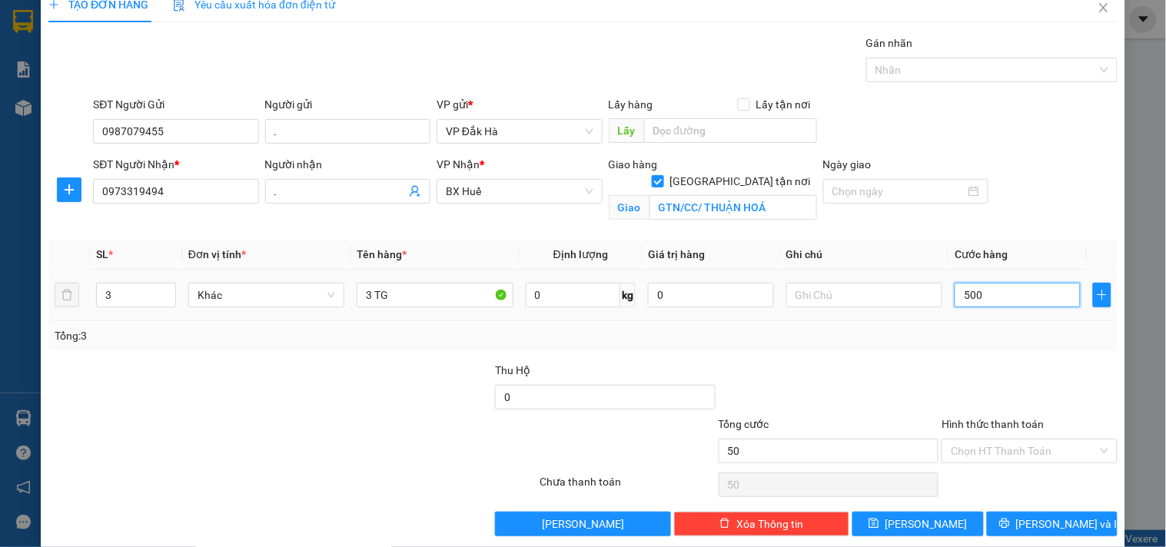
type input "500"
type input "5.000"
type input "50.000"
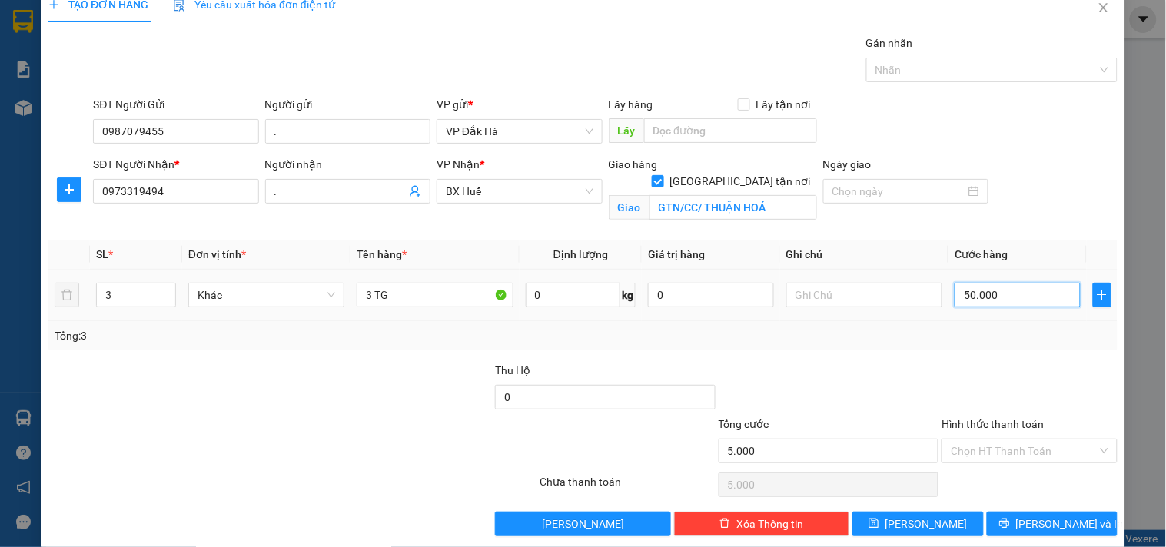
type input "50.000"
type input "500.000"
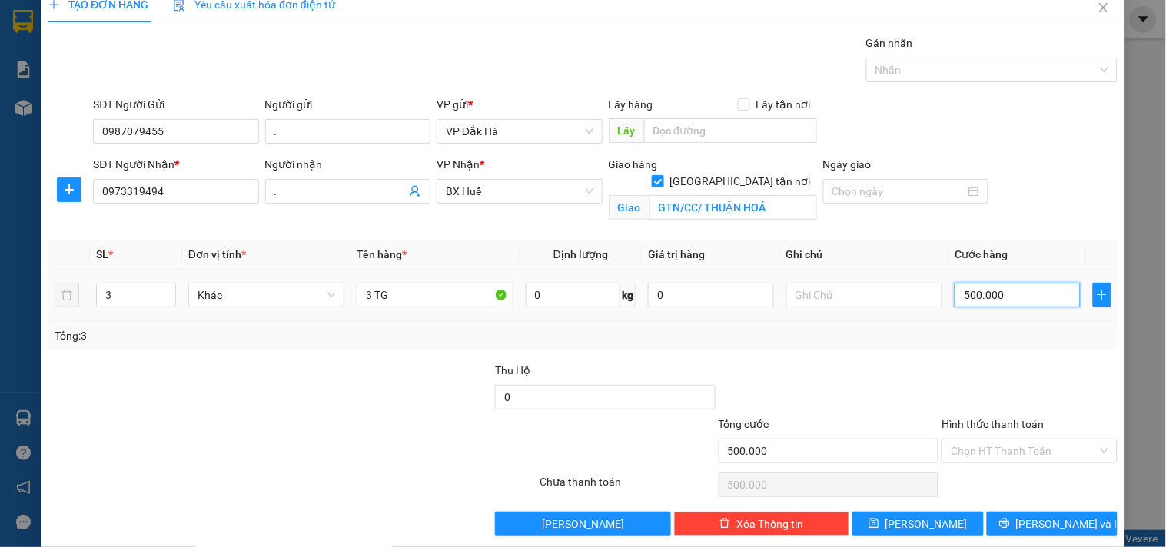
type input "50.000"
click at [1017, 452] on input "Hình thức thanh toán" at bounding box center [1024, 451] width 146 height 23
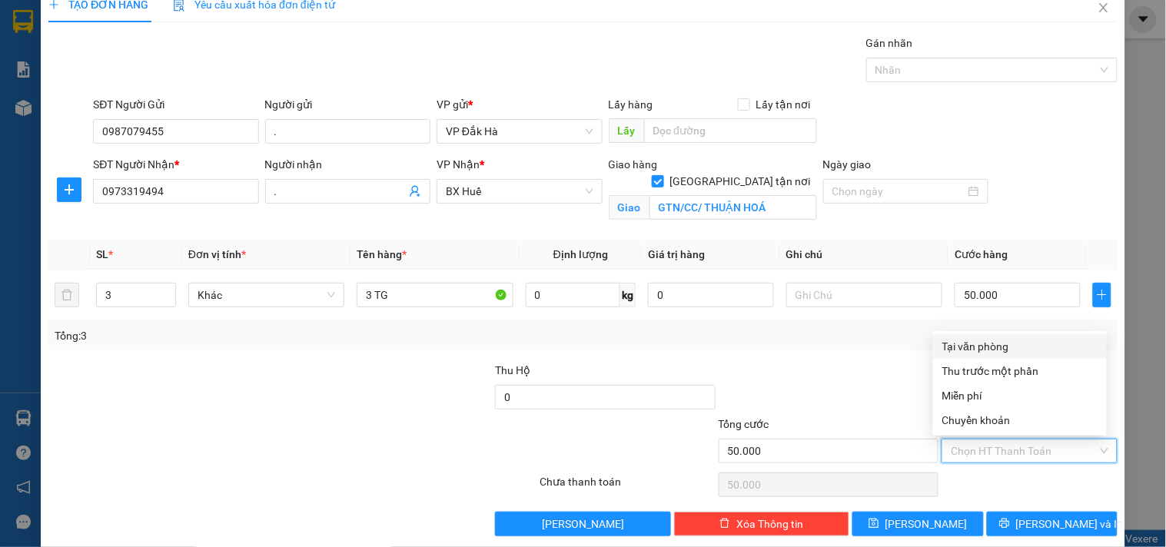
click at [995, 340] on div "Tại văn phòng" at bounding box center [1020, 346] width 155 height 17
type input "0"
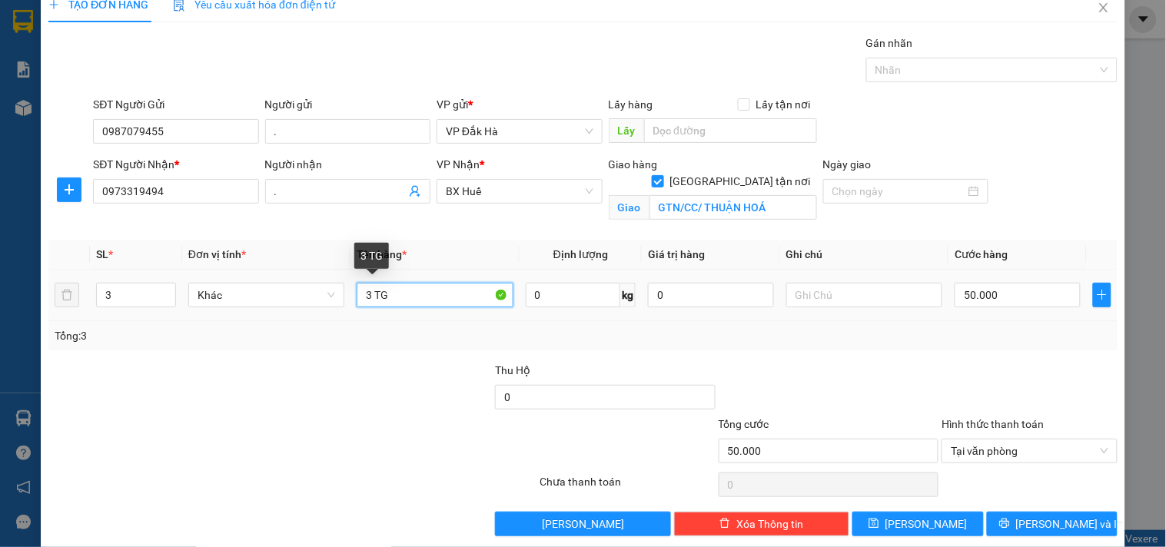
drag, startPoint x: 392, startPoint y: 292, endPoint x: 178, endPoint y: 252, distance: 218.2
click at [178, 252] on table "SL * Đơn vị tính * Tên hàng * Định lượng Giá trị hàng Ghi chú Cước hàng 3 Khác …" at bounding box center [583, 281] width 1070 height 82
type input "TC"
click at [126, 297] on input "3" at bounding box center [136, 295] width 78 height 23
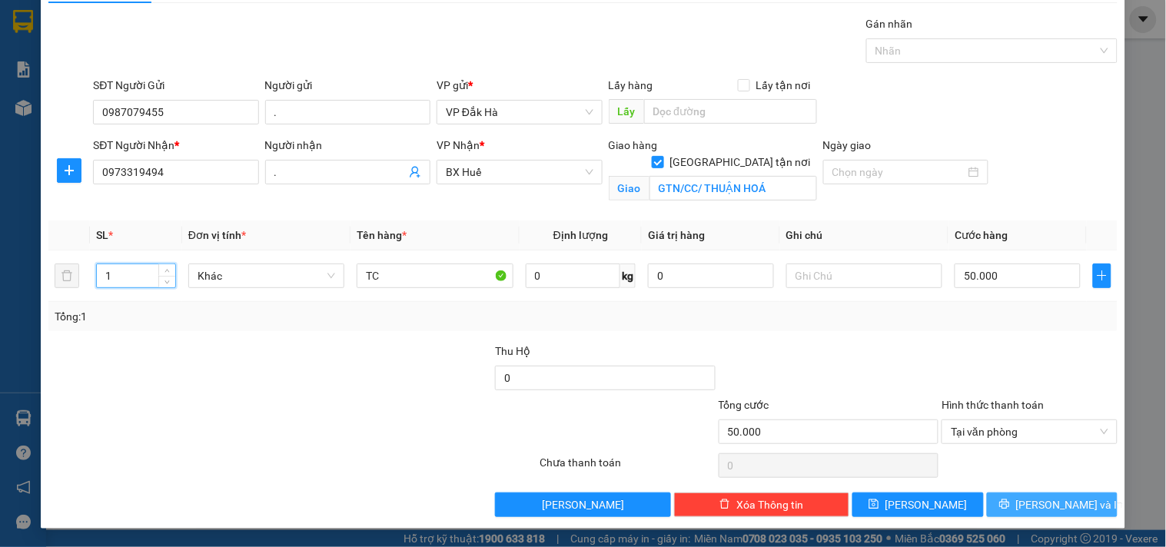
type input "1"
click at [1048, 498] on span "[PERSON_NAME] và In" at bounding box center [1070, 505] width 108 height 17
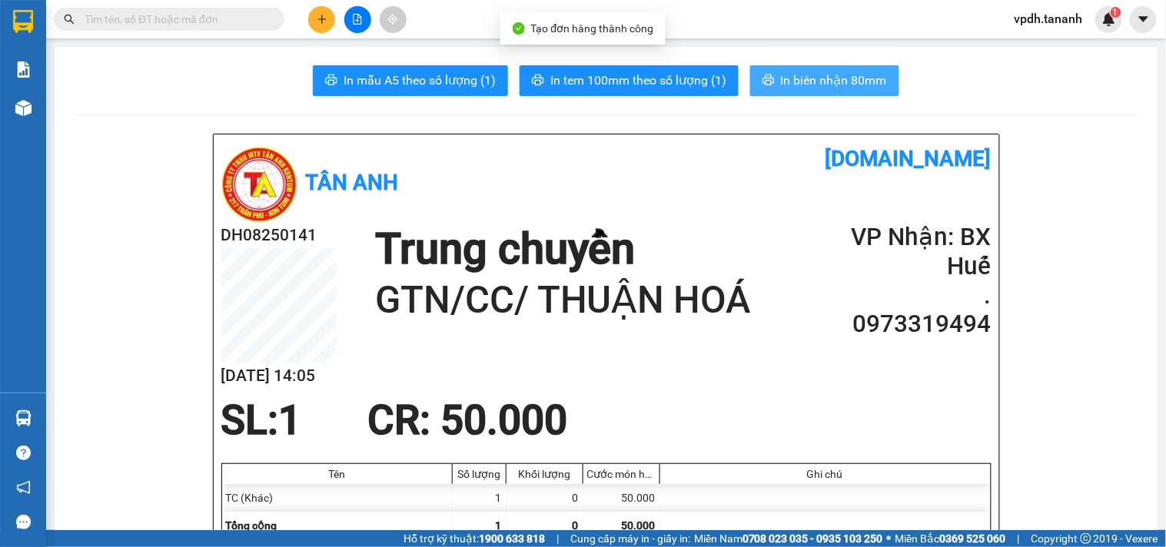
click at [817, 78] on span "In biên nhận 80mm" at bounding box center [834, 80] width 106 height 19
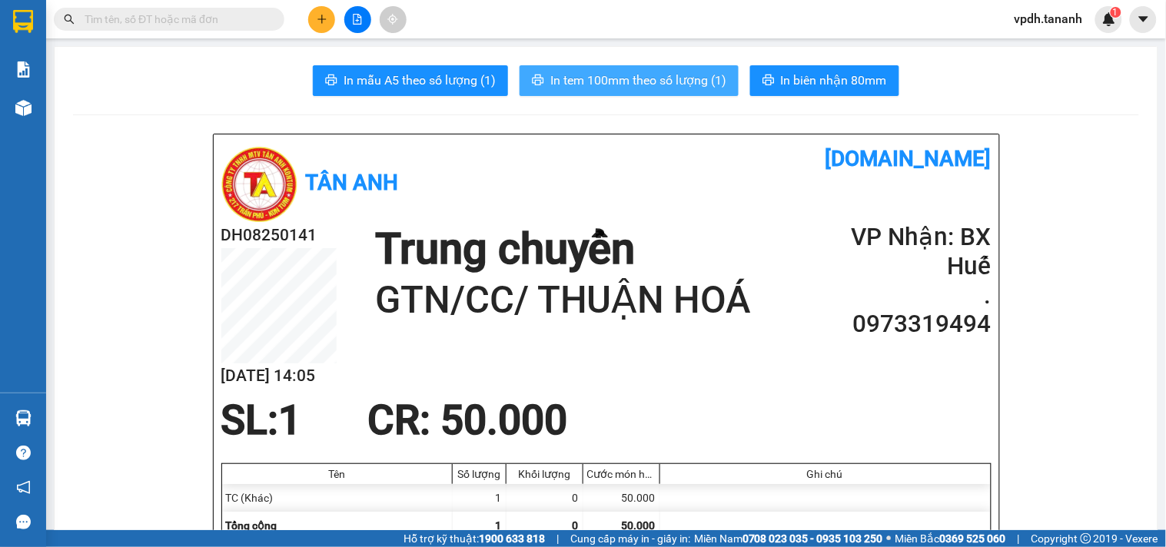
click at [677, 82] on span "In tem 100mm theo số lượng (1)" at bounding box center [639, 80] width 176 height 19
click at [662, 74] on span "In tem 100mm theo số lượng (1)" at bounding box center [639, 80] width 176 height 19
